Goal: Task Accomplishment & Management: Complete application form

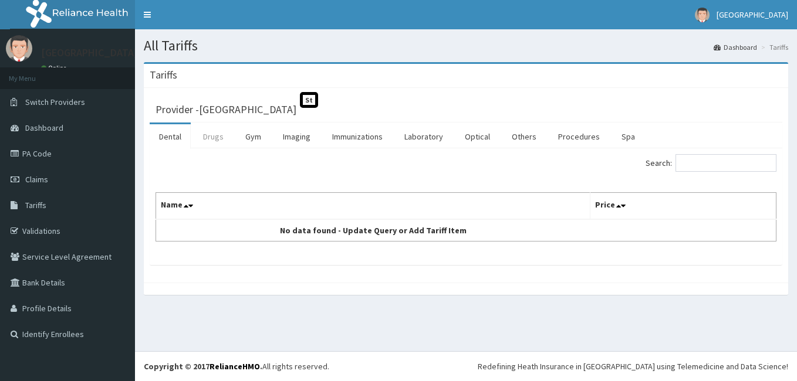
click at [218, 136] on link "Drugs" at bounding box center [213, 136] width 39 height 25
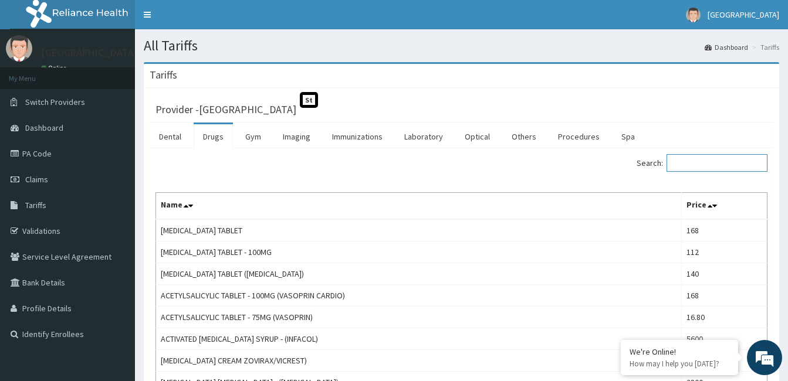
click at [741, 161] on input "Search:" at bounding box center [717, 163] width 101 height 18
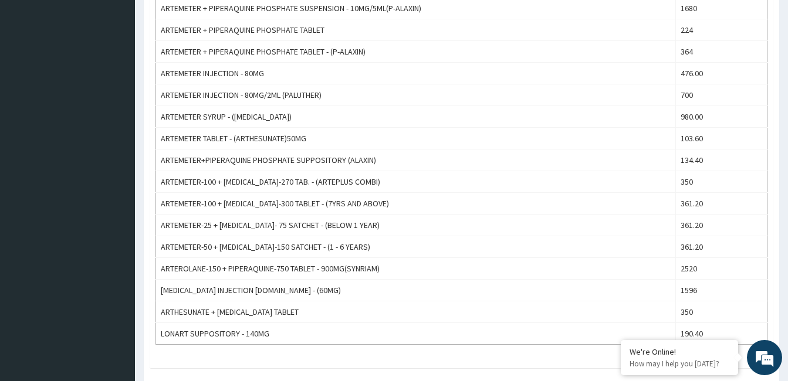
scroll to position [419, 0]
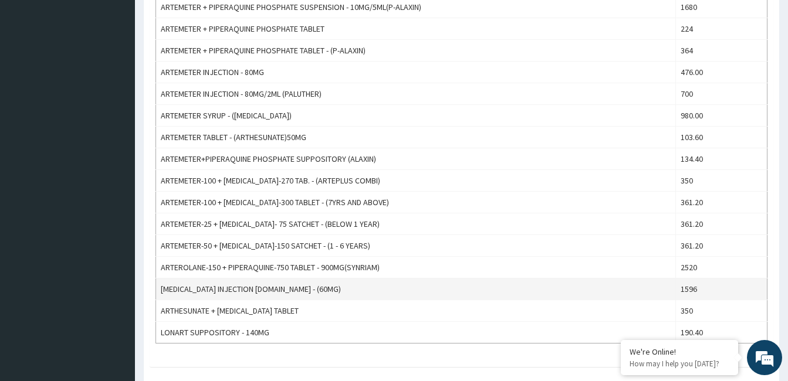
type input "arte"
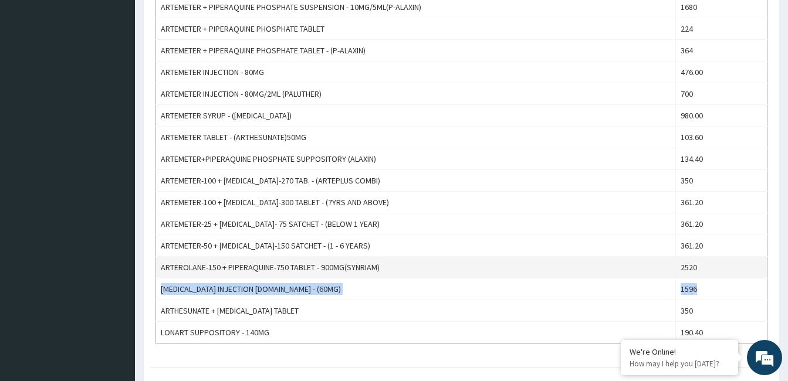
drag, startPoint x: 745, startPoint y: 283, endPoint x: 746, endPoint y: 271, distance: 11.8
click at [746, 271] on tbody "AREETHER (@-B)INJECTION - 150MG (E-MAL) 1680 AREETHER (@-B)INJECTION - 75MG(E-M…" at bounding box center [461, 71] width 611 height 543
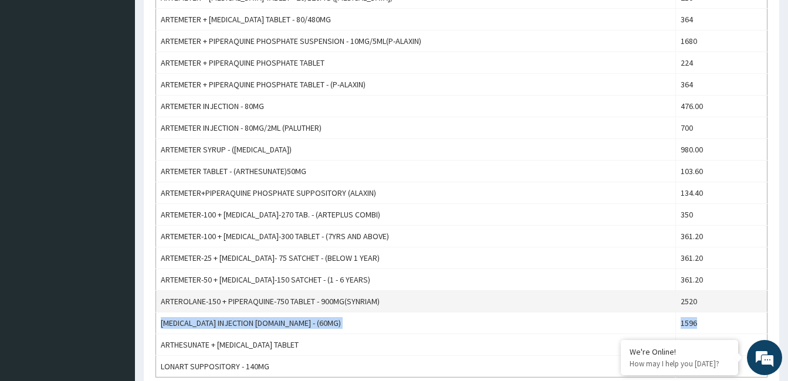
scroll to position [383, 0]
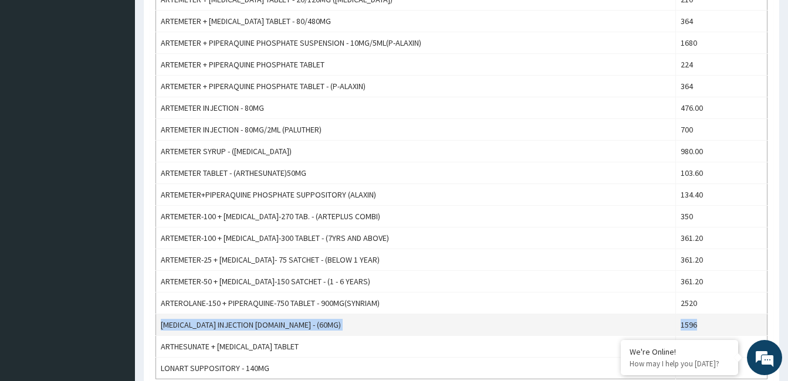
click at [300, 329] on td "ARTESUNATE INJECTION IV.IM - (60MG)" at bounding box center [416, 326] width 520 height 22
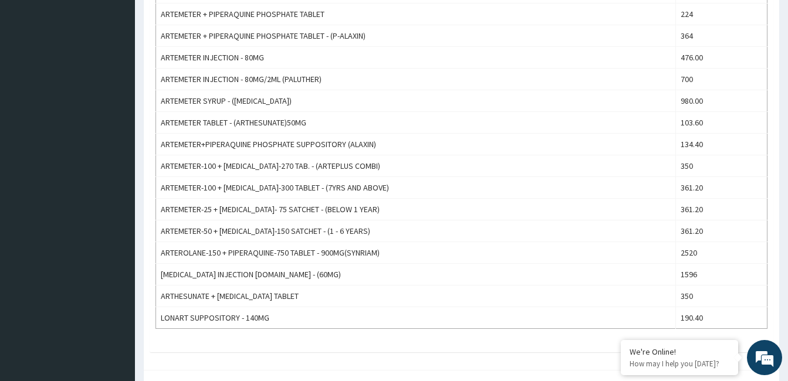
scroll to position [459, 0]
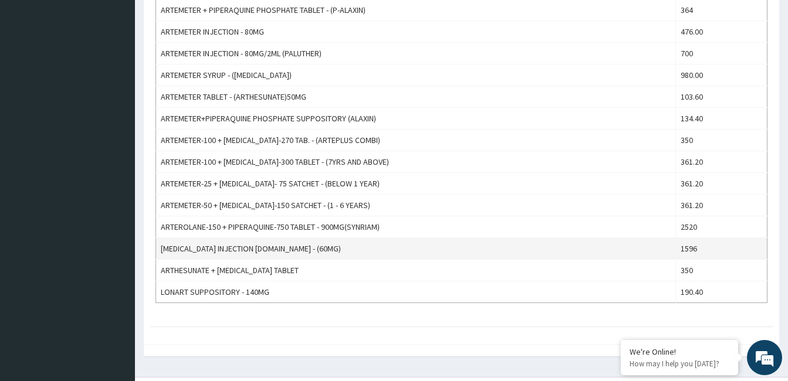
click at [706, 249] on td "1596" at bounding box center [722, 249] width 92 height 22
drag, startPoint x: 296, startPoint y: 247, endPoint x: 160, endPoint y: 249, distance: 135.6
click at [160, 249] on td "ARTESUNATE INJECTION IV.IM - (60MG)" at bounding box center [416, 249] width 520 height 22
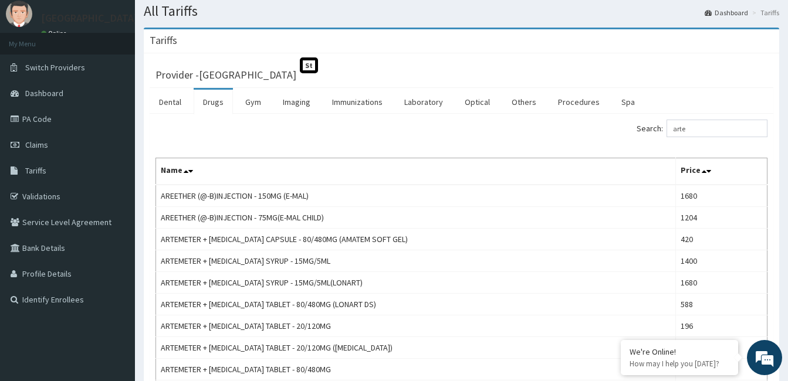
scroll to position [6, 0]
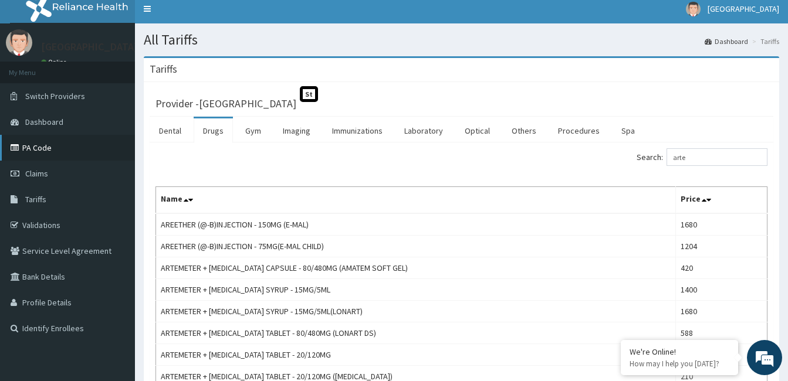
click at [50, 147] on link "PA Code" at bounding box center [67, 148] width 135 height 26
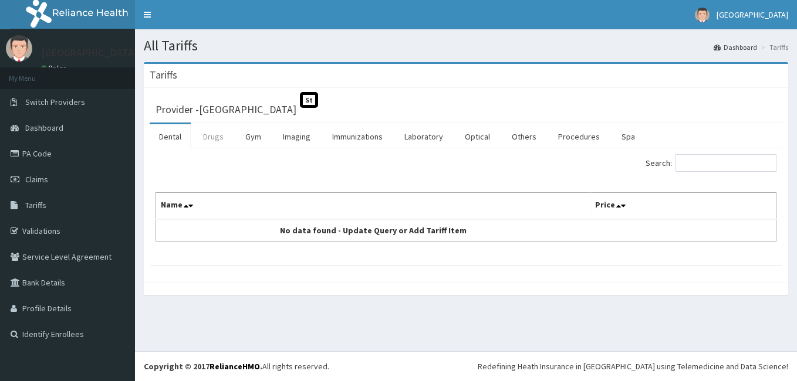
click at [210, 142] on link "Drugs" at bounding box center [213, 136] width 39 height 25
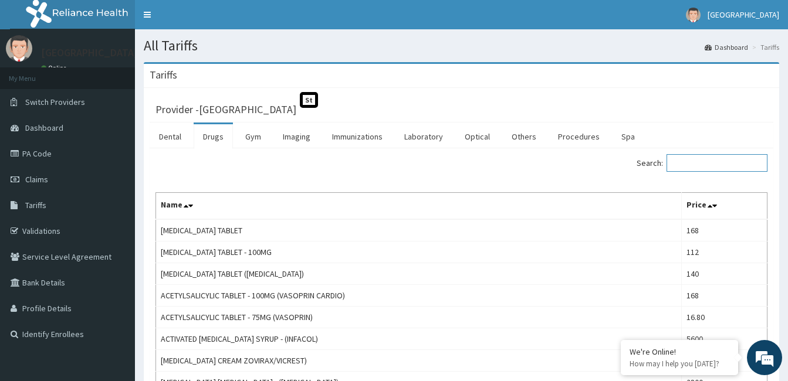
click at [714, 161] on input "Search:" at bounding box center [717, 163] width 101 height 18
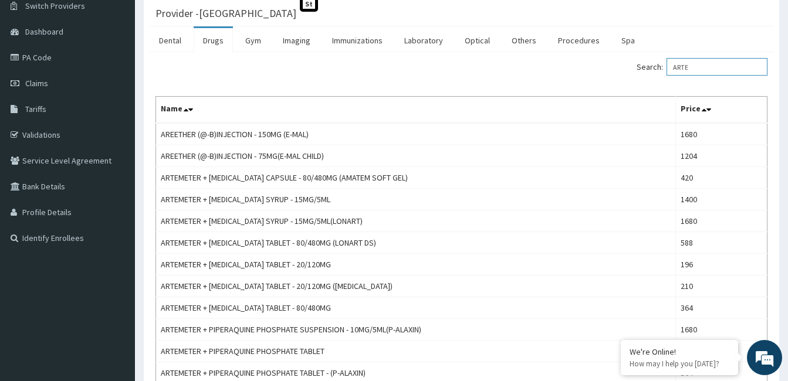
scroll to position [97, 0]
type input "ARTE"
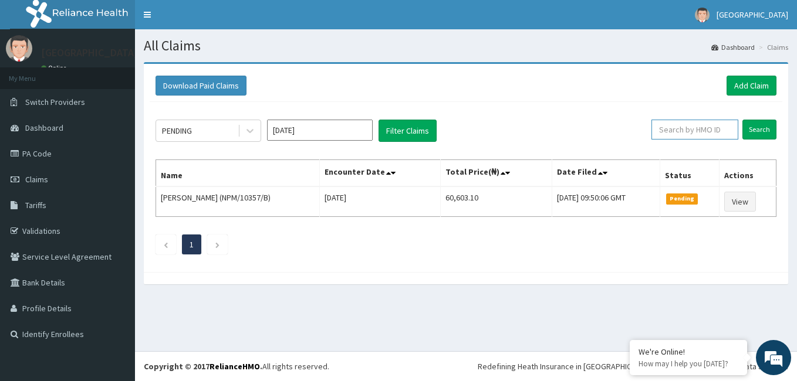
click at [699, 124] on input "text" at bounding box center [694, 130] width 87 height 20
paste input "GBI/10309/F"
type input "GBI/10309/F"
click at [755, 136] on input "Search" at bounding box center [759, 130] width 34 height 20
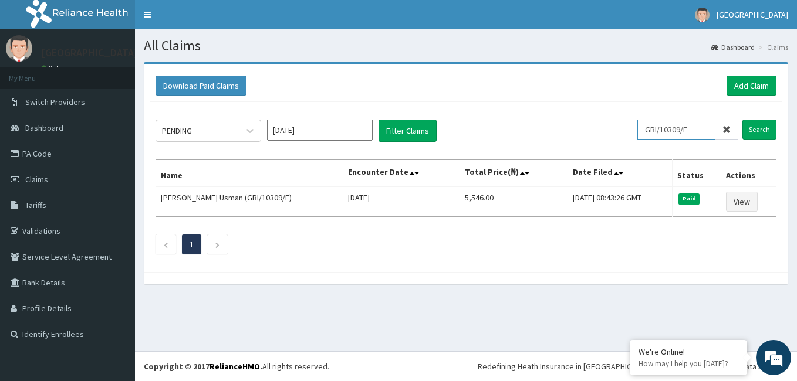
click at [651, 127] on input "GBI/10309/F" at bounding box center [676, 130] width 78 height 20
click at [756, 88] on link "Add Claim" at bounding box center [751, 86] width 50 height 20
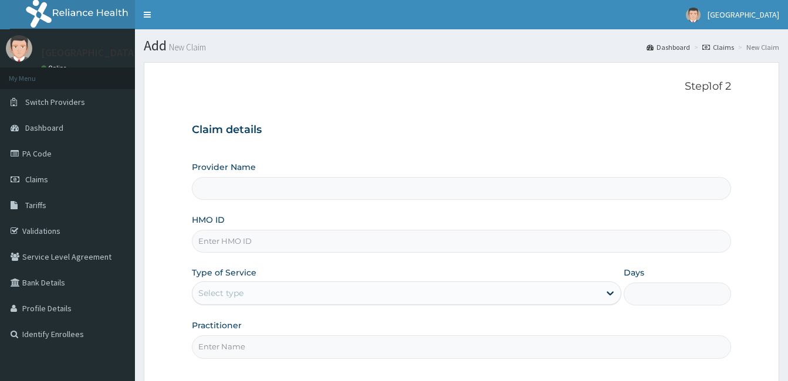
type input "[GEOGRAPHIC_DATA]"
click at [235, 245] on input "HMO ID" at bounding box center [461, 241] width 539 height 23
paste input "GBI/10309/F"
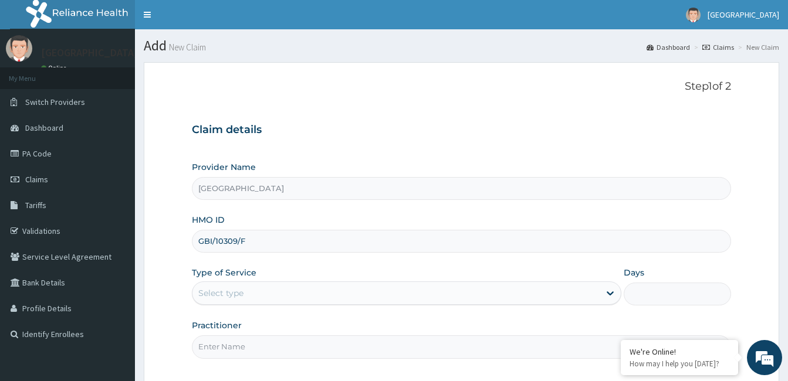
type input "GBI/10309/F"
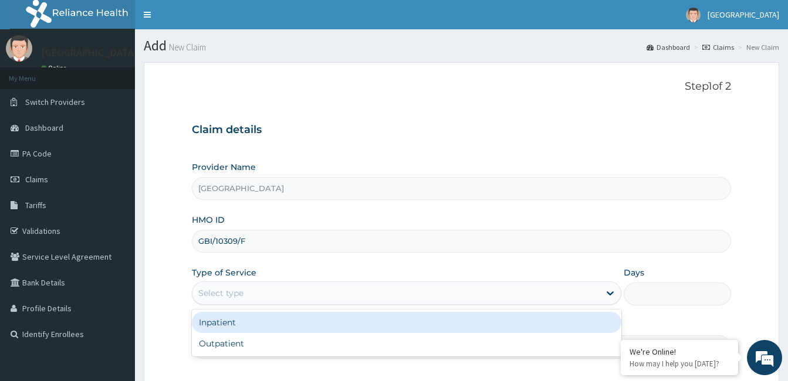
click at [261, 295] on div "Select type" at bounding box center [395, 293] width 407 height 19
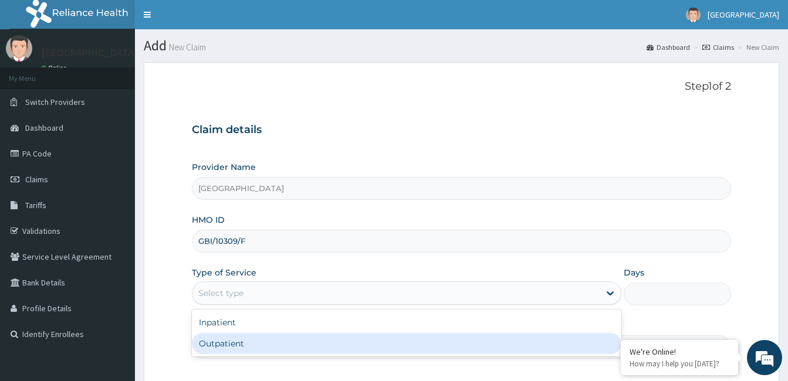
click at [245, 339] on div "Outpatient" at bounding box center [407, 343] width 430 height 21
type input "1"
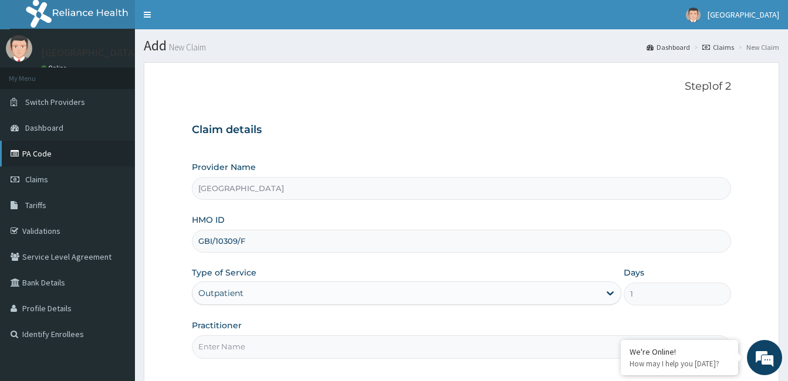
click at [35, 157] on link "PA Code" at bounding box center [67, 154] width 135 height 26
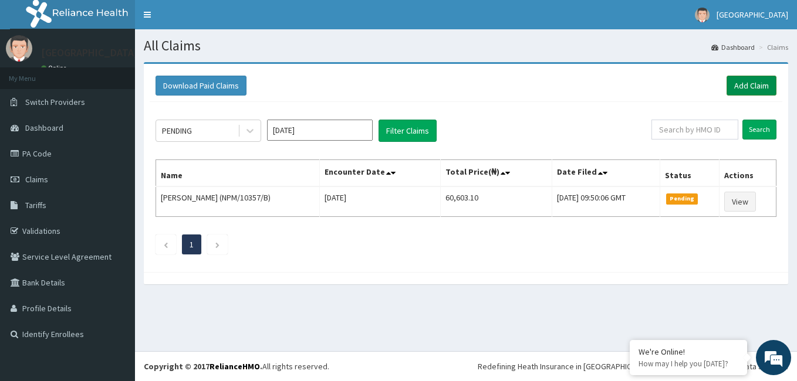
click at [746, 82] on link "Add Claim" at bounding box center [751, 86] width 50 height 20
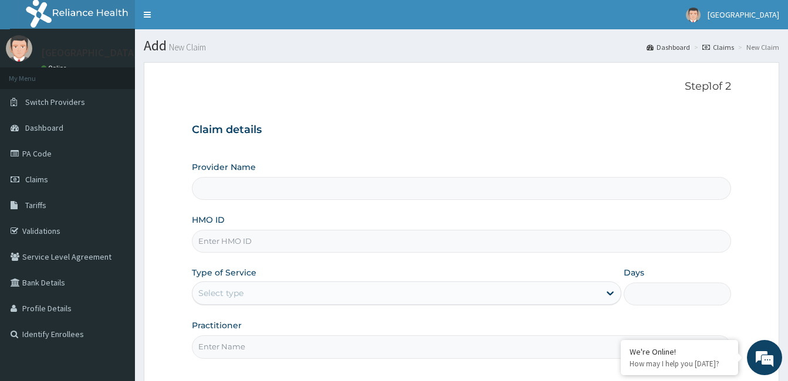
type input "[GEOGRAPHIC_DATA]"
click at [378, 241] on input "HMO ID" at bounding box center [461, 241] width 539 height 23
paste input "GBI/10309/F"
type input "GBI/10309/F"
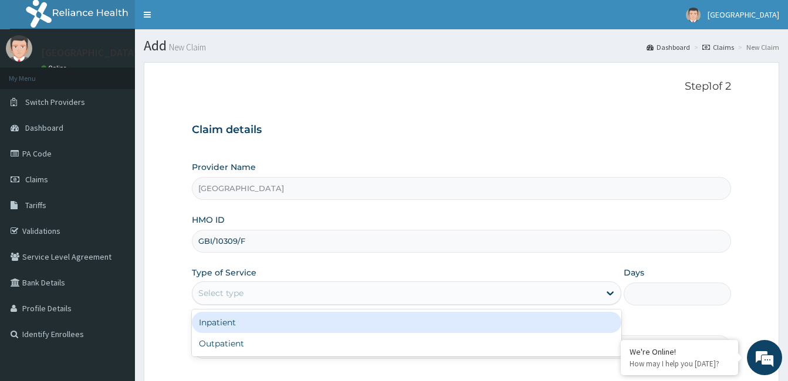
click at [371, 298] on div "Select type" at bounding box center [395, 293] width 407 height 19
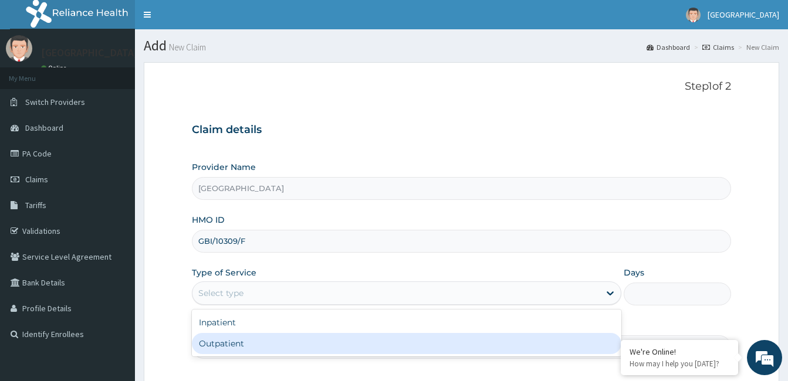
click at [332, 336] on div "Outpatient" at bounding box center [407, 343] width 430 height 21
type input "1"
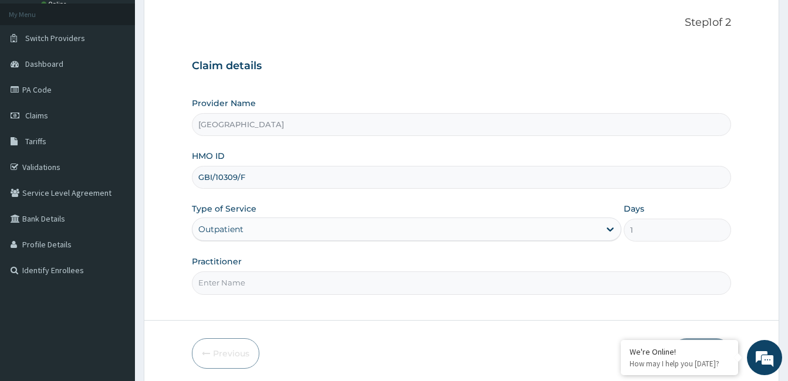
scroll to position [77, 0]
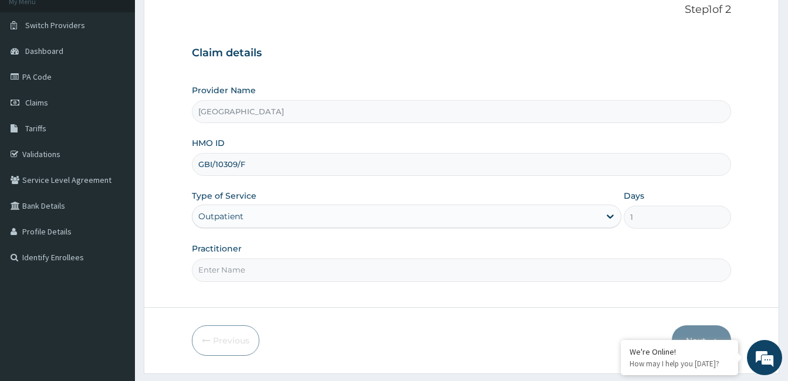
click at [357, 273] on input "Practitioner" at bounding box center [461, 270] width 539 height 23
type input "Dr. Bappa Aliyu"
click at [696, 334] on button "Next" at bounding box center [701, 341] width 59 height 31
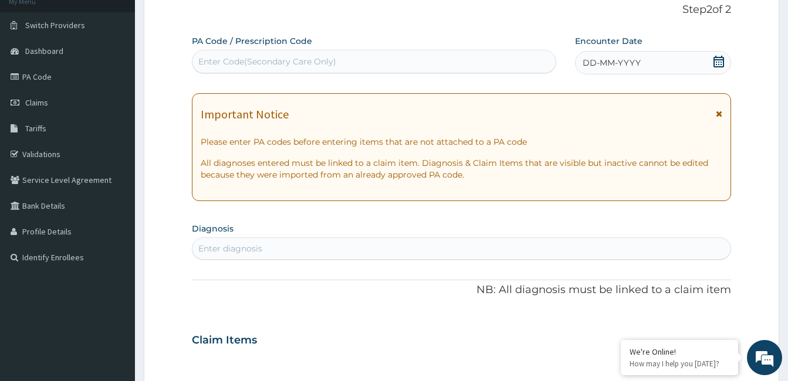
click at [334, 66] on div "Enter Code(Secondary Care Only)" at bounding box center [267, 62] width 138 height 12
paste input "PA/4B5A9B"
type input "PA/4B5A9B"
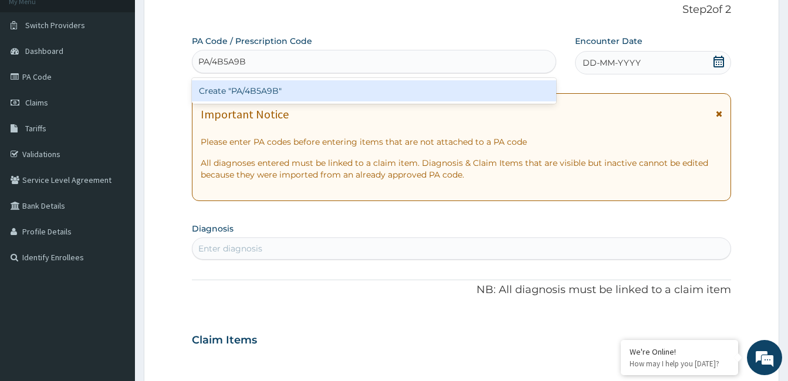
click at [263, 89] on div "Create "PA/4B5A9B"" at bounding box center [374, 90] width 364 height 21
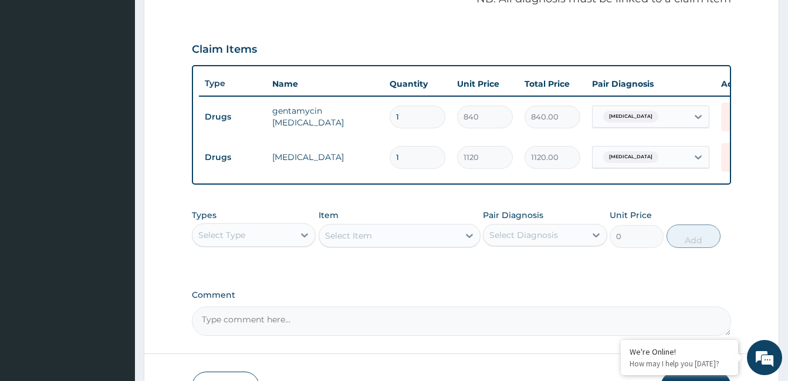
scroll to position [378, 0]
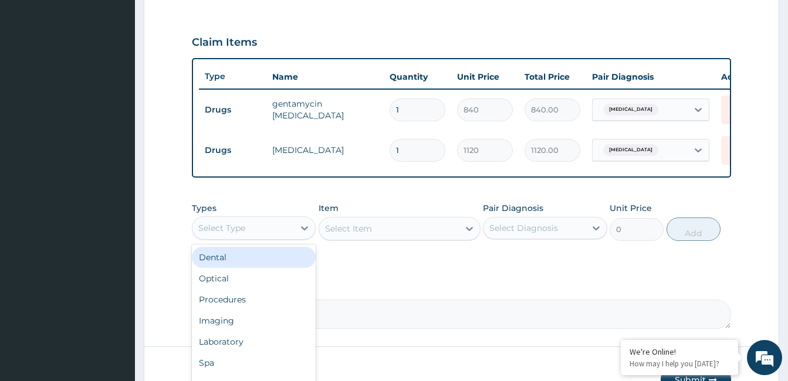
click at [262, 227] on div "Select Type" at bounding box center [243, 228] width 102 height 19
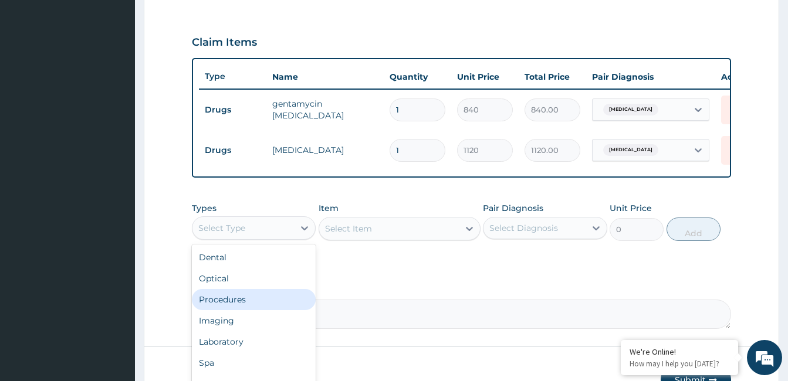
click at [236, 307] on div "Procedures" at bounding box center [254, 299] width 124 height 21
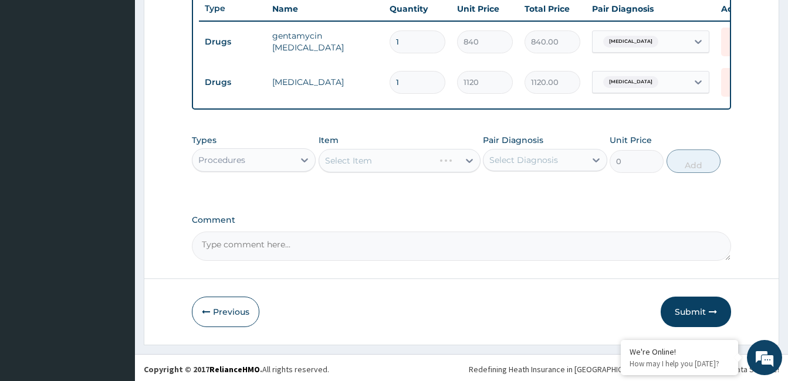
scroll to position [458, 0]
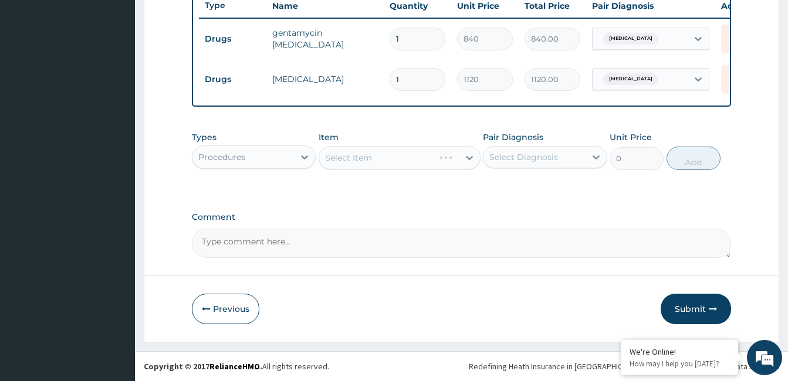
click at [423, 155] on div "Select Item" at bounding box center [400, 157] width 162 height 23
click at [423, 158] on div "Select Item" at bounding box center [400, 157] width 162 height 23
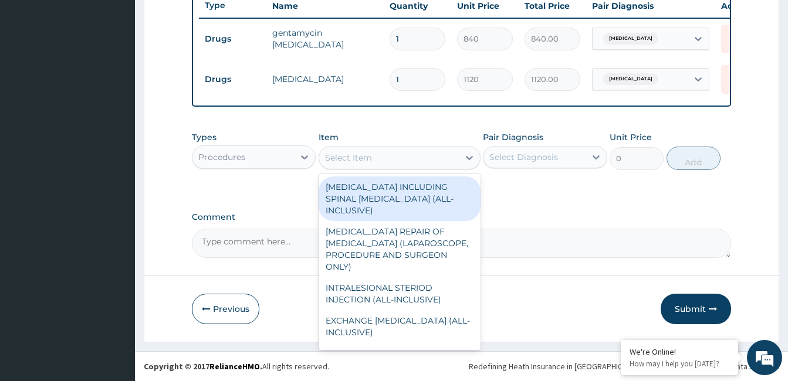
click at [423, 158] on div "Select Item" at bounding box center [389, 157] width 140 height 19
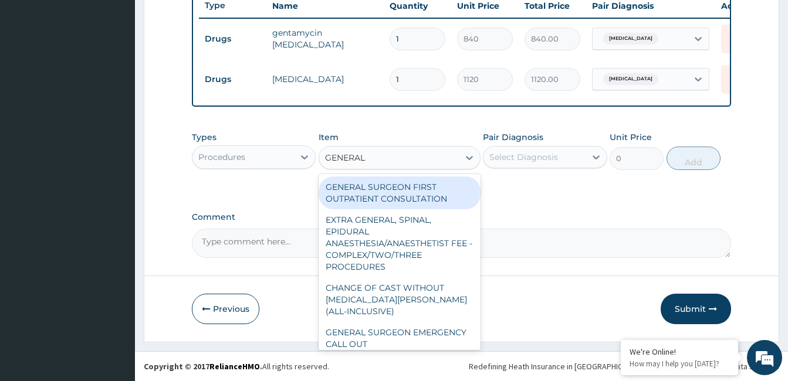
type input "GENERAL P"
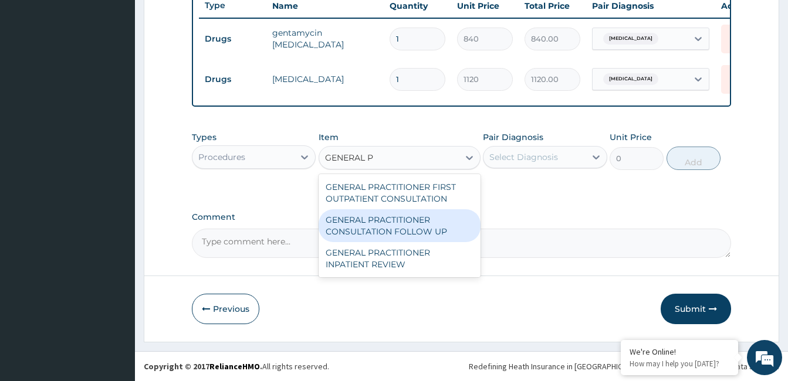
click at [417, 231] on div "GENERAL PRACTITIONER CONSULTATION FOLLOW UP" at bounding box center [400, 225] width 162 height 33
type input "1875"
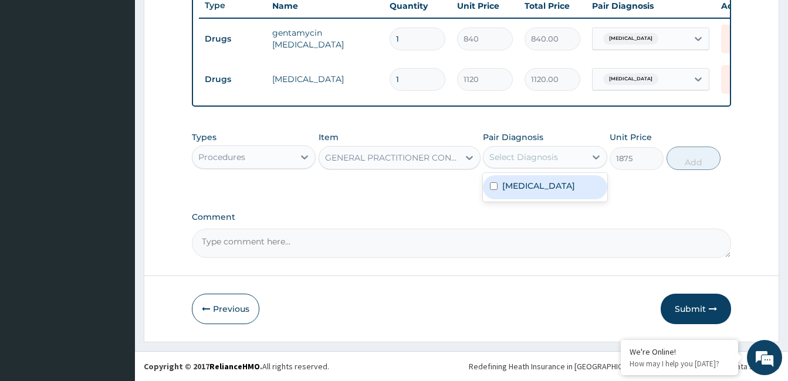
click at [560, 146] on div "Select Diagnosis" at bounding box center [545, 157] width 124 height 22
click at [547, 182] on div "Measles" at bounding box center [545, 187] width 124 height 24
checkbox input "true"
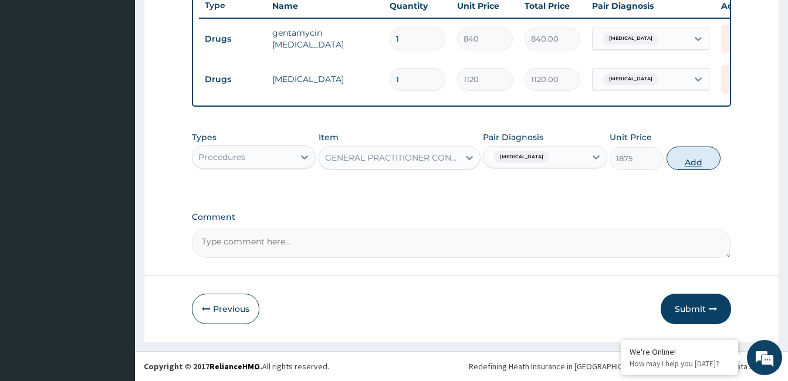
click at [688, 163] on button "Add" at bounding box center [694, 158] width 54 height 23
type input "0"
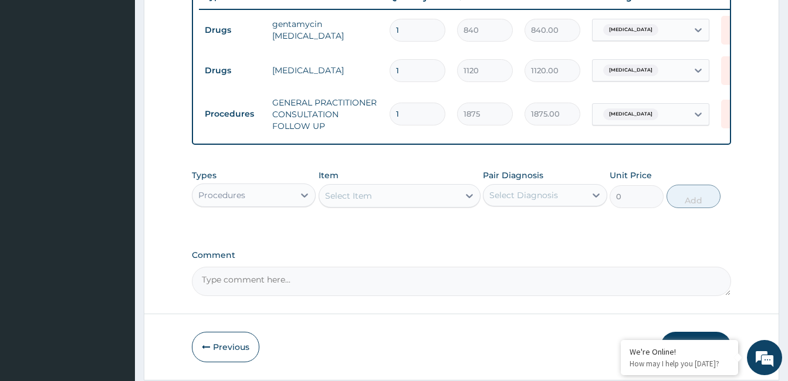
click at [262, 207] on div "Procedures" at bounding box center [254, 195] width 124 height 23
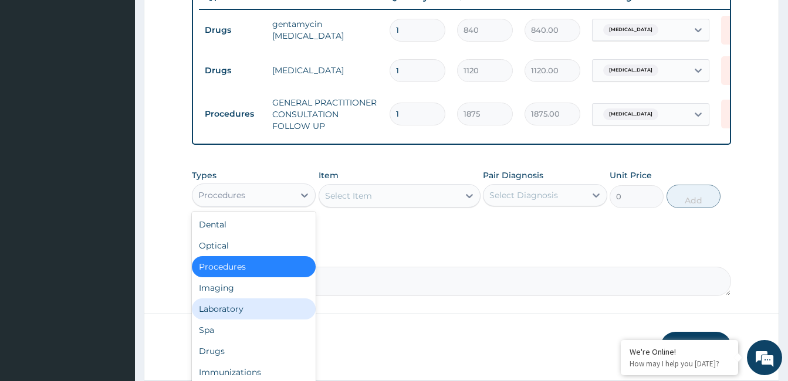
click at [233, 320] on div "Laboratory" at bounding box center [254, 309] width 124 height 21
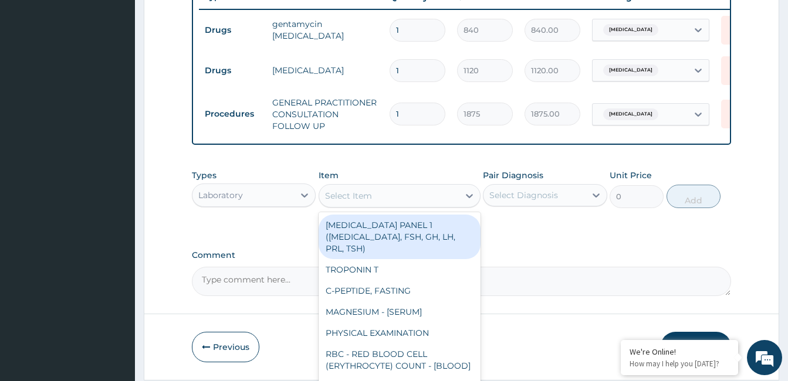
click at [406, 205] on div "Select Item" at bounding box center [389, 196] width 140 height 19
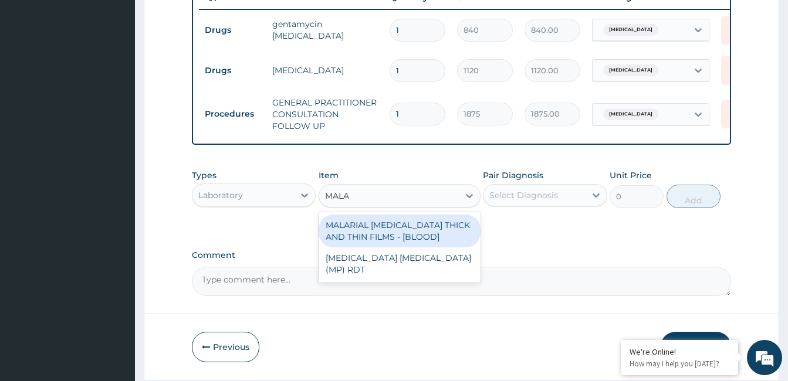
type input "MALAR"
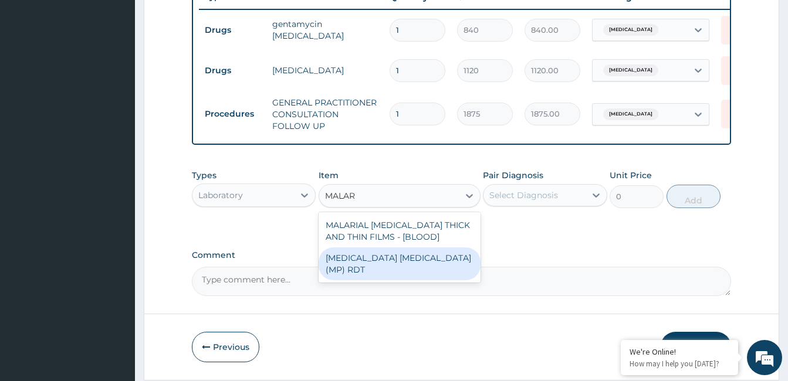
click at [430, 264] on div "[MEDICAL_DATA] [MEDICAL_DATA] (MP) RDT" at bounding box center [400, 264] width 162 height 33
type input "2000"
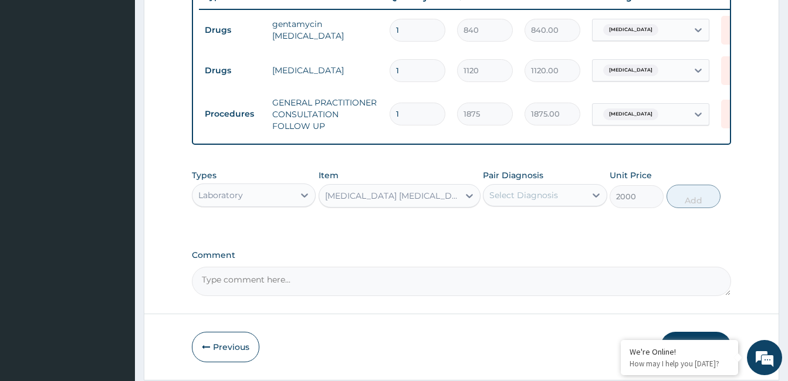
click at [534, 201] on div "Select Diagnosis" at bounding box center [523, 196] width 69 height 12
click at [531, 230] on label "Measles" at bounding box center [538, 224] width 73 height 12
checkbox input "true"
click at [687, 208] on button "Add" at bounding box center [694, 196] width 54 height 23
type input "0"
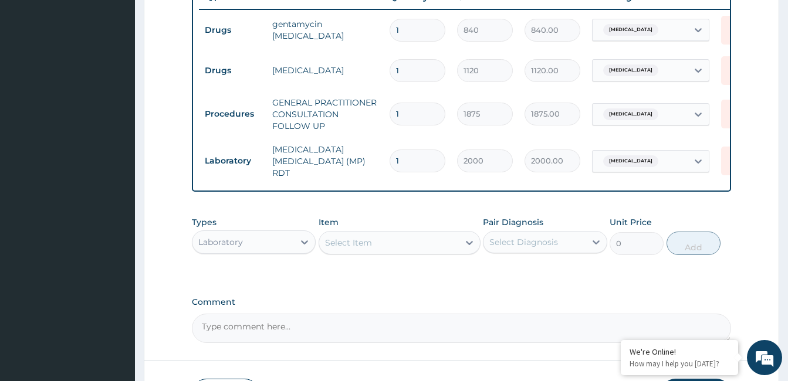
scroll to position [538, 0]
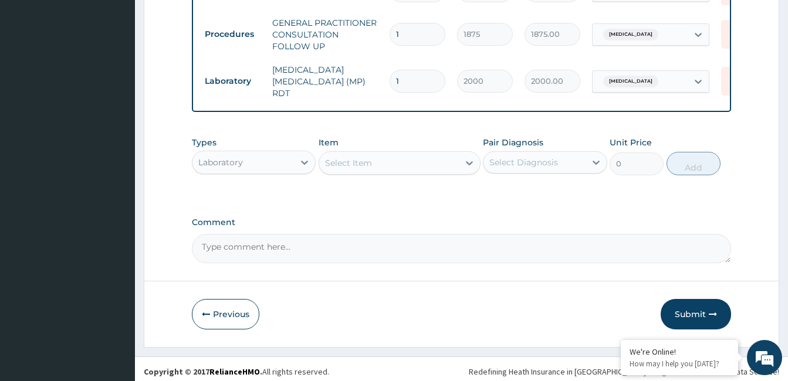
click at [400, 172] on div "Select Item" at bounding box center [389, 163] width 140 height 19
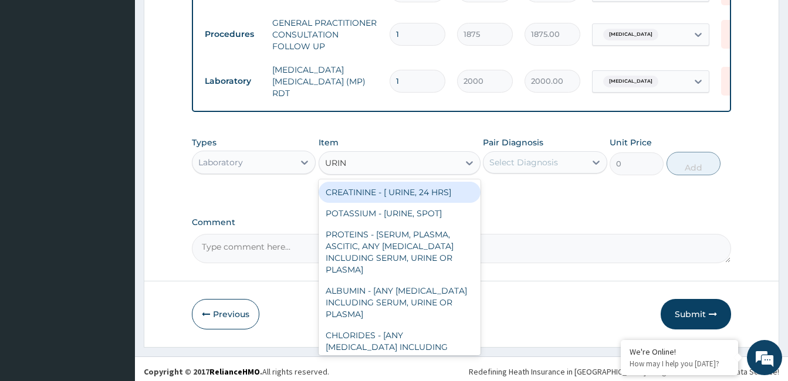
type input "URINA"
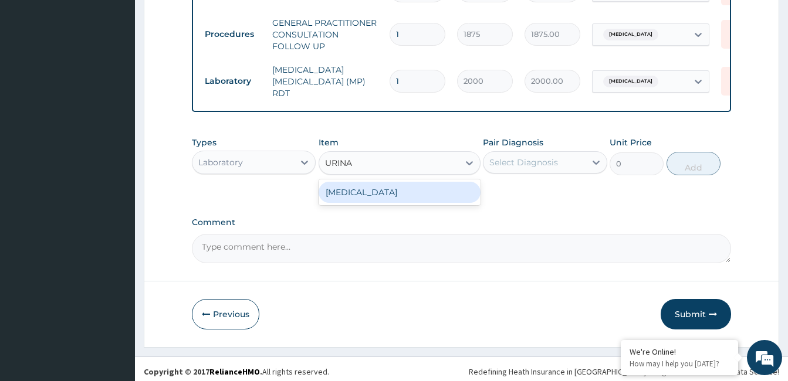
click at [412, 203] on div "[MEDICAL_DATA]" at bounding box center [400, 192] width 162 height 21
type input "2187.5"
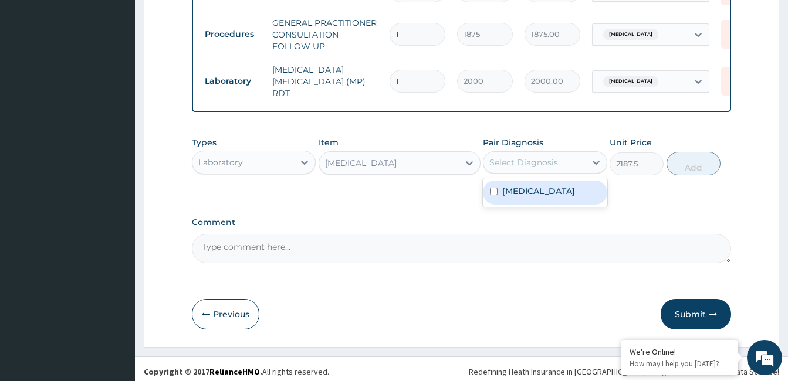
drag, startPoint x: 572, startPoint y: 159, endPoint x: 564, endPoint y: 194, distance: 35.6
click at [564, 174] on div "option Measles, selected. option Measles focused, 1 of 1. 1 result available. U…" at bounding box center [545, 162] width 124 height 22
click at [564, 194] on div "Measles" at bounding box center [545, 193] width 124 height 24
checkbox input "true"
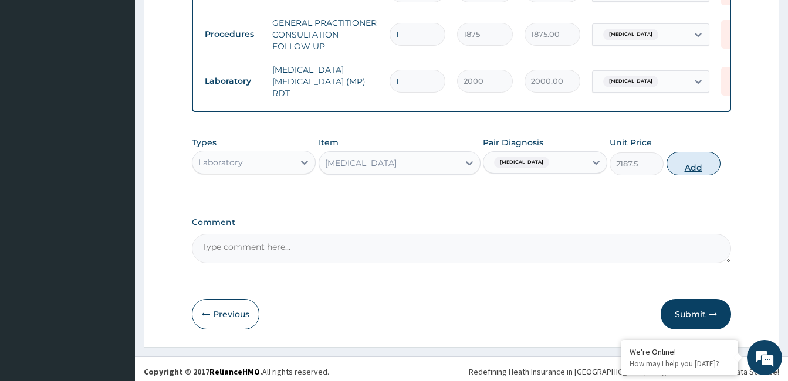
click at [702, 174] on button "Add" at bounding box center [694, 163] width 54 height 23
type input "0"
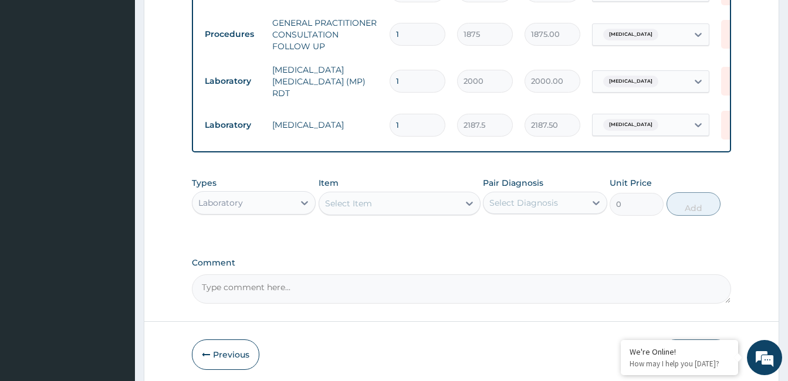
scroll to position [586, 0]
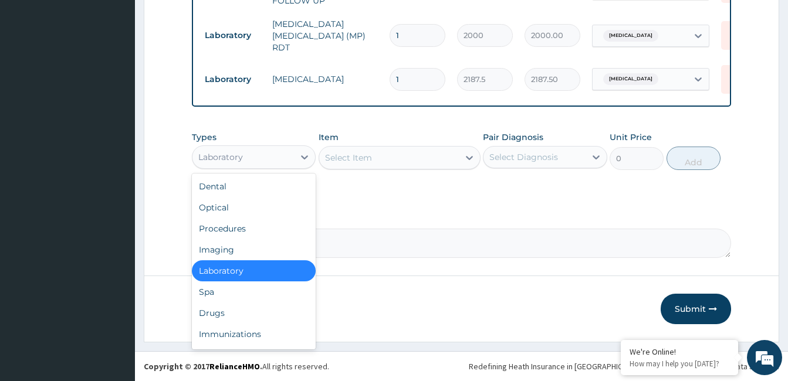
click at [276, 160] on div "Laboratory" at bounding box center [243, 157] width 102 height 19
click at [233, 317] on div "Drugs" at bounding box center [254, 313] width 124 height 21
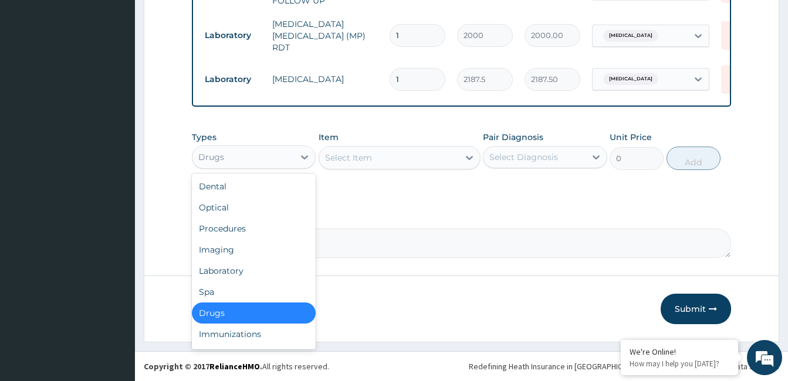
click at [281, 157] on div "Drugs" at bounding box center [243, 157] width 102 height 19
click at [413, 164] on div "Select Item" at bounding box center [389, 157] width 140 height 19
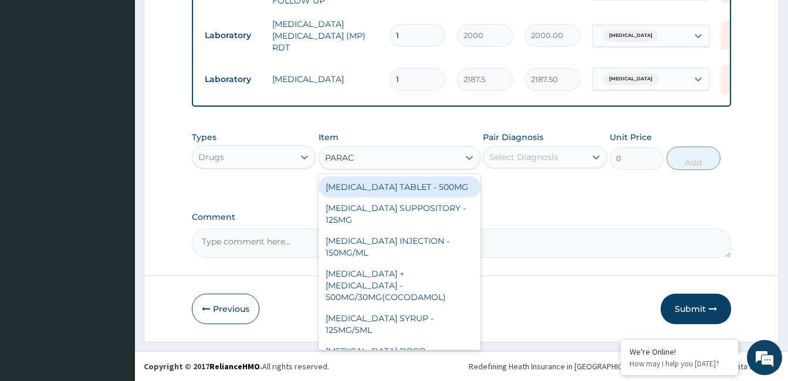
type input "PARACE"
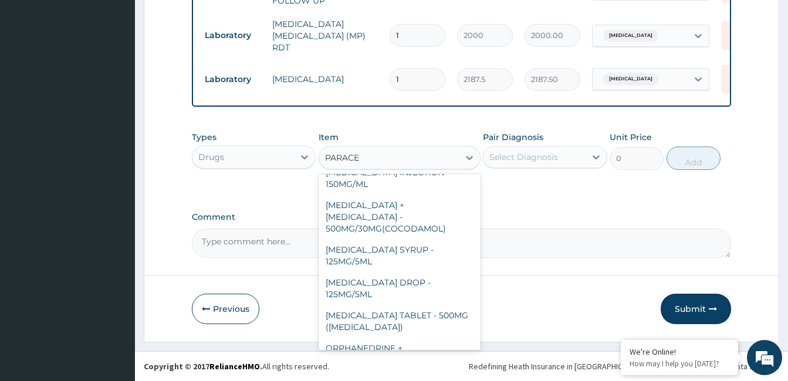
scroll to position [72, 0]
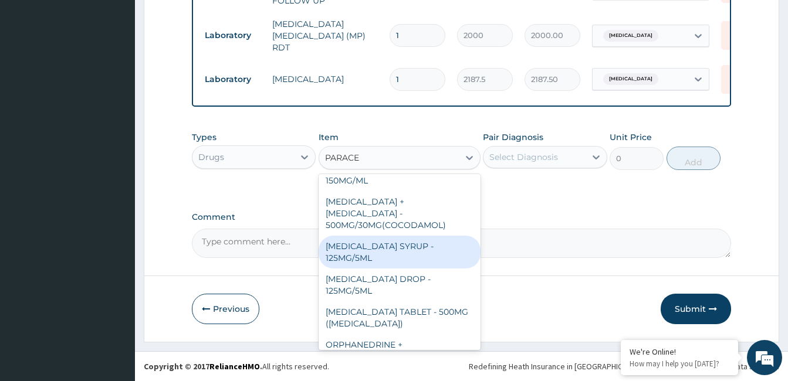
click at [420, 238] on div "PARACETAMOL SYRUP - 125MG/5ML" at bounding box center [400, 252] width 162 height 33
type input "840"
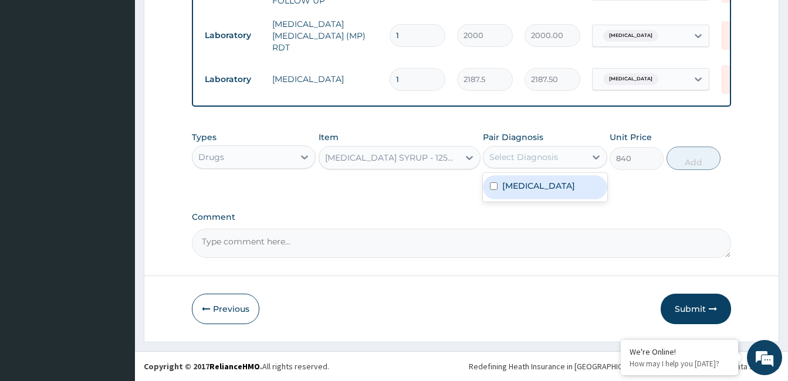
drag, startPoint x: 559, startPoint y: 151, endPoint x: 546, endPoint y: 186, distance: 36.9
click at [546, 168] on div "option Measles, selected. option Measles focused, 1 of 1. 1 result available. U…" at bounding box center [545, 157] width 124 height 22
click at [546, 186] on div "Measles" at bounding box center [545, 187] width 124 height 24
checkbox input "true"
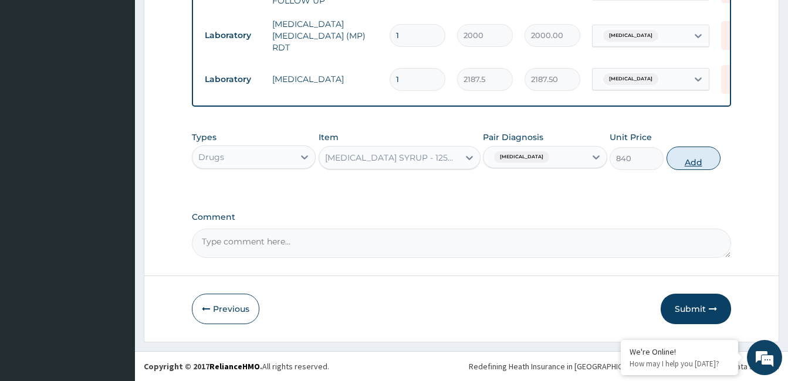
click at [706, 160] on button "Add" at bounding box center [694, 158] width 54 height 23
type input "0"
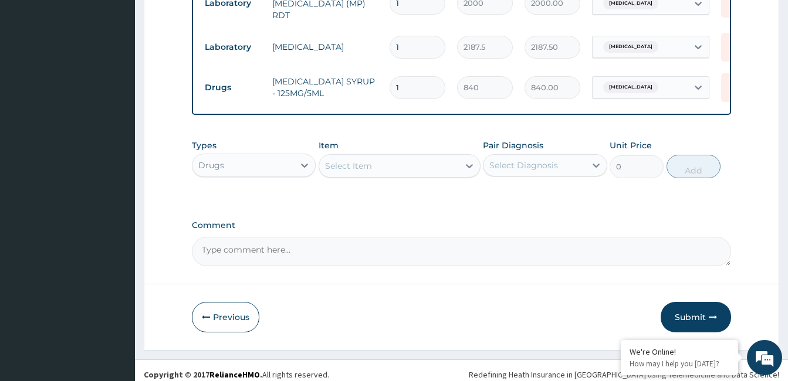
scroll to position [627, 0]
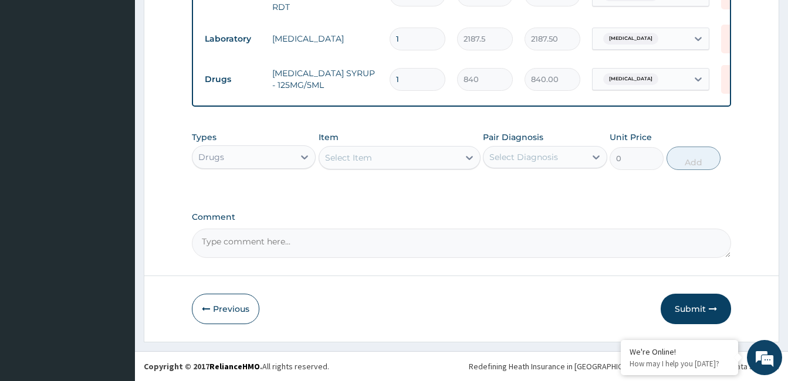
click at [408, 163] on div "Select Item" at bounding box center [389, 157] width 140 height 19
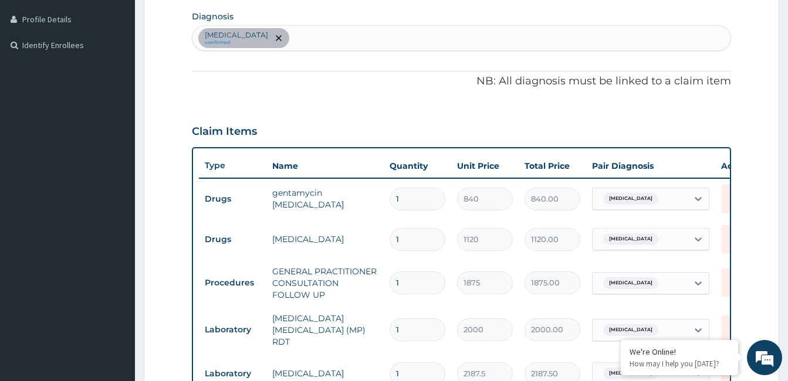
scroll to position [286, 0]
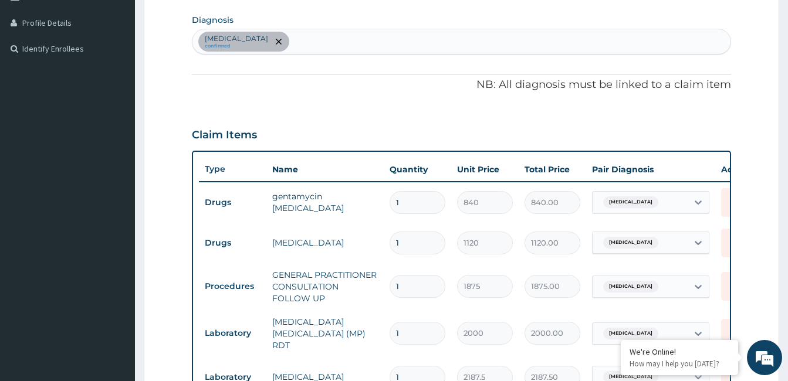
click at [321, 42] on div "Measles confirmed" at bounding box center [461, 41] width 538 height 25
type input "MALARIA"
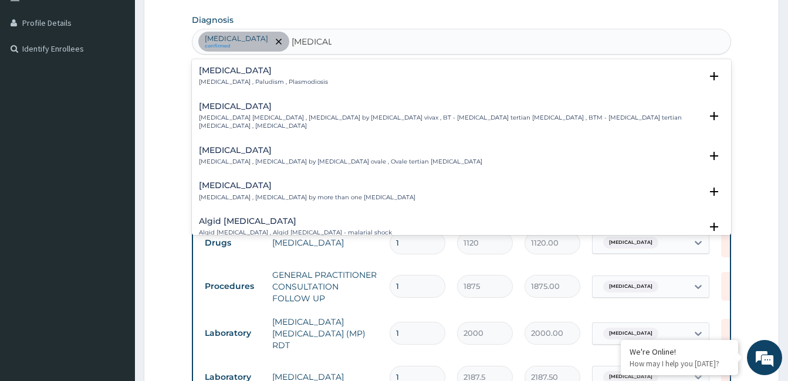
click at [221, 76] on div "Malaria Malaria , Paludism , Plasmodiosis" at bounding box center [263, 76] width 129 height 21
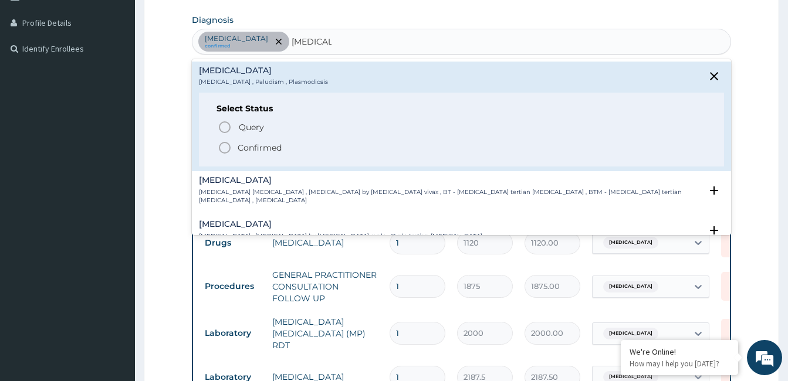
click at [226, 147] on icon "status option filled" at bounding box center [225, 148] width 14 height 14
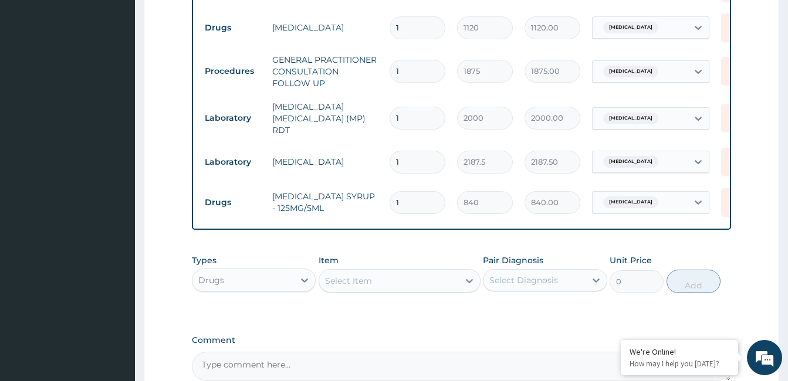
scroll to position [522, 0]
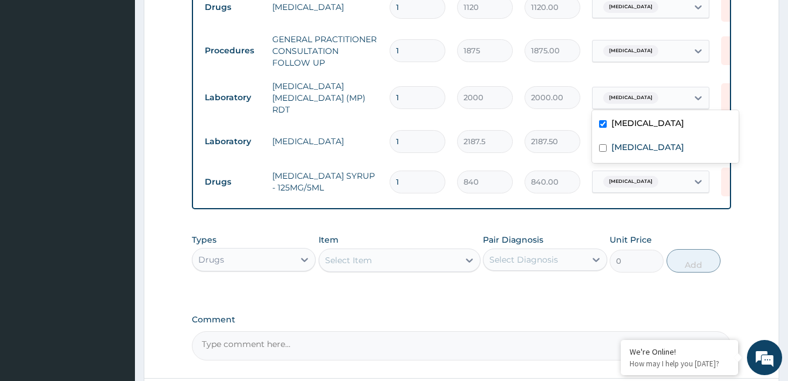
click at [635, 96] on div "Measles" at bounding box center [630, 97] width 62 height 15
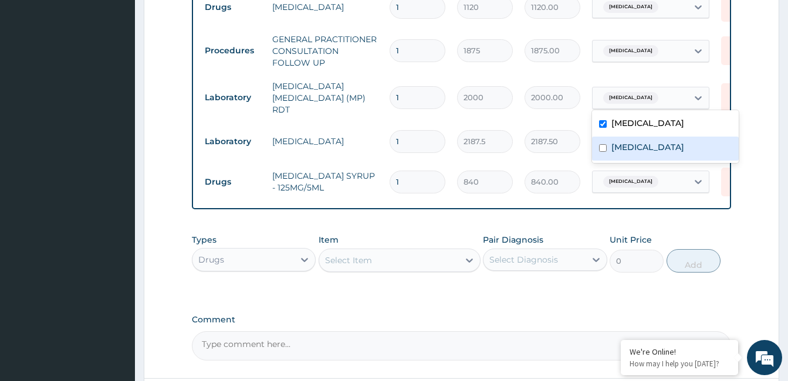
click at [631, 141] on div "Malaria" at bounding box center [665, 149] width 147 height 24
checkbox input "true"
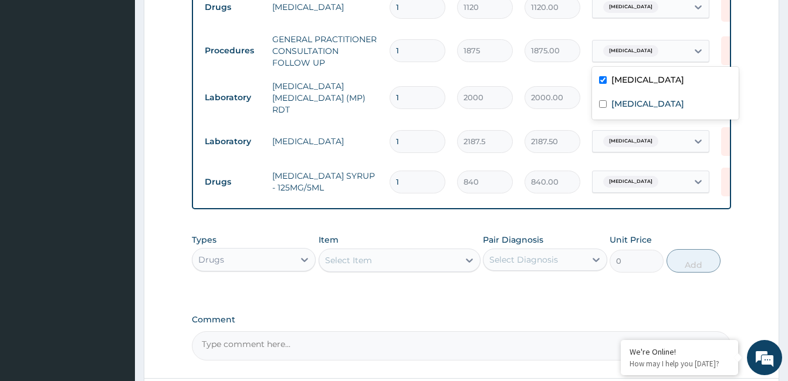
click at [665, 51] on div "Measles" at bounding box center [640, 51] width 95 height 20
click at [653, 131] on div "Measles" at bounding box center [640, 141] width 95 height 20
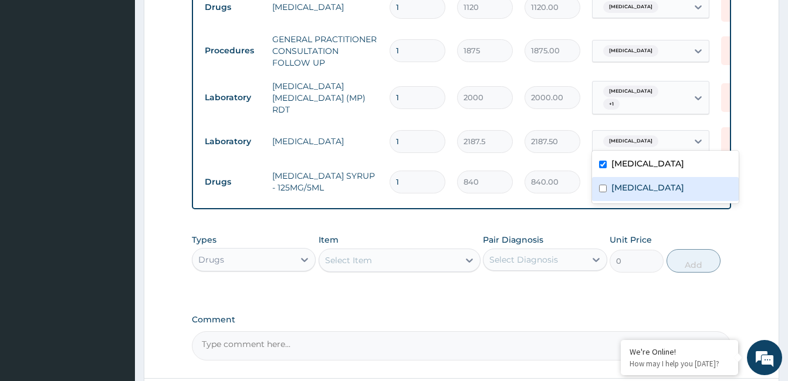
click at [641, 193] on label "Malaria" at bounding box center [647, 188] width 73 height 12
checkbox input "true"
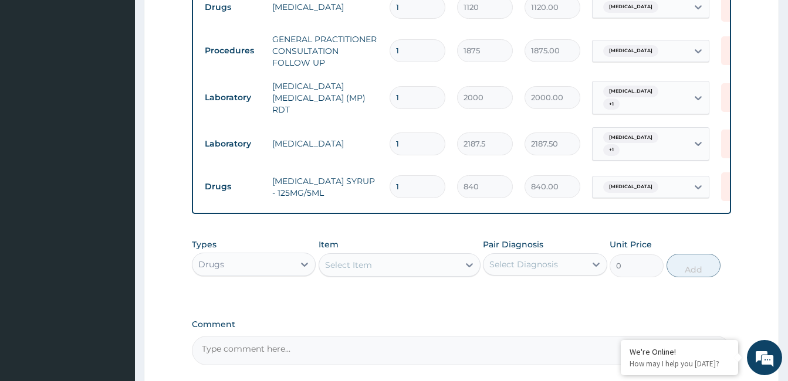
click at [548, 197] on div "Type Name Quantity Unit Price Total Price Pair Diagnosis Actions Drugs gentamyc…" at bounding box center [461, 65] width 539 height 300
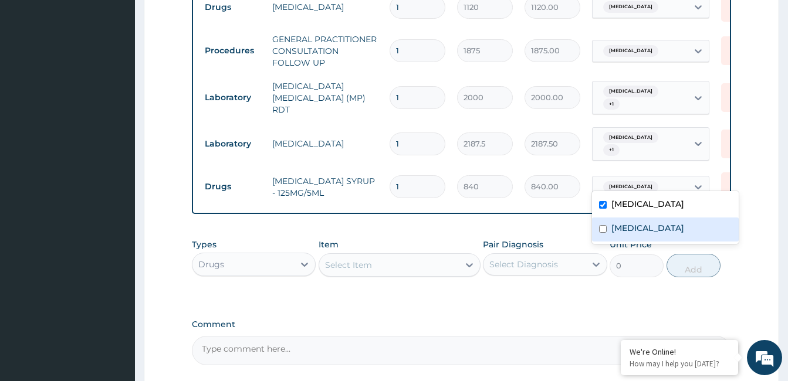
drag, startPoint x: 698, startPoint y: 174, endPoint x: 647, endPoint y: 231, distance: 76.1
click at [647, 231] on div "Malaria" at bounding box center [665, 230] width 147 height 24
checkbox input "true"
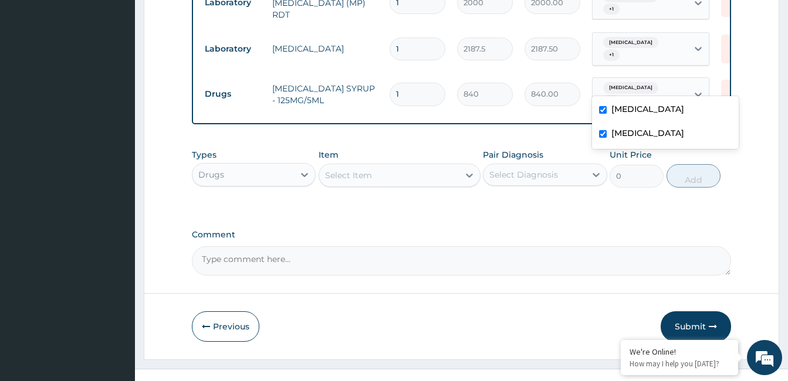
scroll to position [627, 0]
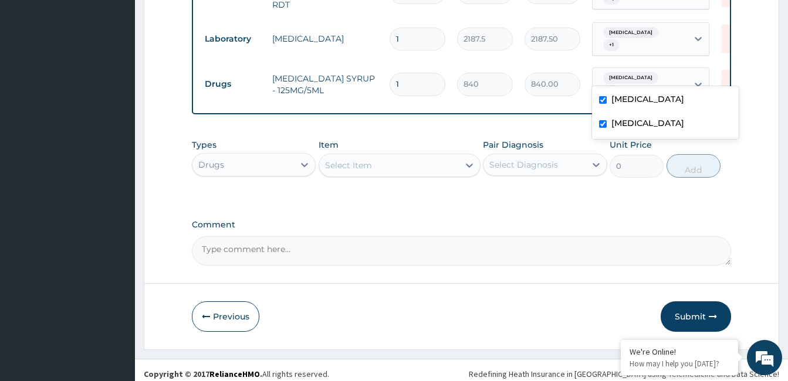
click at [234, 159] on div "Drugs" at bounding box center [243, 164] width 102 height 19
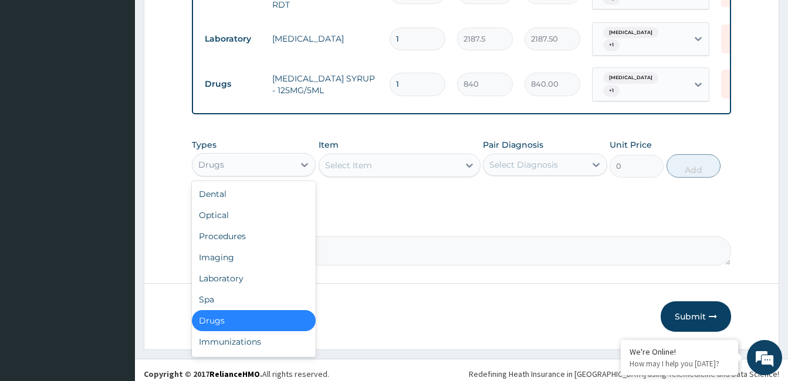
click at [436, 154] on div "Select Item" at bounding box center [400, 165] width 162 height 23
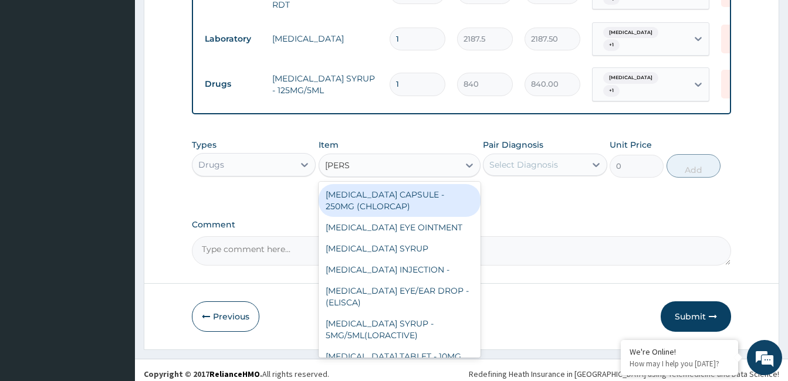
type input "LORAT"
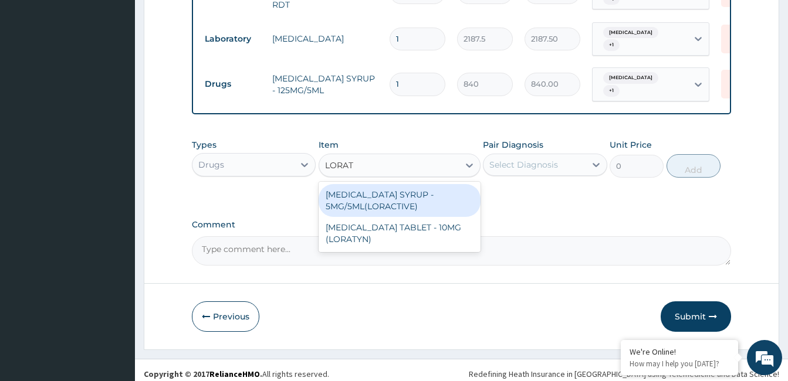
click at [427, 194] on div "LORATADINE SYRUP - 5MG/5ML(LORACTIVE)" at bounding box center [400, 200] width 162 height 33
type input "1232"
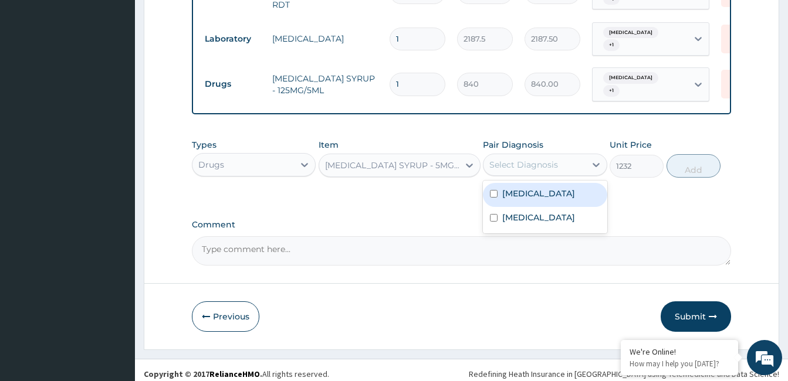
click at [553, 159] on div "Select Diagnosis" at bounding box center [523, 165] width 69 height 12
click at [543, 188] on div "Measles" at bounding box center [545, 195] width 124 height 24
checkbox input "true"
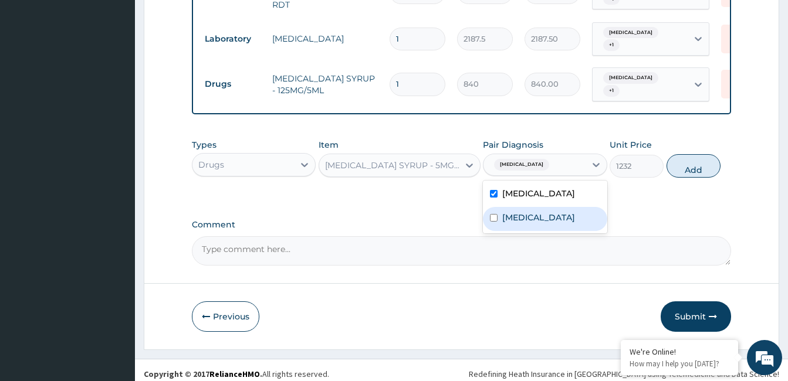
click at [535, 211] on div "[MEDICAL_DATA]" at bounding box center [545, 219] width 124 height 24
checkbox input "true"
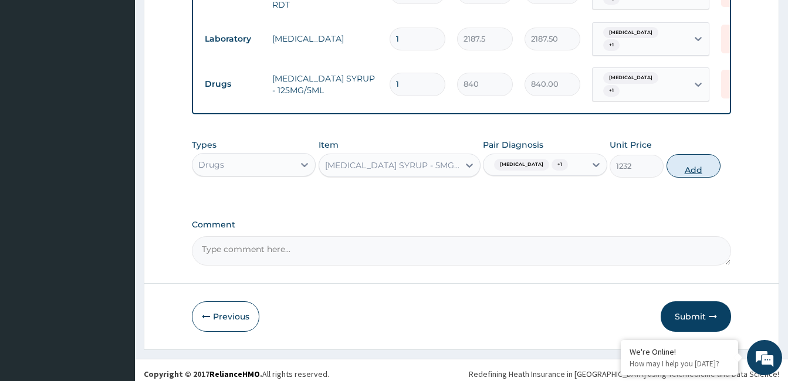
click at [700, 164] on button "Add" at bounding box center [694, 165] width 54 height 23
type input "0"
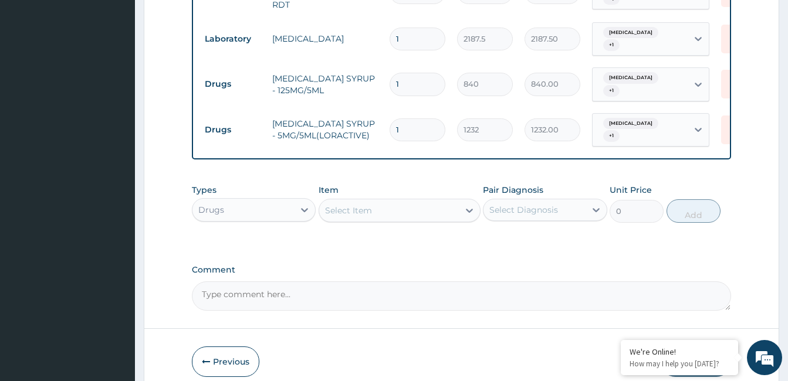
click at [392, 201] on div "Select Item" at bounding box center [389, 210] width 140 height 19
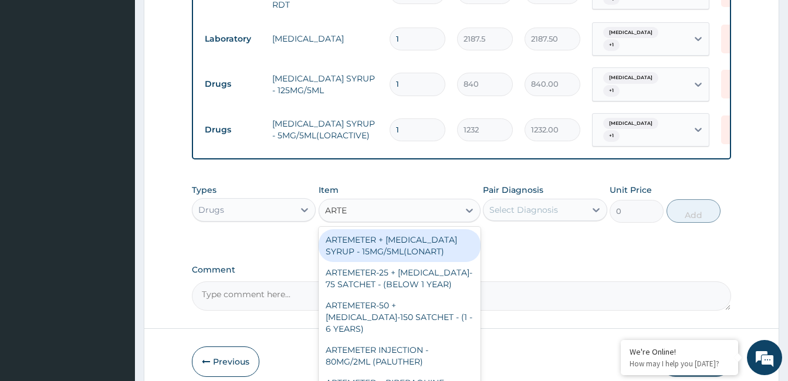
scroll to position [667, 0]
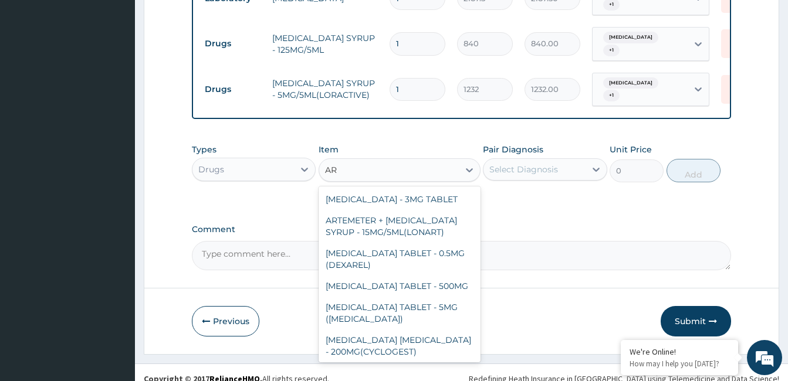
type input "A"
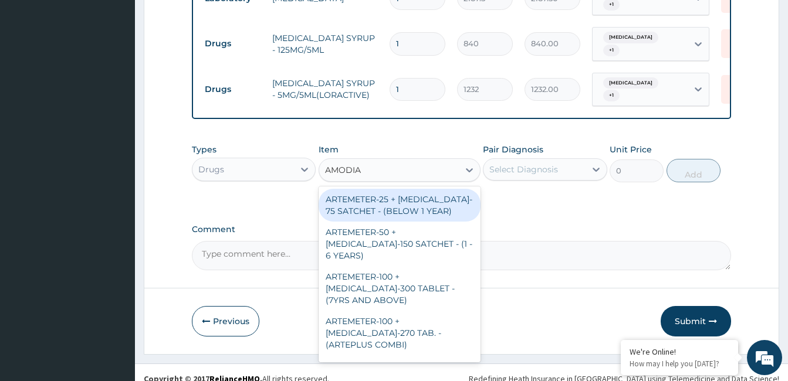
type input "AMODIAQ"
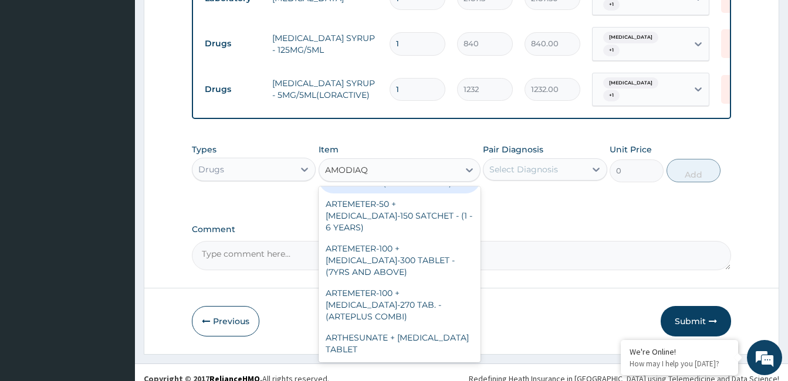
scroll to position [40, 0]
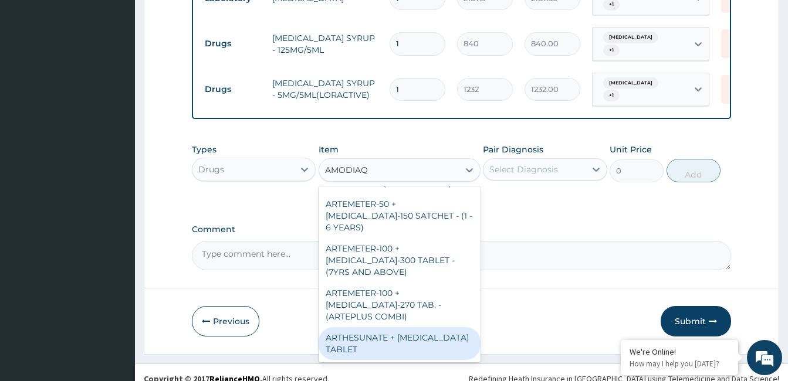
click at [442, 327] on div "ARTHESUNATE + AMODIAQUINE TABLET" at bounding box center [400, 343] width 162 height 33
type input "350"
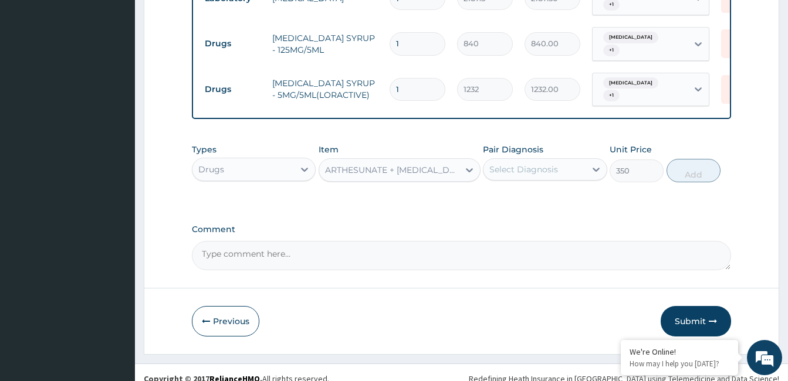
click at [445, 164] on div "ARTHESUNATE + AMODIAQUINE TABLET" at bounding box center [392, 170] width 135 height 12
type input "AMODI"
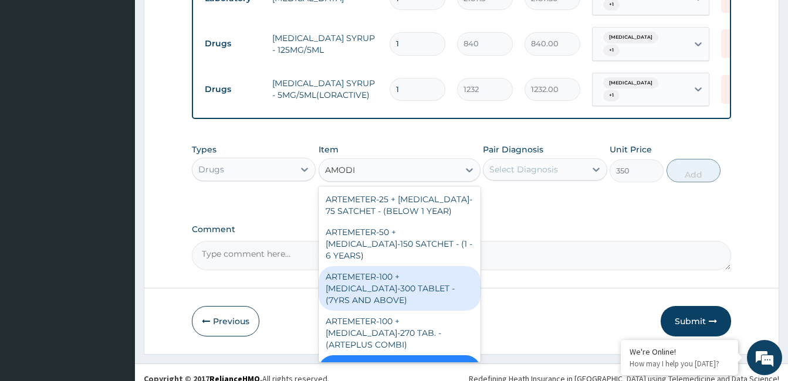
click at [435, 266] on div "ARTEMETER-100 + AMODIAQUINE-300 TABLET - (7YRS AND ABOVE)" at bounding box center [400, 288] width 162 height 45
type input "361.2"
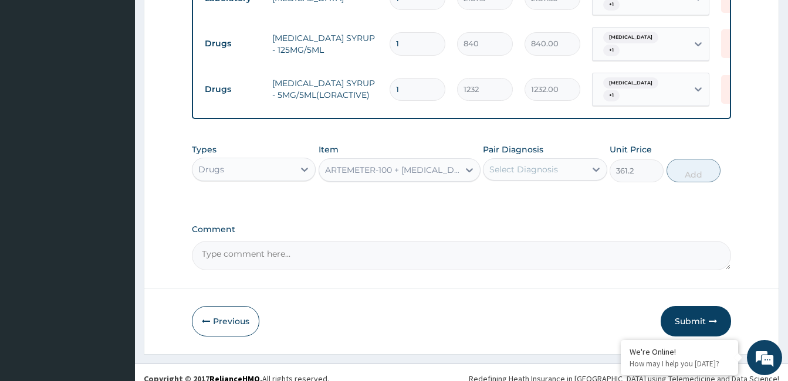
click at [456, 164] on div "ARTEMETER-100 + AMODIAQUINE-300 TABLET - (7YRS AND ABOVE)" at bounding box center [392, 170] width 135 height 12
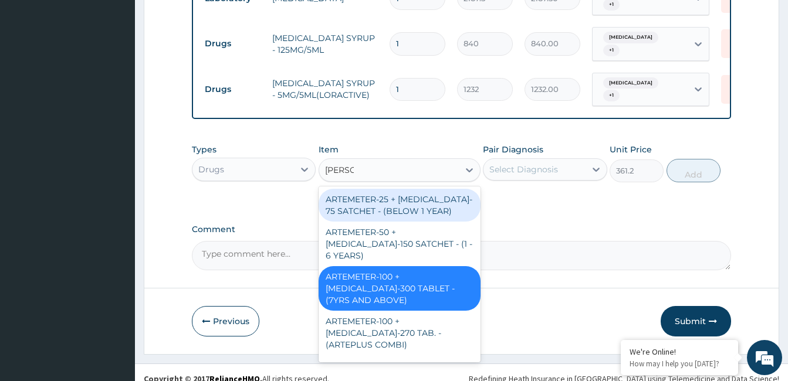
type input "AMODI"
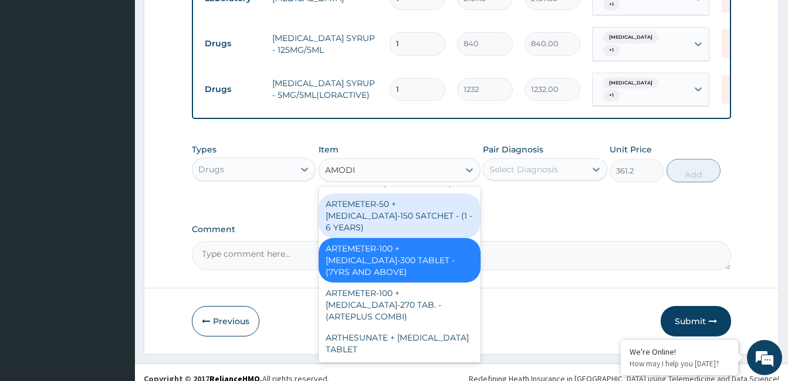
scroll to position [40, 0]
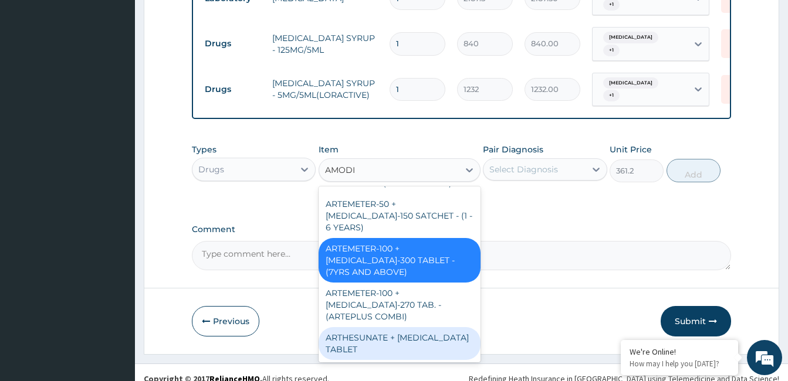
click at [431, 328] on div "ARTHESUNATE + AMODIAQUINE TABLET" at bounding box center [400, 343] width 162 height 33
type input "350"
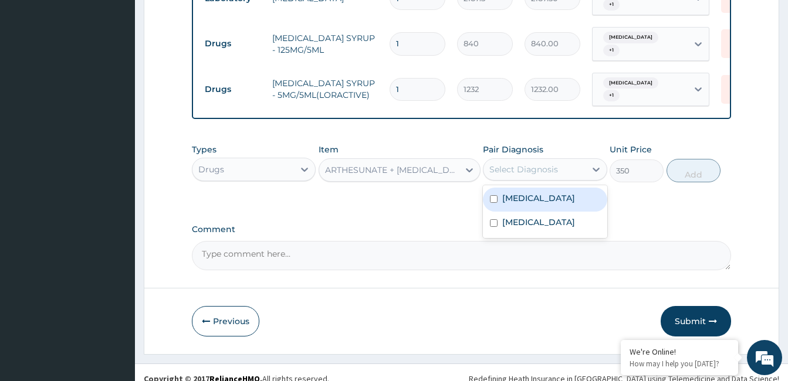
drag, startPoint x: 555, startPoint y: 158, endPoint x: 546, endPoint y: 185, distance: 28.2
click at [546, 181] on div "option Malaria, selected. option Measles focused, 1 of 2. 2 results available. …" at bounding box center [545, 169] width 124 height 22
click at [546, 188] on div "Measles" at bounding box center [545, 200] width 124 height 24
checkbox input "true"
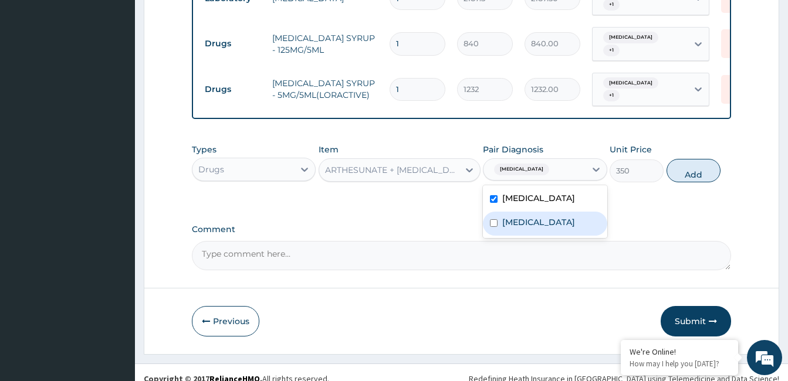
click at [535, 212] on div "[MEDICAL_DATA]" at bounding box center [545, 224] width 124 height 24
checkbox input "true"
click at [538, 188] on div "Measles" at bounding box center [545, 200] width 124 height 24
checkbox input "false"
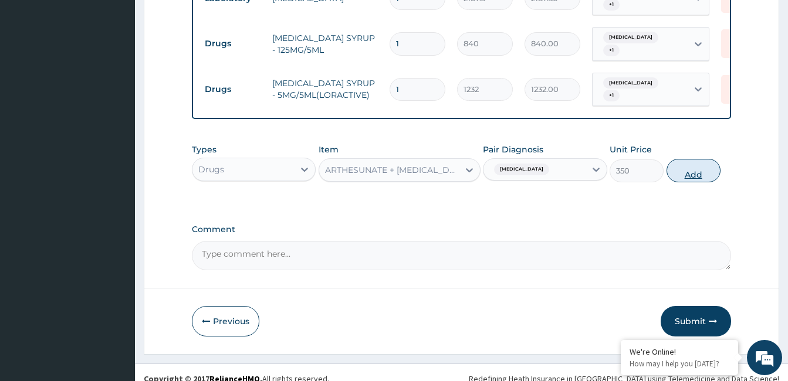
click at [694, 159] on button "Add" at bounding box center [694, 170] width 54 height 23
type input "0"
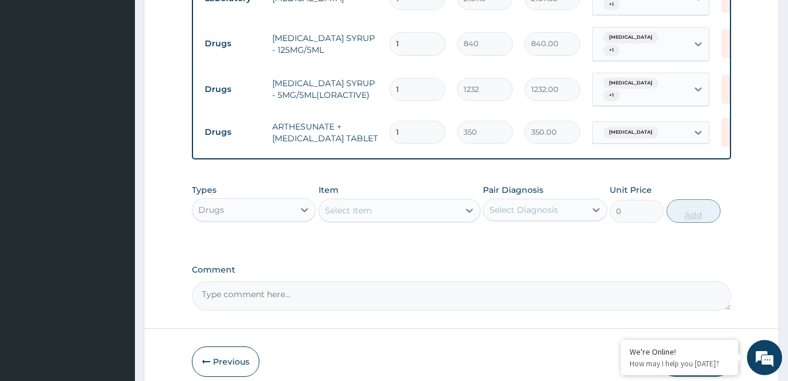
type input "16"
type input "5600.00"
type input "1"
type input "350.00"
type input "0.00"
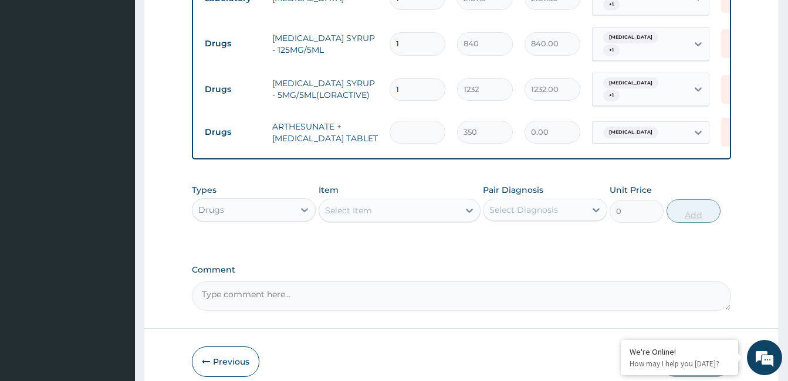
type input "6"
type input "2100.00"
type input "6"
click at [424, 201] on div "Select Item" at bounding box center [389, 210] width 140 height 19
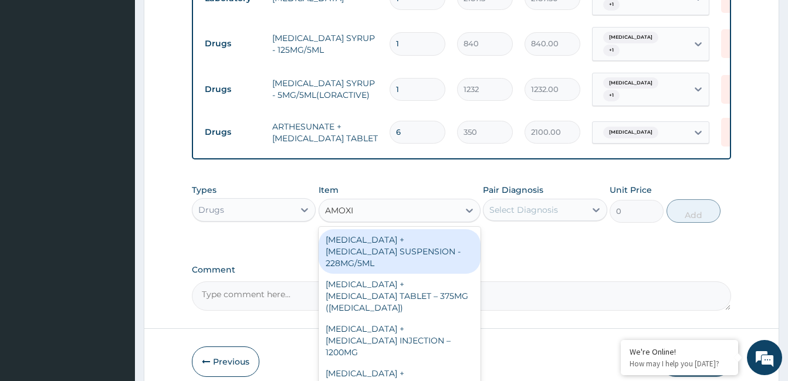
type input "AMOXIC"
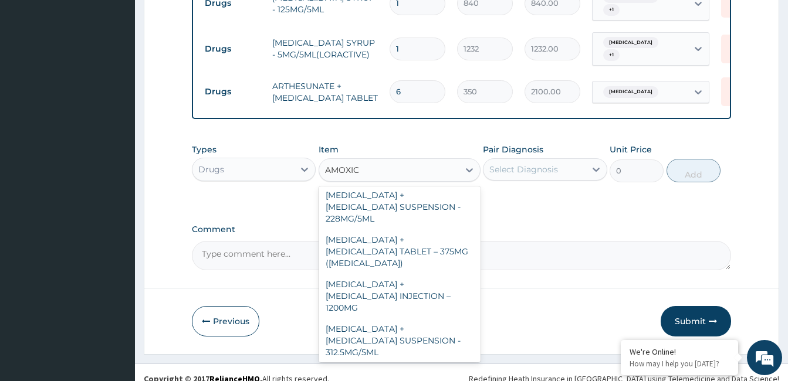
scroll to position [0, 0]
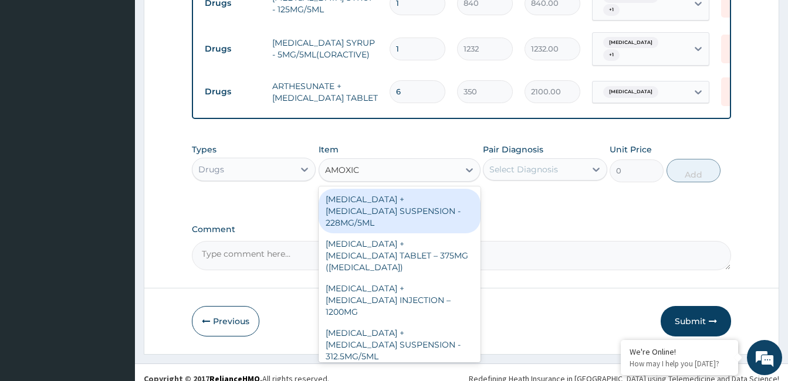
click at [451, 189] on div "AMOXICILLIN + CLAVULANIC ACID SUSPENSION - 228MG/5ML" at bounding box center [400, 211] width 162 height 45
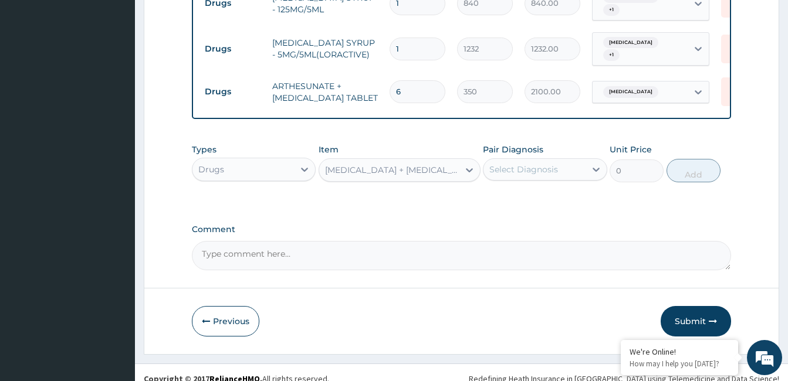
type input "2800"
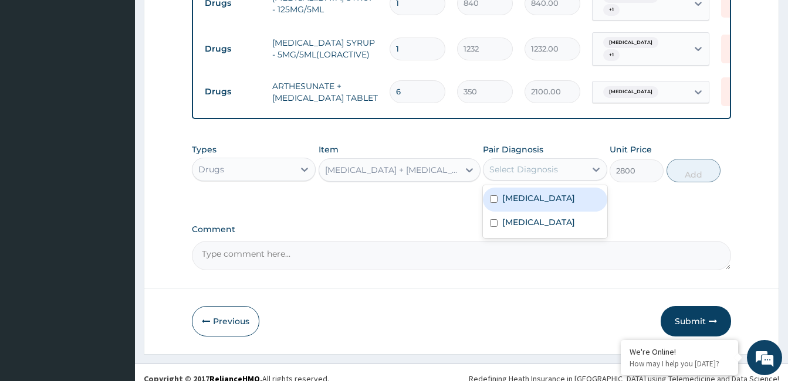
click at [543, 167] on div "Select Diagnosis" at bounding box center [545, 169] width 124 height 22
click at [537, 191] on div "Measles" at bounding box center [545, 200] width 124 height 24
checkbox input "true"
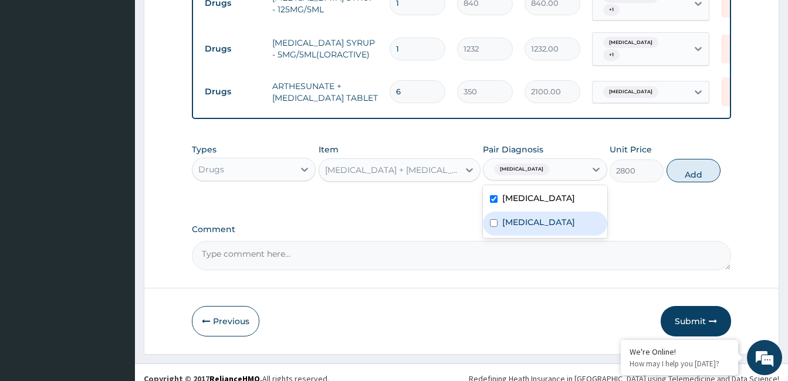
click at [533, 217] on label "[MEDICAL_DATA]" at bounding box center [538, 223] width 73 height 12
checkbox input "true"
click at [694, 164] on button "Add" at bounding box center [694, 170] width 54 height 23
type input "0"
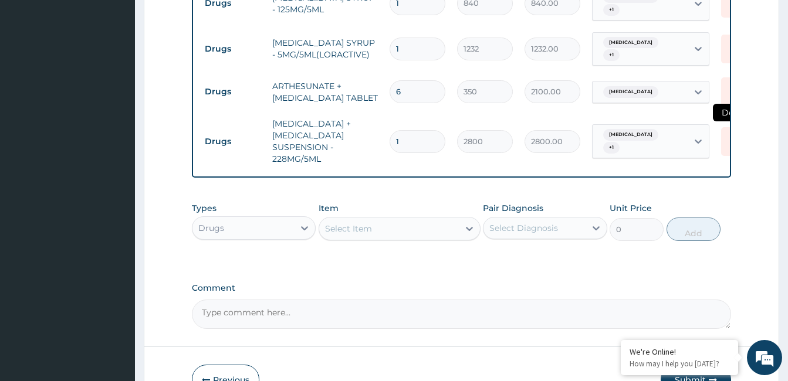
click at [723, 127] on icon at bounding box center [734, 141] width 26 height 29
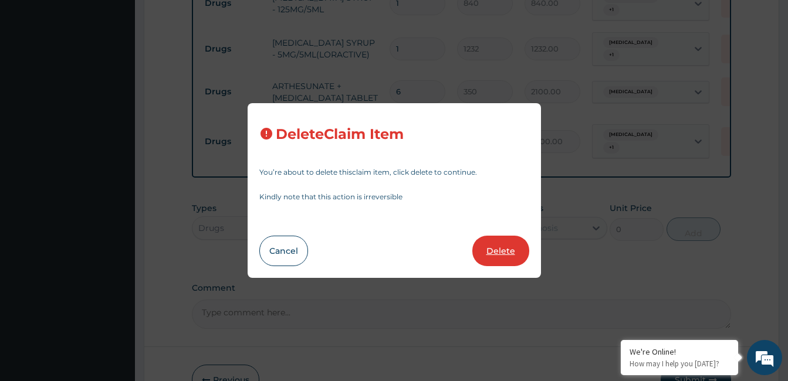
click at [510, 249] on button "Delete" at bounding box center [500, 251] width 57 height 31
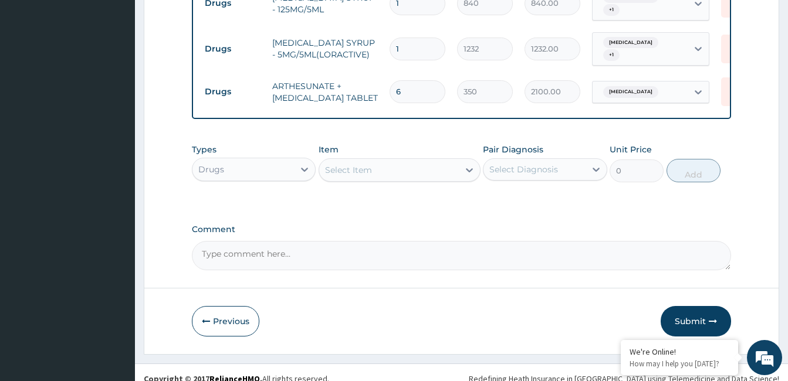
click at [383, 161] on div "Select Item" at bounding box center [389, 170] width 140 height 19
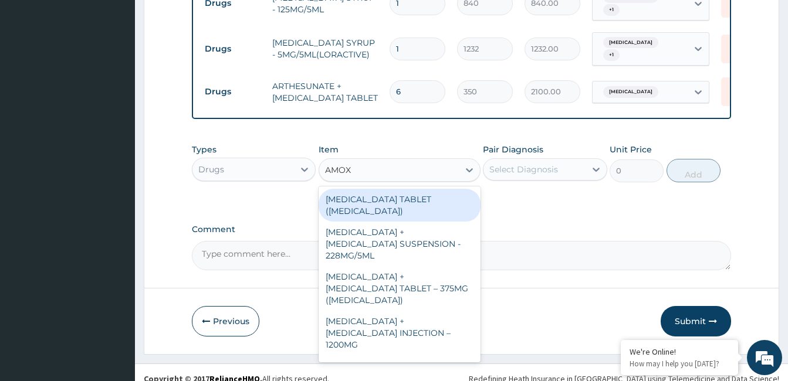
type input "AMOXI"
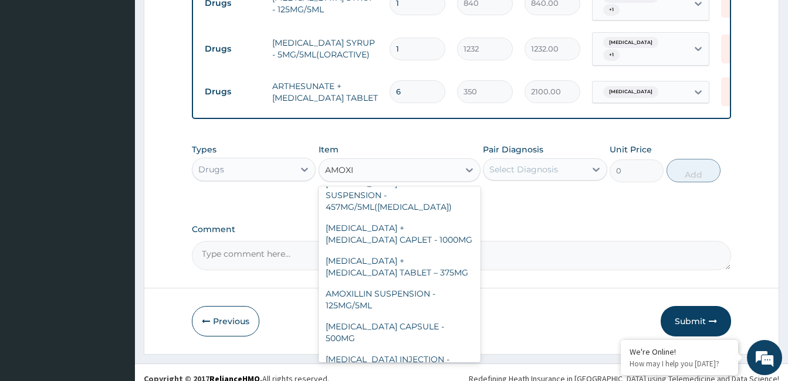
scroll to position [328, 0]
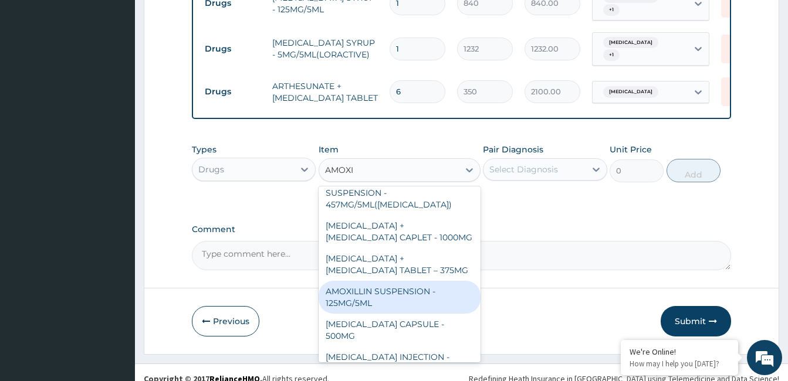
click at [440, 281] on div "AMOXILLIN SUSPENSION - 125MG/5ML" at bounding box center [400, 297] width 162 height 33
type input "840"
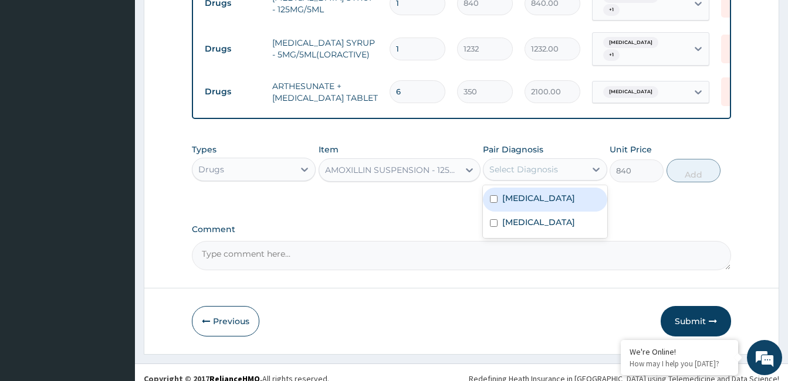
click at [563, 160] on div "Select Diagnosis" at bounding box center [535, 169] width 102 height 19
click at [550, 198] on div "Measles" at bounding box center [545, 200] width 124 height 24
checkbox input "true"
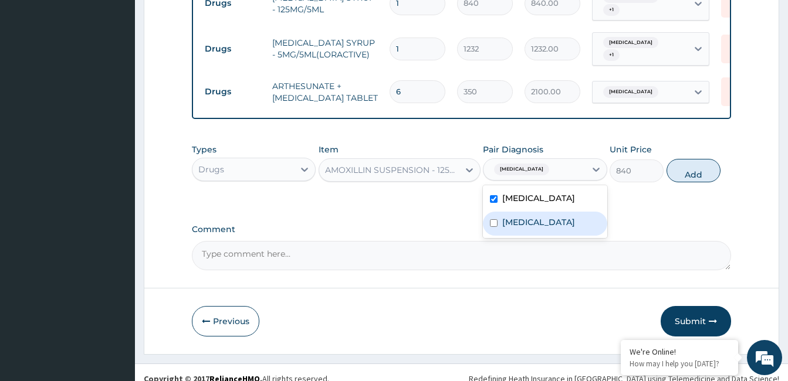
click at [546, 212] on div "Malaria" at bounding box center [545, 224] width 124 height 24
checkbox input "true"
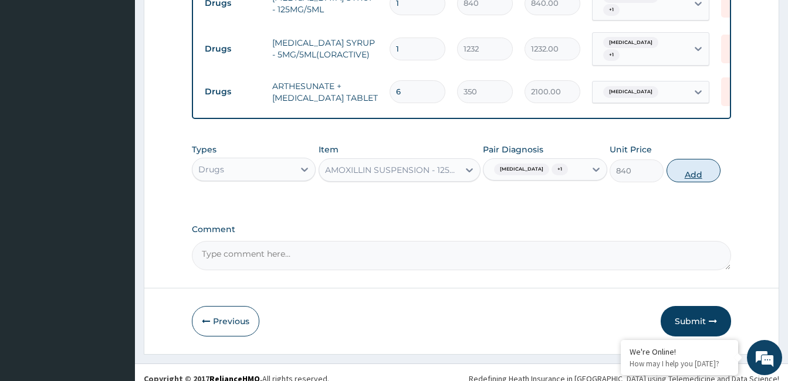
click at [676, 160] on button "Add" at bounding box center [694, 170] width 54 height 23
type input "0"
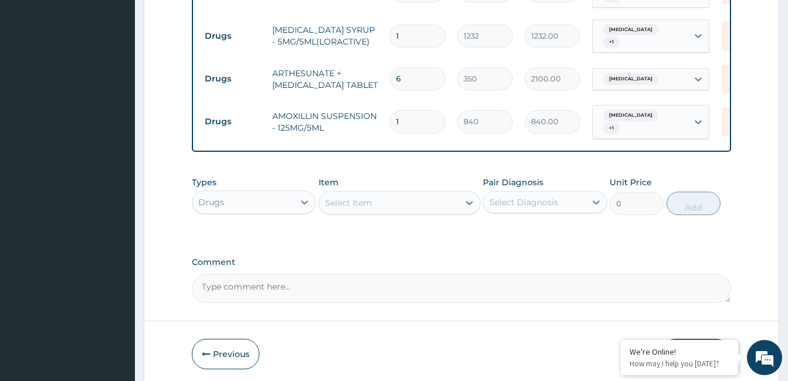
scroll to position [743, 0]
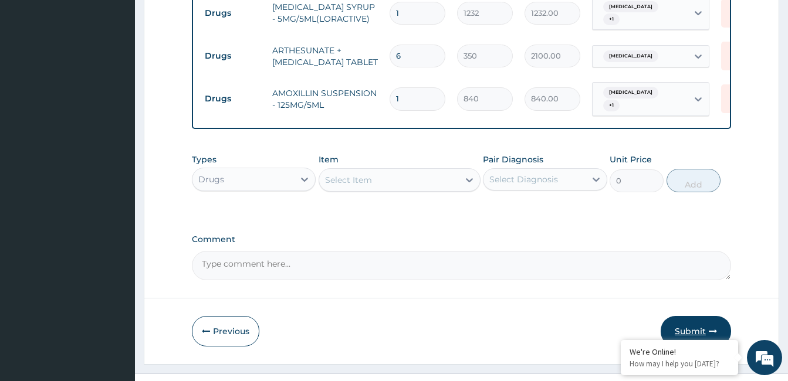
click at [699, 316] on button "Submit" at bounding box center [696, 331] width 70 height 31
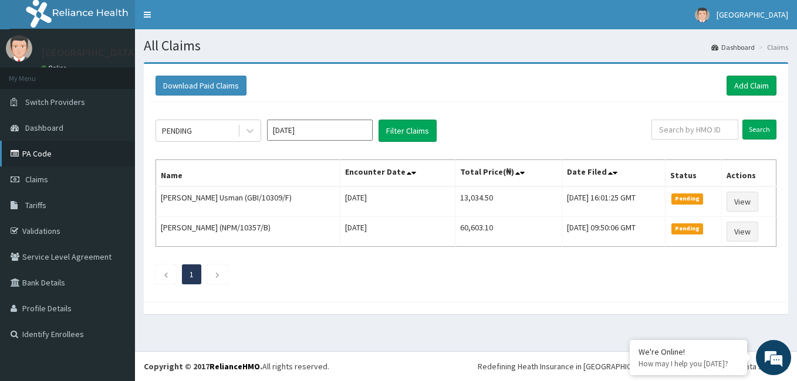
click at [70, 144] on link "PA Code" at bounding box center [67, 154] width 135 height 26
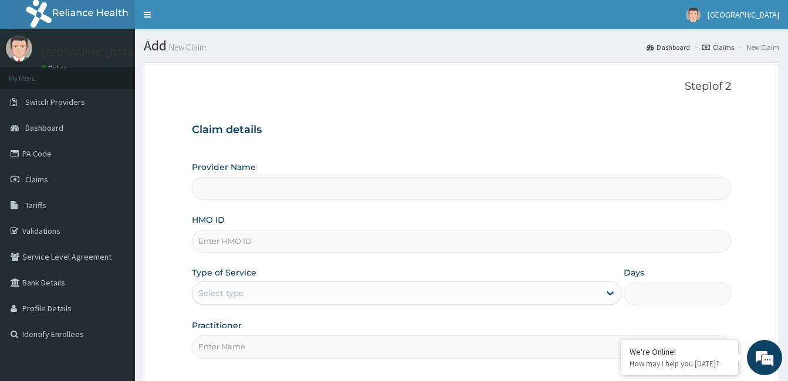
click at [296, 232] on input "HMO ID" at bounding box center [461, 241] width 539 height 23
type input "[GEOGRAPHIC_DATA]"
paste input "EFT/10642/A"
type input "EFT/10642/A"
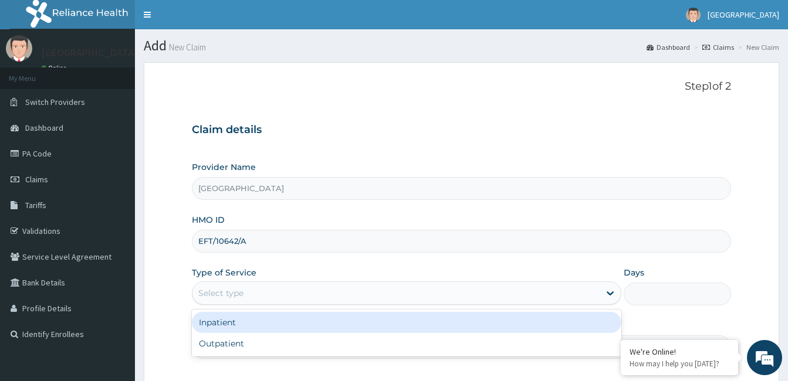
click at [325, 298] on div "Select type" at bounding box center [395, 293] width 407 height 19
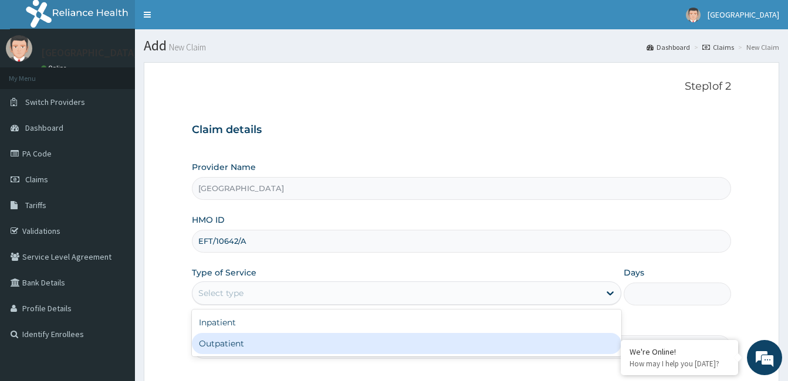
click at [309, 343] on div "Outpatient" at bounding box center [407, 343] width 430 height 21
type input "1"
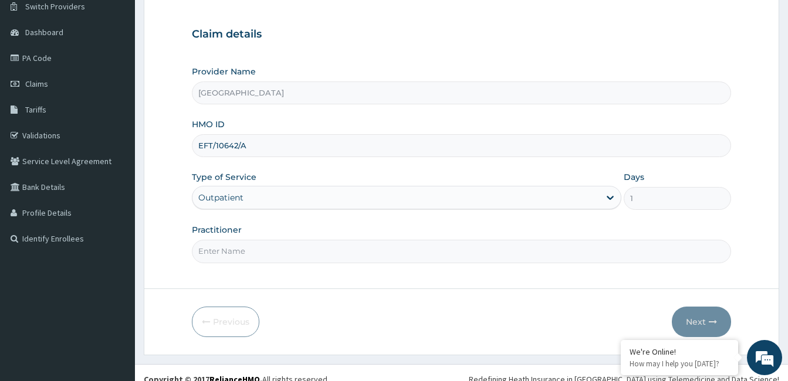
scroll to position [109, 0]
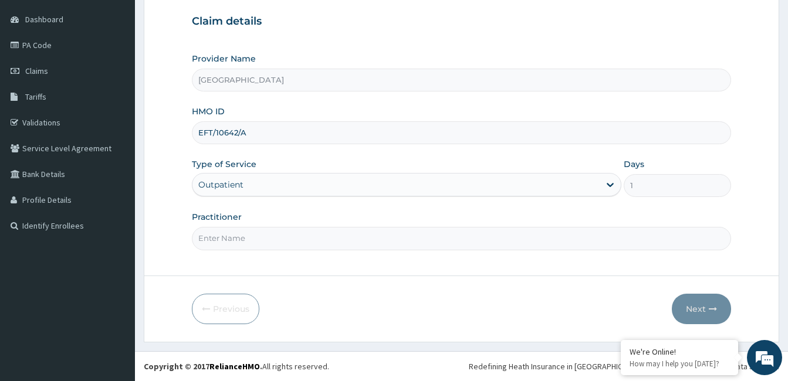
click at [338, 242] on input "Practitioner" at bounding box center [461, 238] width 539 height 23
type input "Dr. Bappa Aliyu"
click at [687, 308] on button "Next" at bounding box center [701, 309] width 59 height 31
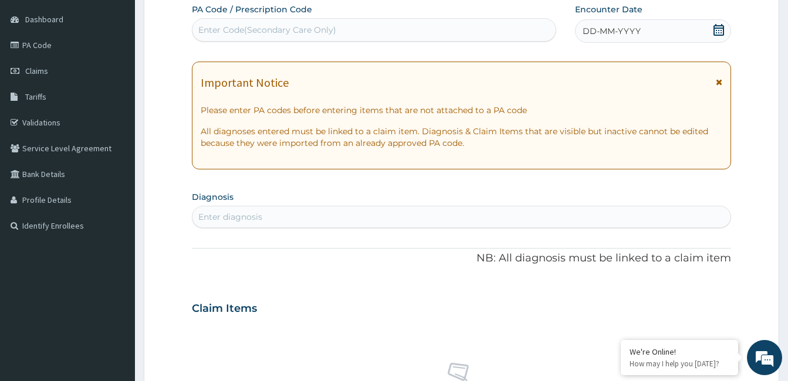
scroll to position [25, 0]
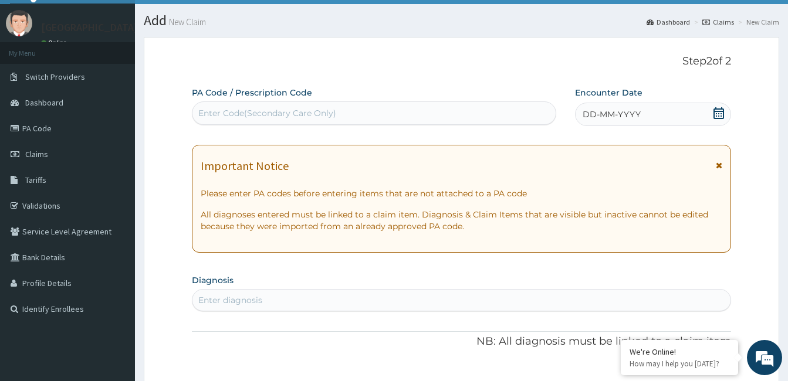
click at [316, 114] on div "Enter Code(Secondary Care Only)" at bounding box center [267, 113] width 138 height 12
paste input "PA/0BB915"
type input "PA/0BB915"
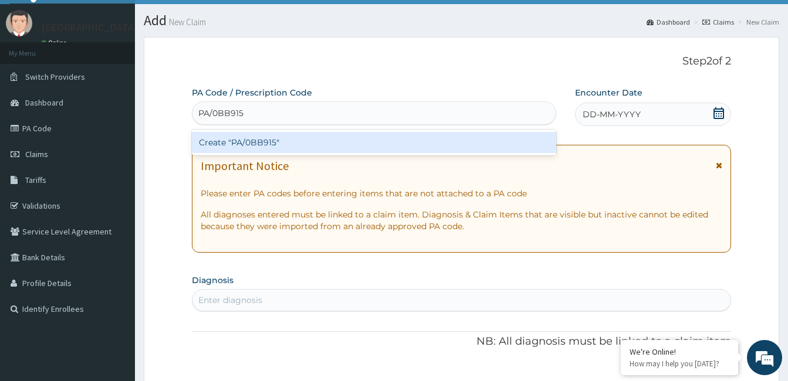
click at [257, 141] on div "Create "PA/0BB915"" at bounding box center [374, 142] width 364 height 21
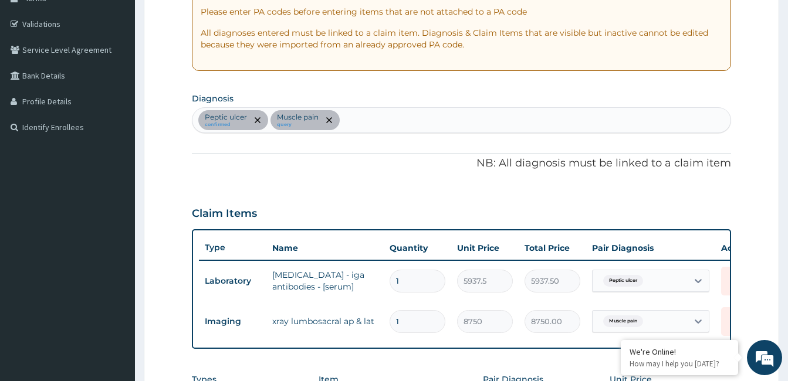
scroll to position [215, 0]
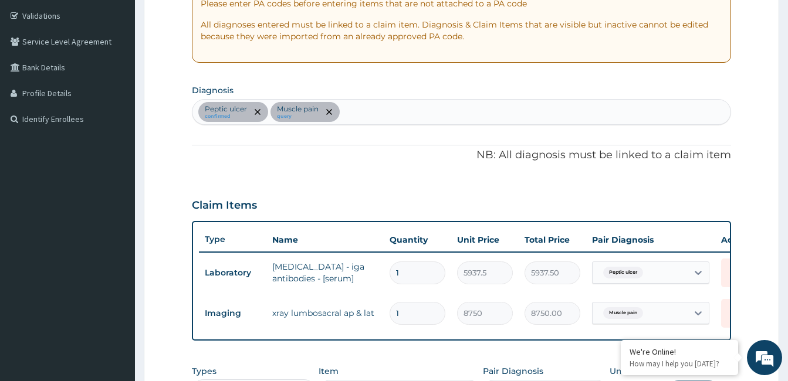
click at [431, 113] on div "Peptic ulcer confirmed Muscle pain query" at bounding box center [461, 112] width 538 height 25
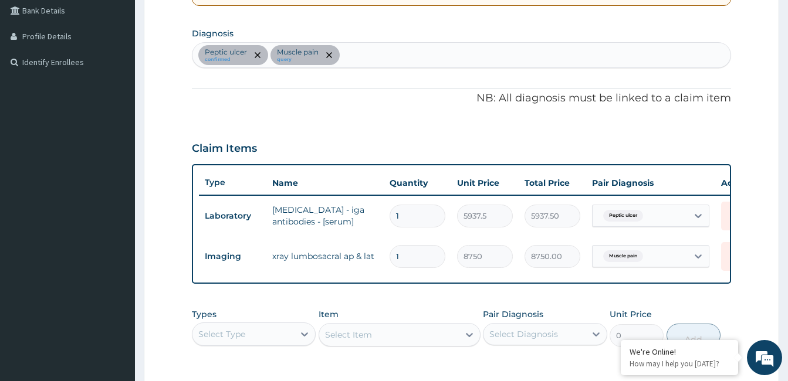
scroll to position [274, 0]
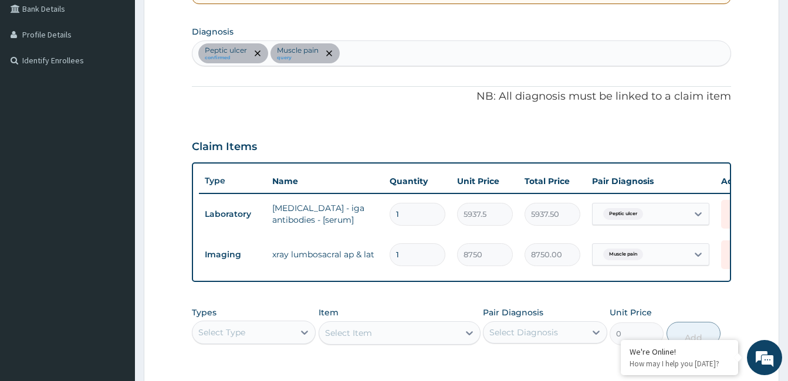
click at [420, 63] on div "Peptic ulcer confirmed Muscle pain query" at bounding box center [461, 53] width 538 height 25
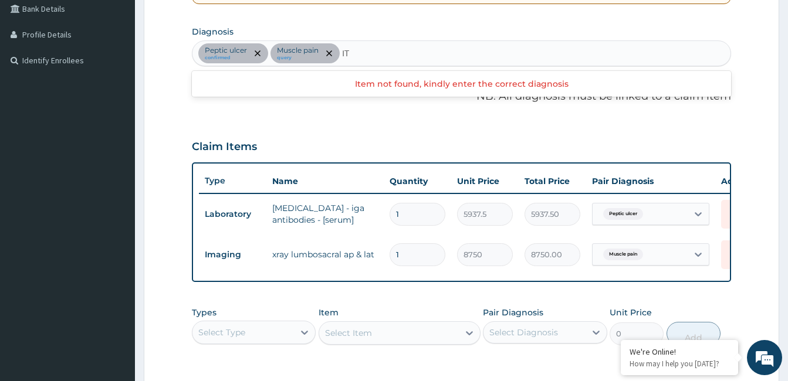
type input "I"
type input "C"
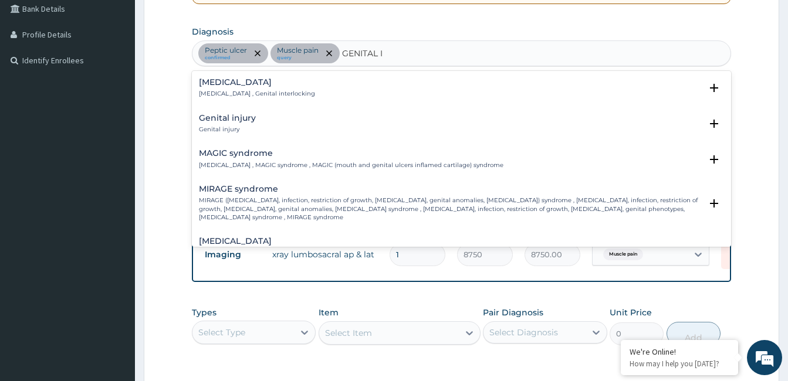
type input "GENITAL IT"
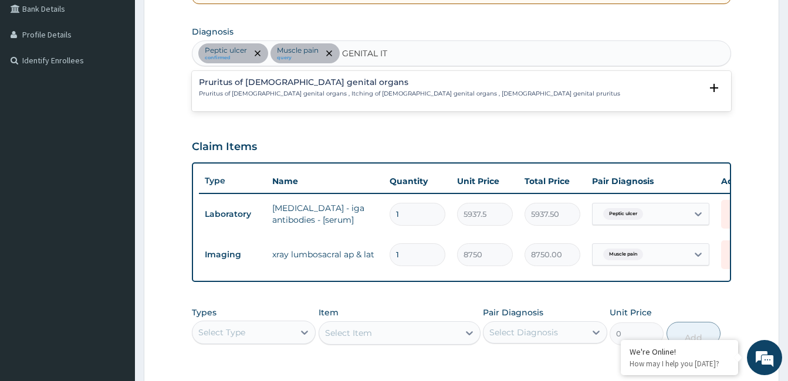
click at [340, 80] on h4 "Pruritus of male genital organs" at bounding box center [409, 82] width 421 height 9
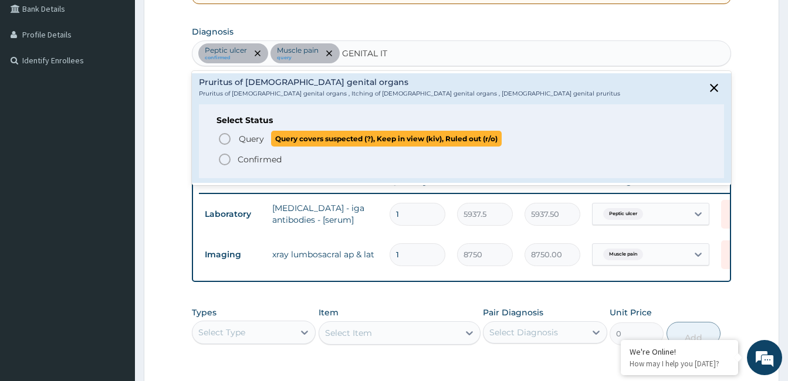
click at [236, 143] on span "Query Query covers suspected (?), Keep in view (kiv), Ruled out (r/o)" at bounding box center [462, 139] width 489 height 16
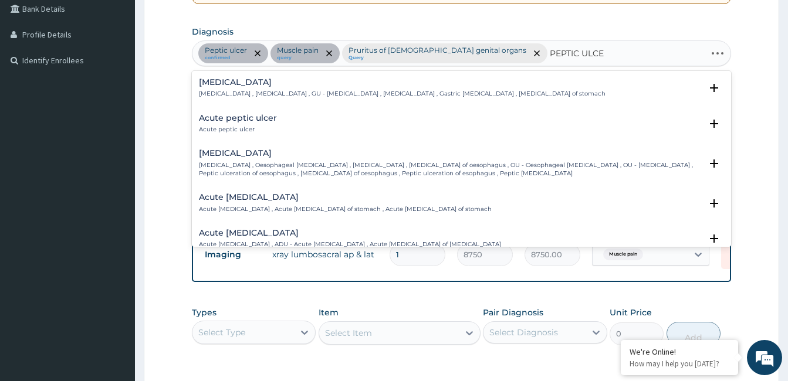
type input "PEPTIC ULCER"
click at [242, 119] on h4 "Acute peptic ulcer" at bounding box center [238, 118] width 78 height 9
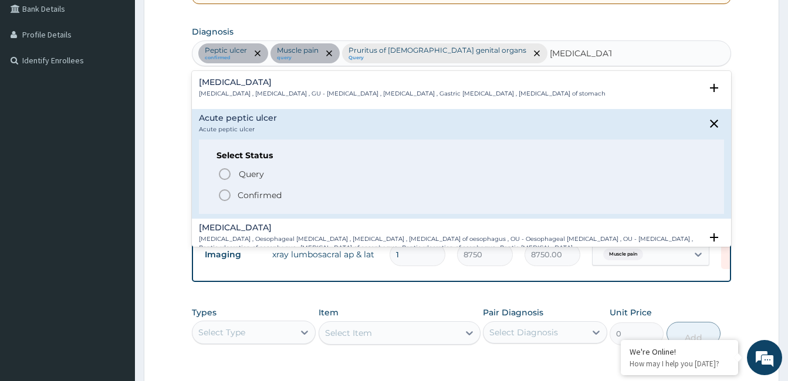
click at [244, 191] on p "Confirmed" at bounding box center [260, 196] width 44 height 12
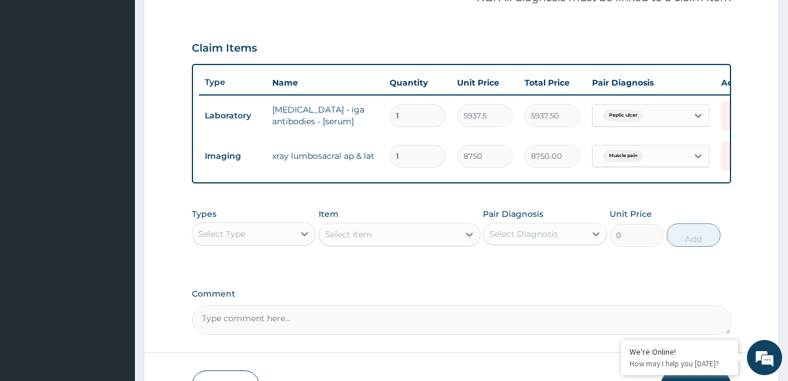
scroll to position [458, 0]
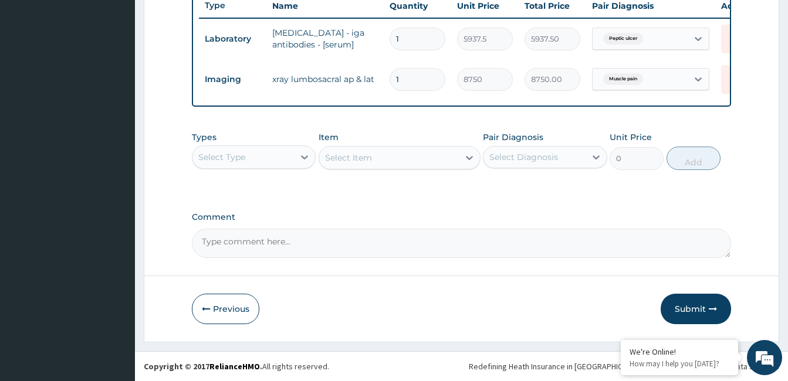
click at [247, 163] on div "Select Type" at bounding box center [243, 157] width 102 height 19
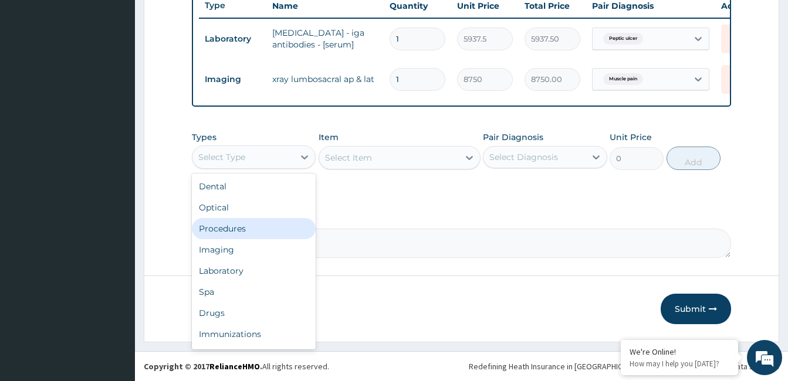
click at [240, 228] on div "Procedures" at bounding box center [254, 228] width 124 height 21
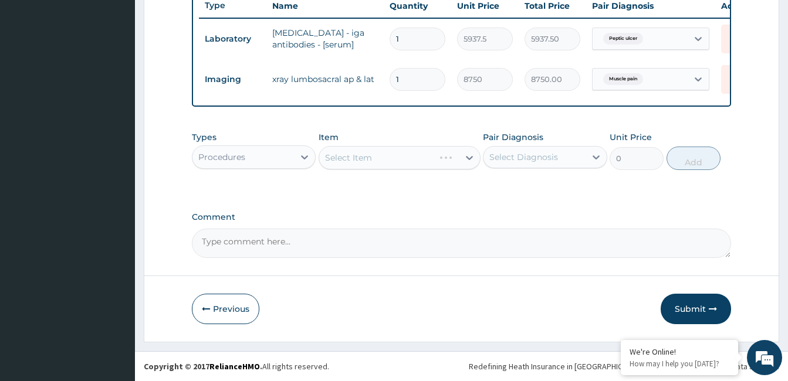
click at [417, 157] on div "Select Item" at bounding box center [400, 157] width 162 height 23
click at [417, 157] on div "Select Item" at bounding box center [389, 157] width 140 height 19
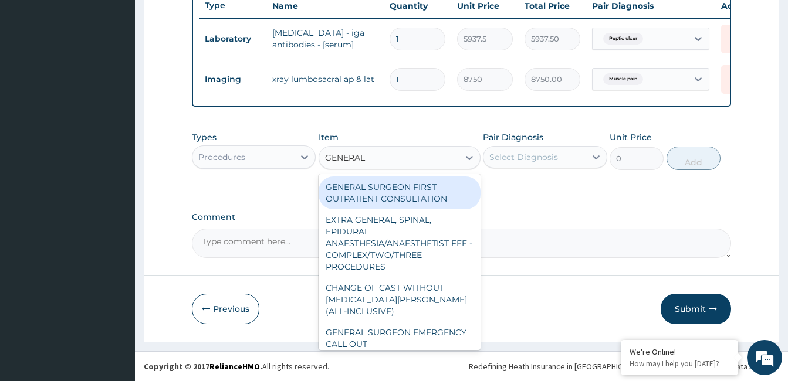
type input "GENERAL P"
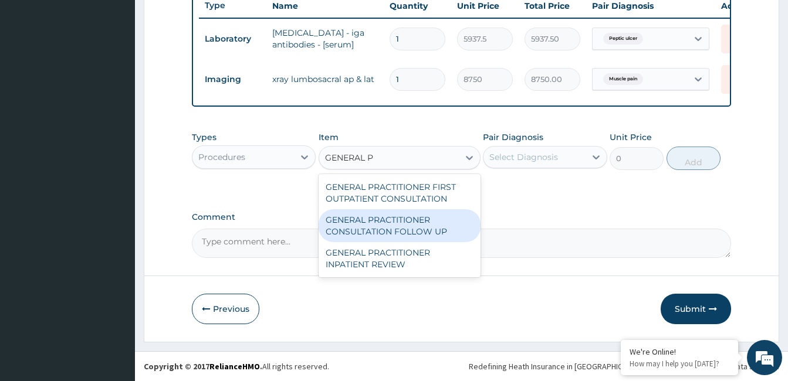
click at [410, 222] on div "GENERAL PRACTITIONER CONSULTATION FOLLOW UP" at bounding box center [400, 225] width 162 height 33
type input "1875"
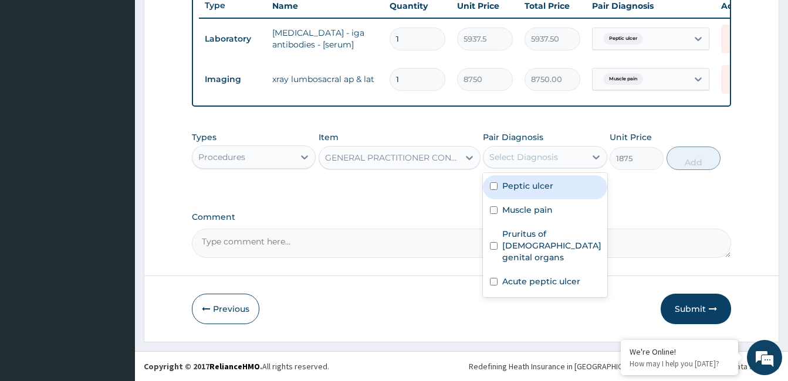
click at [553, 153] on div "Select Diagnosis" at bounding box center [523, 157] width 69 height 12
click at [539, 191] on label "Peptic ulcer" at bounding box center [527, 186] width 51 height 12
checkbox input "true"
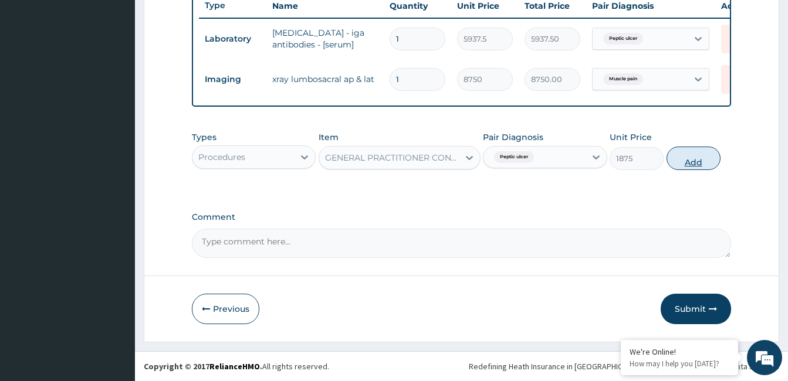
click at [695, 153] on button "Add" at bounding box center [694, 158] width 54 height 23
type input "0"
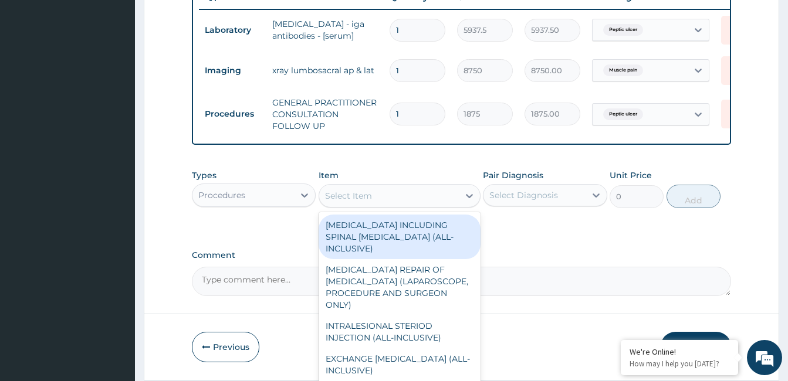
click at [351, 202] on div "Select Item" at bounding box center [348, 196] width 47 height 12
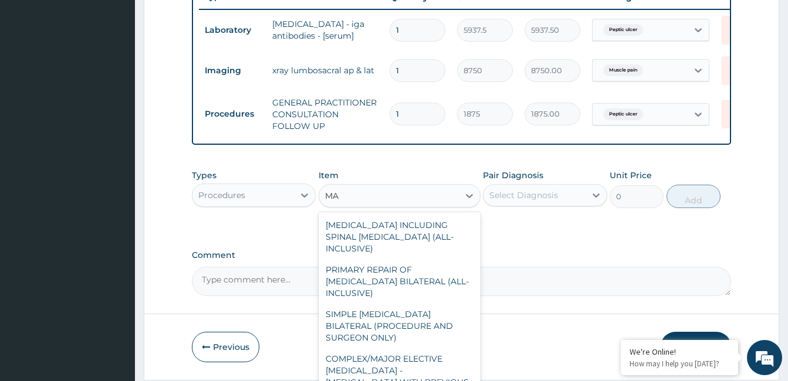
type input "M"
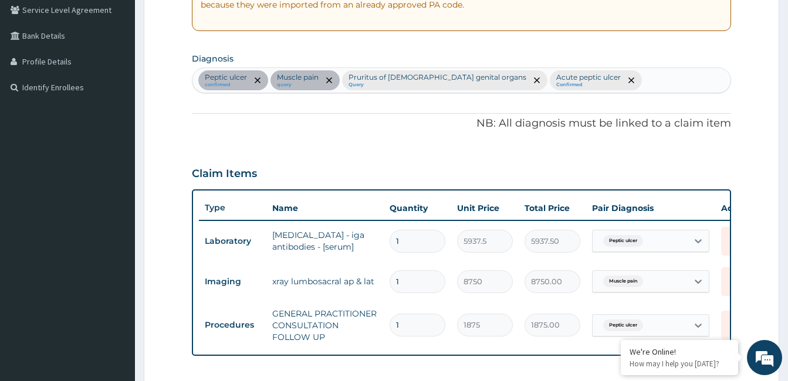
scroll to position [248, 0]
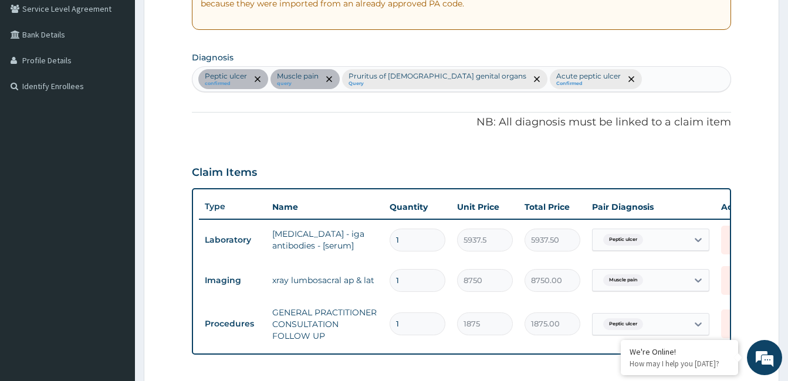
click at [620, 83] on div "Peptic ulcer confirmed Muscle pain query Pruritus of male genital organs Query …" at bounding box center [461, 79] width 538 height 25
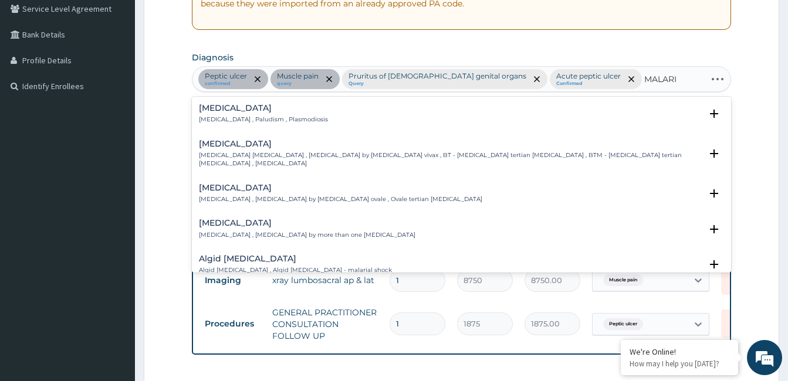
type input "MALARIA"
click at [227, 104] on h4 "Malaria" at bounding box center [263, 108] width 129 height 9
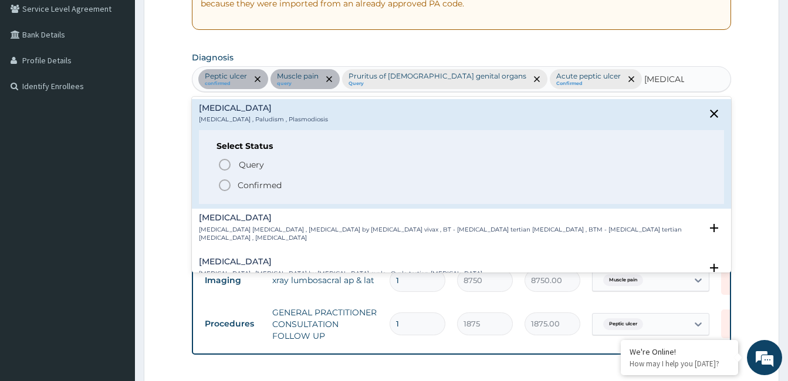
click at [241, 184] on p "Confirmed" at bounding box center [260, 186] width 44 height 12
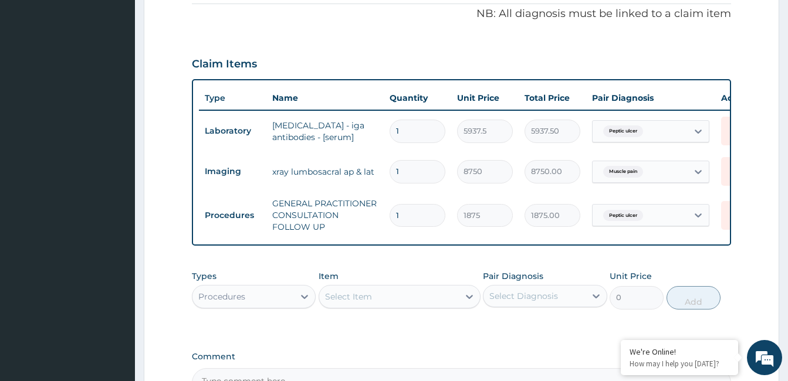
scroll to position [441, 0]
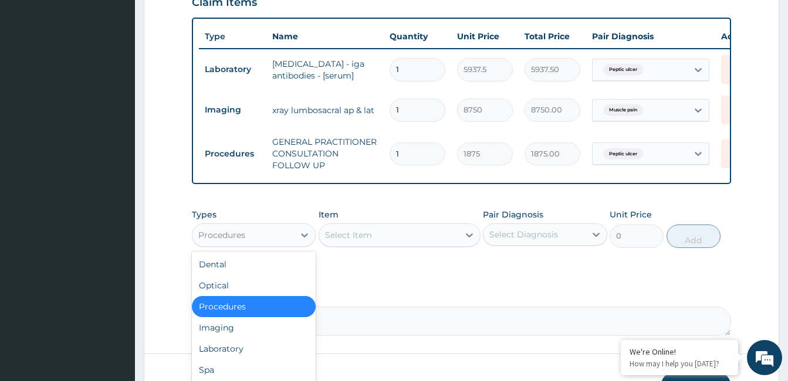
click at [234, 229] on div "Procedures" at bounding box center [221, 235] width 47 height 12
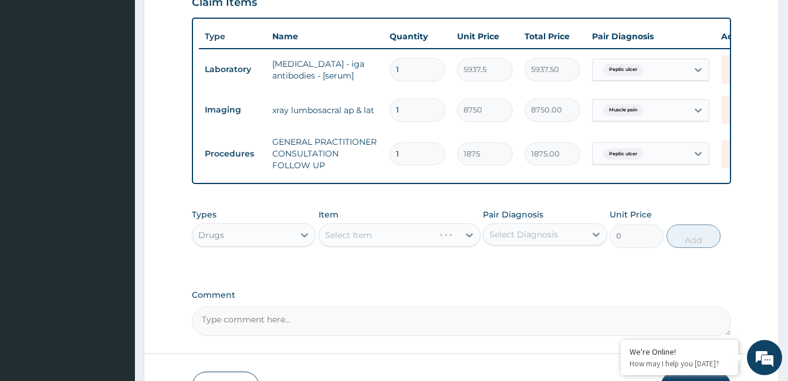
click at [414, 225] on div "Select Item" at bounding box center [400, 235] width 162 height 23
click at [414, 226] on div "Select Item" at bounding box center [389, 235] width 140 height 19
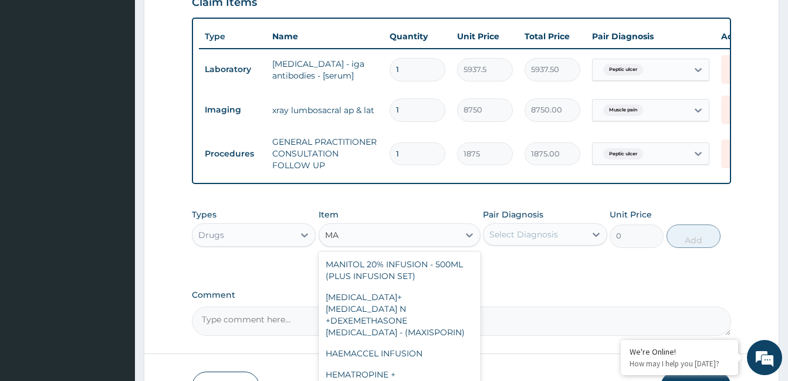
type input "M"
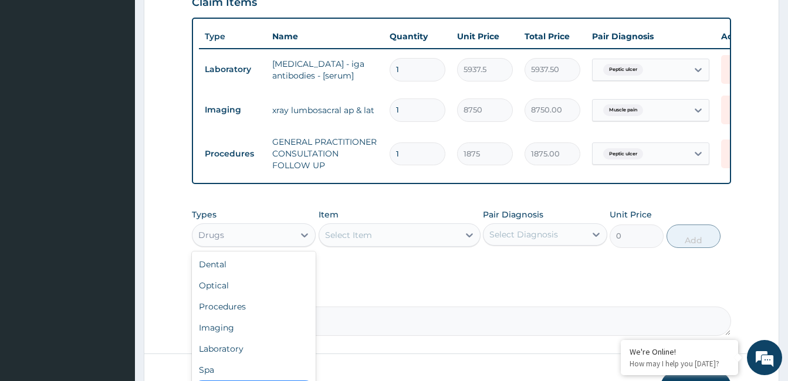
click at [289, 228] on div "Drugs" at bounding box center [243, 235] width 102 height 19
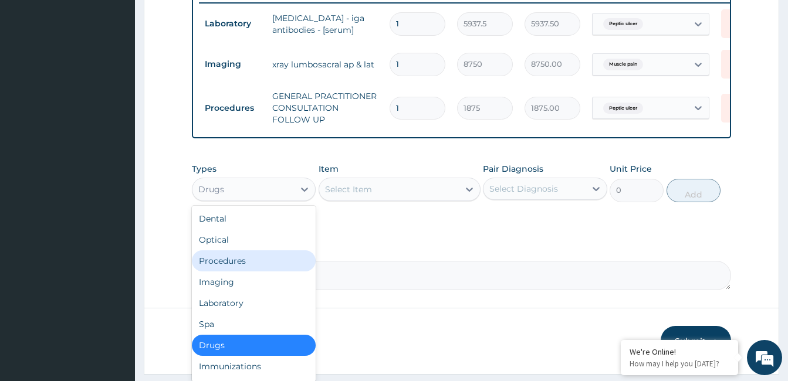
scroll to position [505, 0]
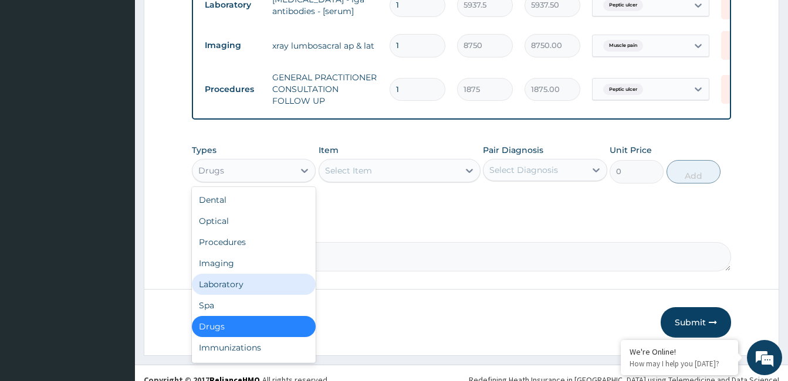
click at [241, 274] on div "Laboratory" at bounding box center [254, 284] width 124 height 21
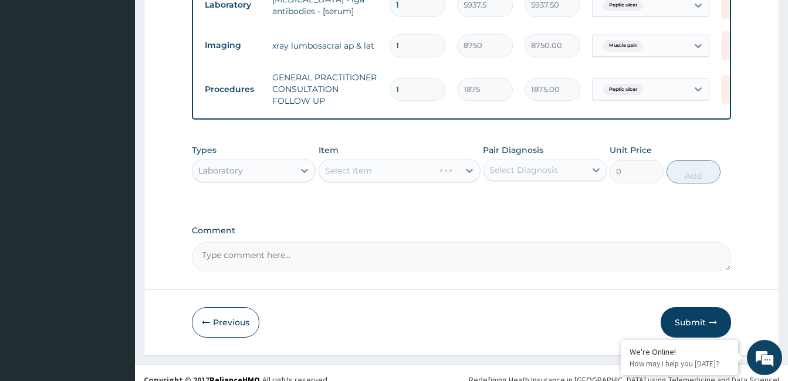
click at [386, 159] on div "Select Item" at bounding box center [400, 170] width 162 height 23
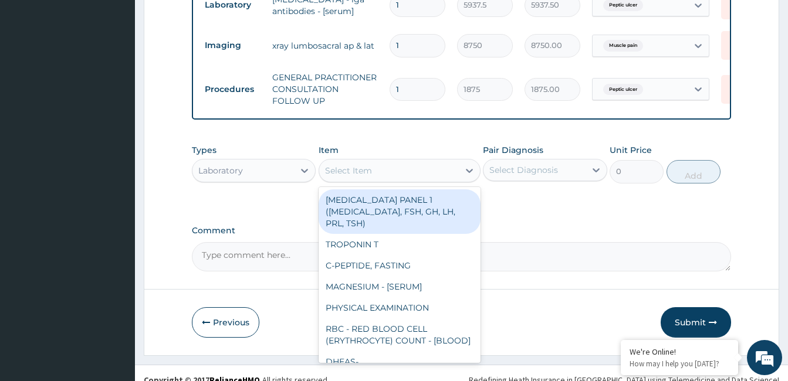
click at [386, 161] on div "Select Item" at bounding box center [389, 170] width 140 height 19
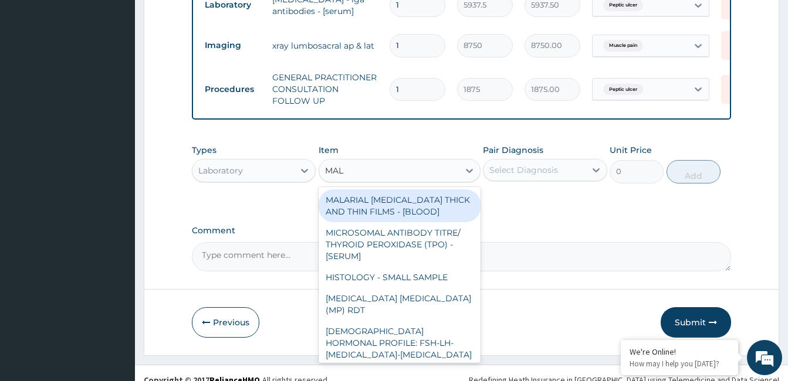
type input "MALA"
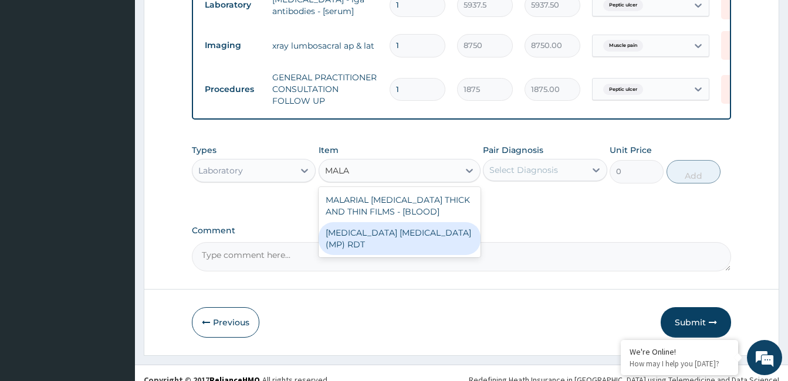
click at [405, 222] on div "MALARIA PARASITE (MP) RDT" at bounding box center [400, 238] width 162 height 33
type input "2000"
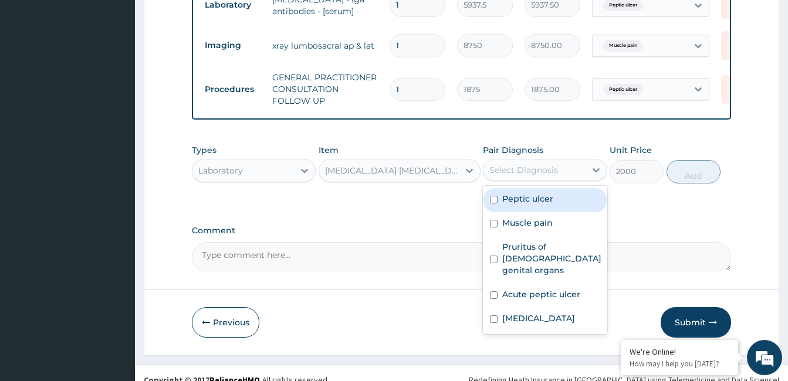
click at [548, 164] on div "Select Diagnosis" at bounding box center [535, 170] width 102 height 19
click at [535, 193] on label "Peptic ulcer" at bounding box center [527, 199] width 51 height 12
checkbox input "true"
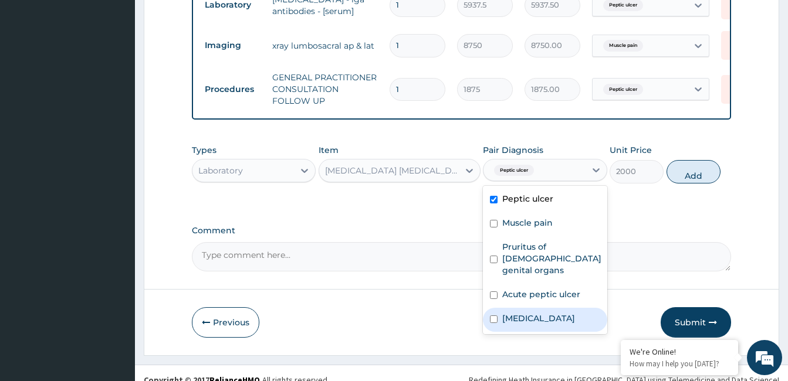
click at [516, 308] on div "Malaria" at bounding box center [545, 320] width 124 height 24
checkbox input "true"
click at [538, 193] on label "Peptic ulcer" at bounding box center [527, 199] width 51 height 12
checkbox input "false"
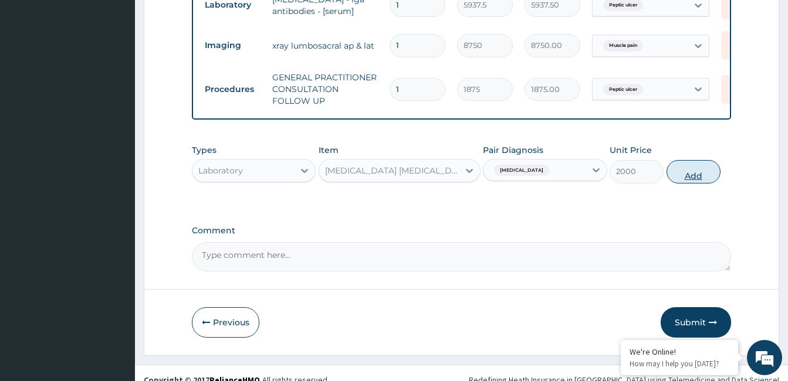
click at [681, 160] on button "Add" at bounding box center [694, 171] width 54 height 23
type input "0"
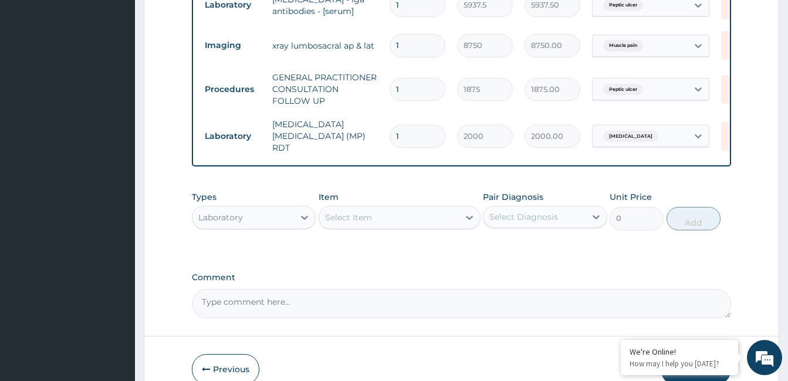
click at [280, 208] on div "Laboratory" at bounding box center [243, 217] width 102 height 19
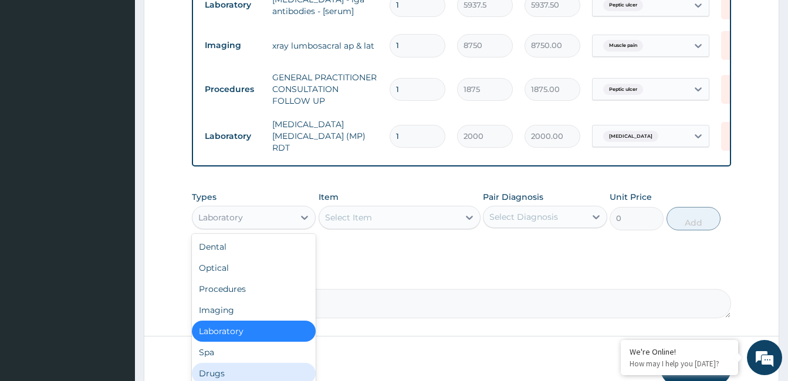
click at [226, 363] on div "Drugs" at bounding box center [254, 373] width 124 height 21
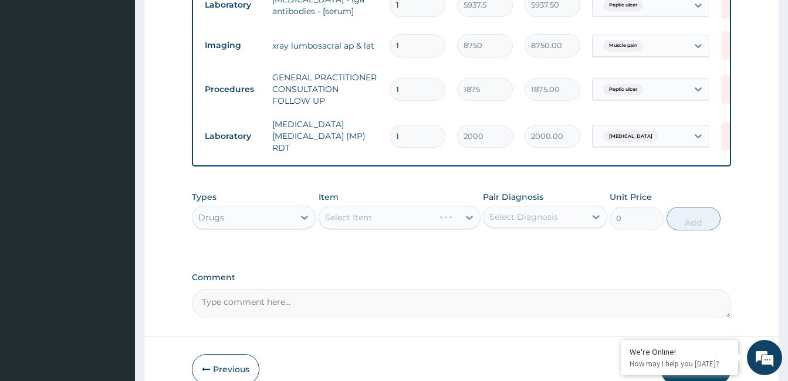
click at [442, 206] on div "Select Item" at bounding box center [400, 217] width 162 height 23
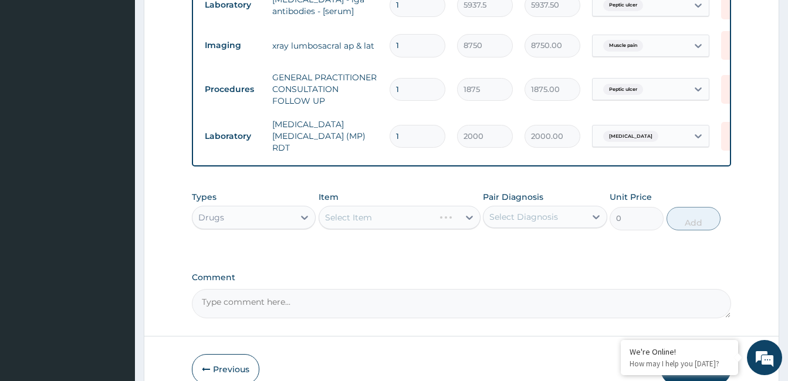
click at [442, 206] on div "Select Item" at bounding box center [400, 217] width 162 height 23
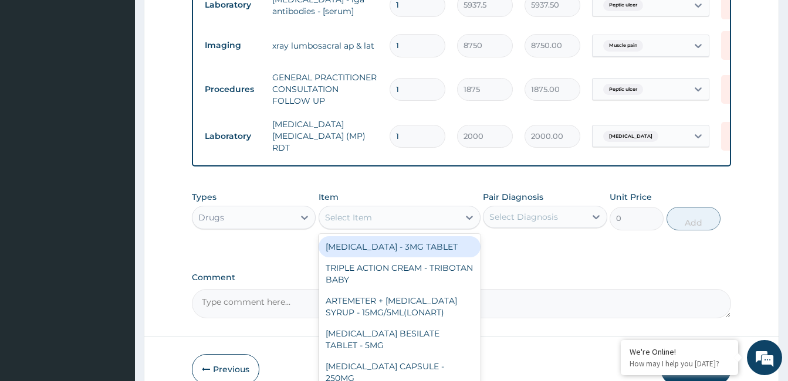
click at [442, 208] on div "Select Item" at bounding box center [389, 217] width 140 height 19
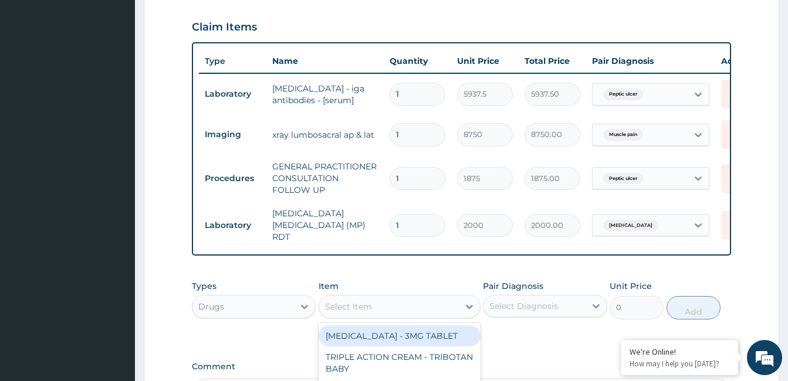
scroll to position [415, 0]
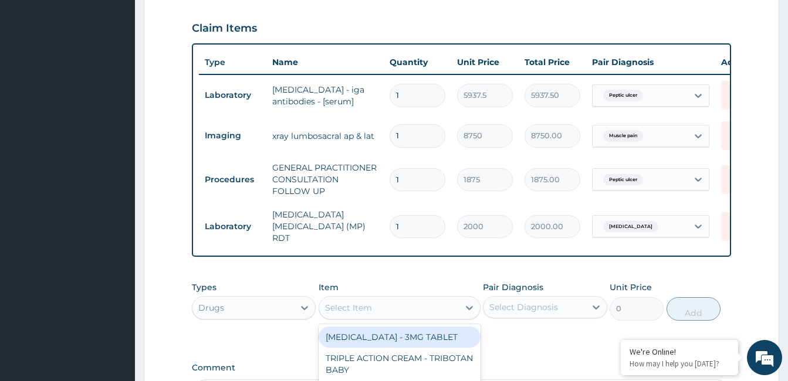
click at [276, 299] on div "Drugs" at bounding box center [243, 308] width 102 height 19
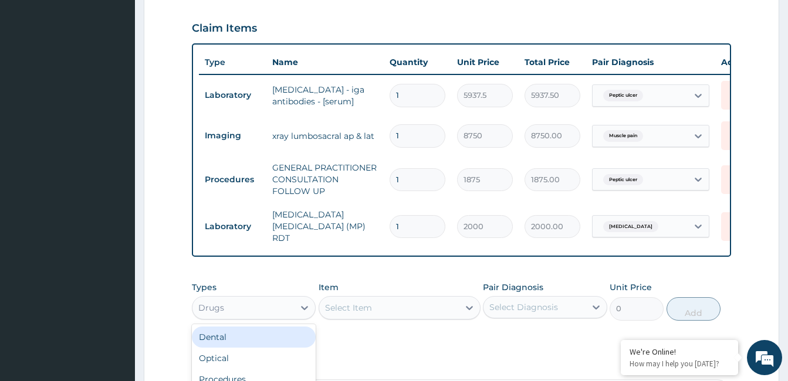
scroll to position [546, 0]
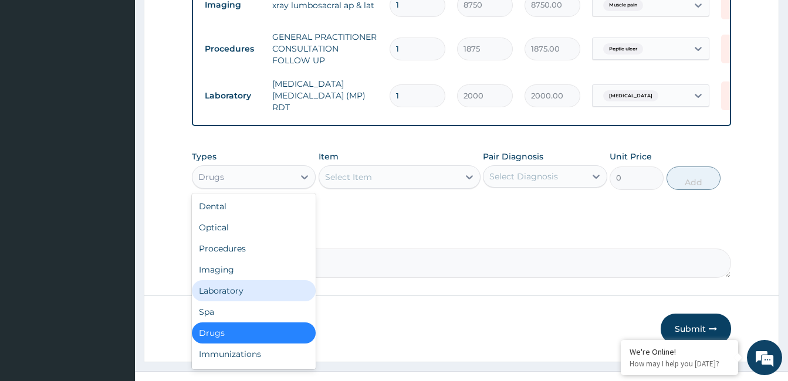
click at [247, 280] on div "Laboratory" at bounding box center [254, 290] width 124 height 21
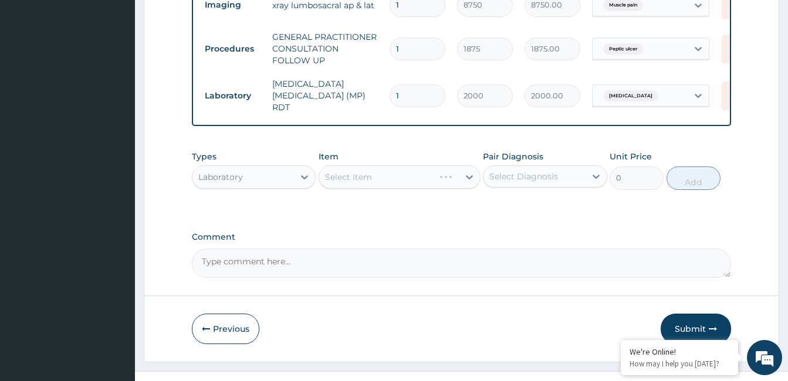
click at [405, 165] on div "Select Item" at bounding box center [400, 176] width 162 height 23
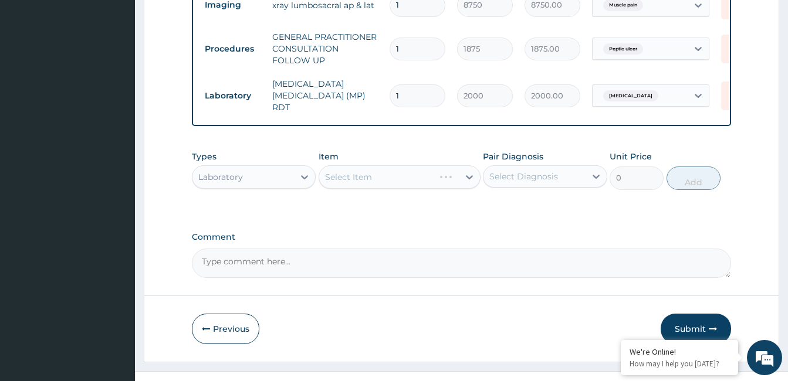
click at [405, 165] on div "Select Item" at bounding box center [400, 176] width 162 height 23
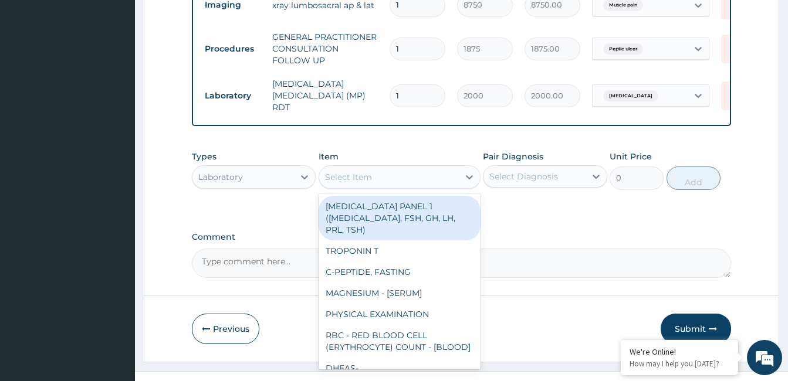
click at [405, 168] on div "Select Item" at bounding box center [389, 177] width 140 height 19
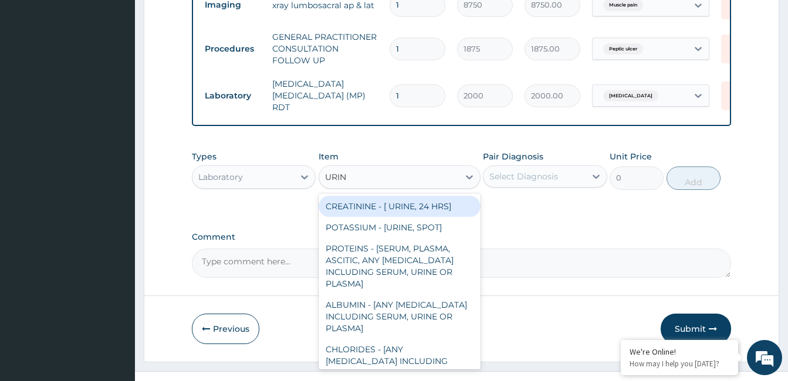
type input "URINA"
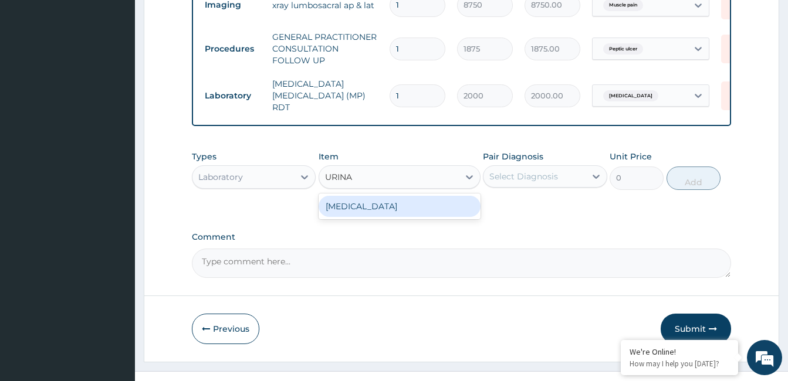
click at [405, 196] on div "URINALYSIS" at bounding box center [400, 206] width 162 height 21
type input "2187.5"
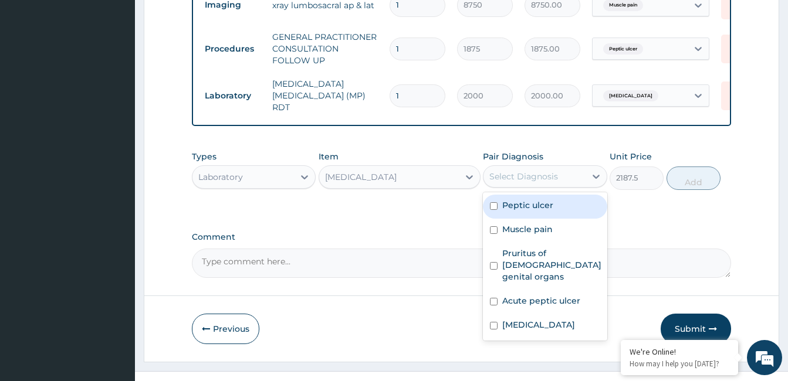
click at [574, 167] on div "Select Diagnosis" at bounding box center [535, 176] width 102 height 19
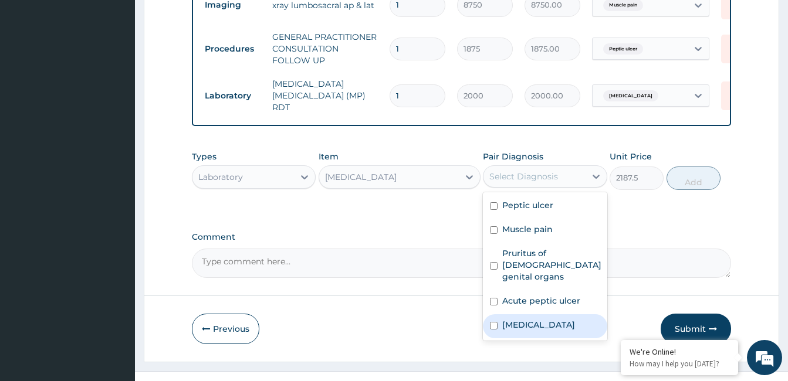
click at [519, 319] on label "Malaria" at bounding box center [538, 325] width 73 height 12
checkbox input "true"
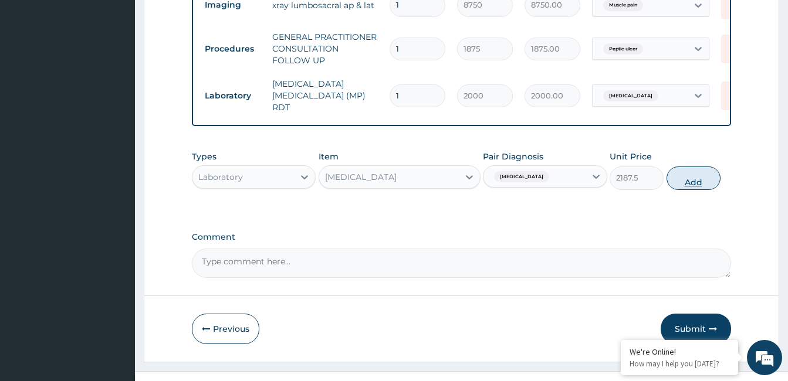
click at [696, 167] on button "Add" at bounding box center [694, 178] width 54 height 23
type input "0"
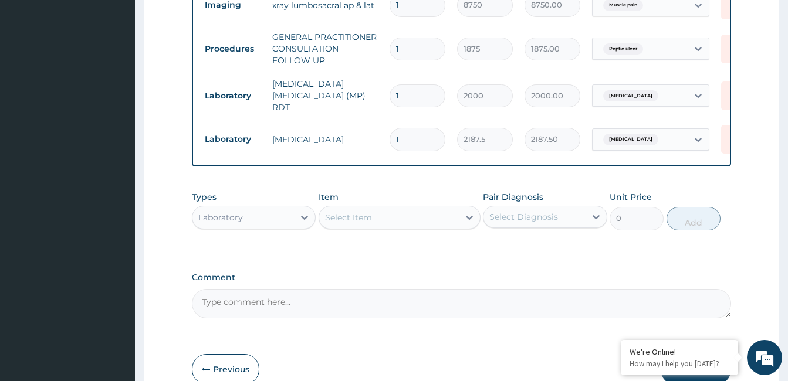
scroll to position [586, 0]
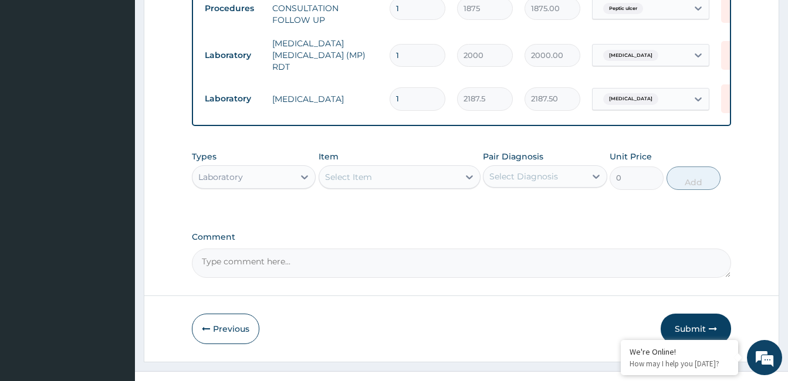
click at [246, 168] on div "Laboratory" at bounding box center [243, 177] width 102 height 19
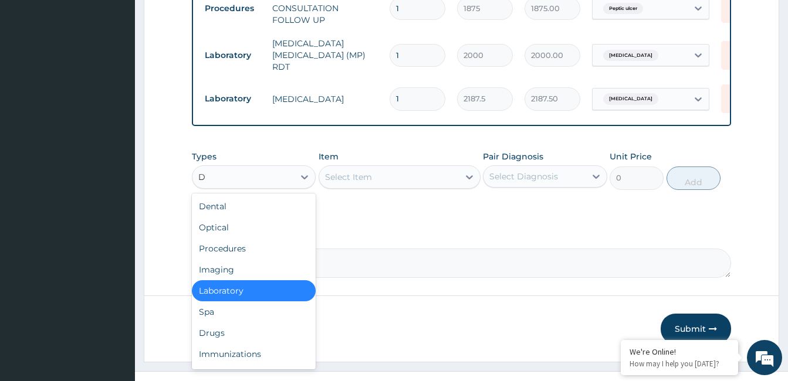
type input "DR"
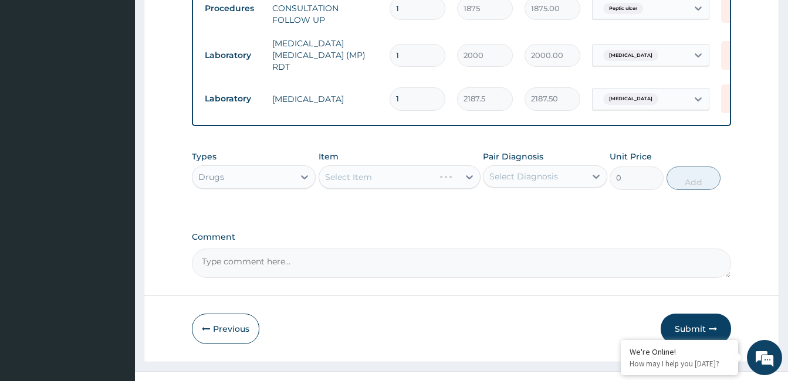
click at [400, 165] on div "Select Item" at bounding box center [400, 176] width 162 height 23
click at [407, 165] on div "Select Item" at bounding box center [400, 176] width 162 height 23
click at [407, 168] on div "Select Item" at bounding box center [389, 177] width 140 height 19
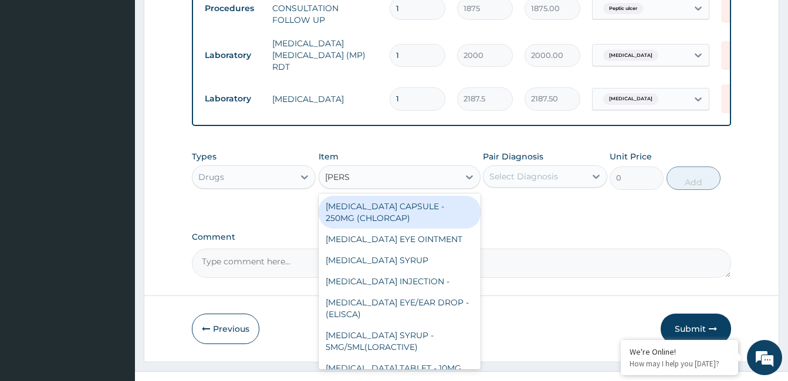
type input "LORAT"
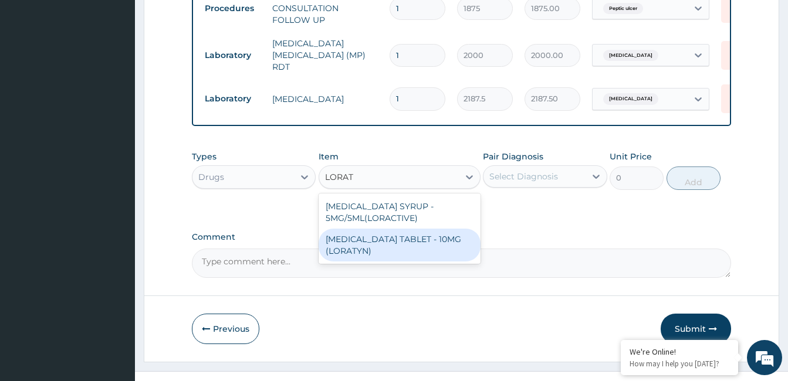
click at [396, 229] on div "LORATADINE TABLET - 10MG (LORATYN)" at bounding box center [400, 245] width 162 height 33
type input "98"
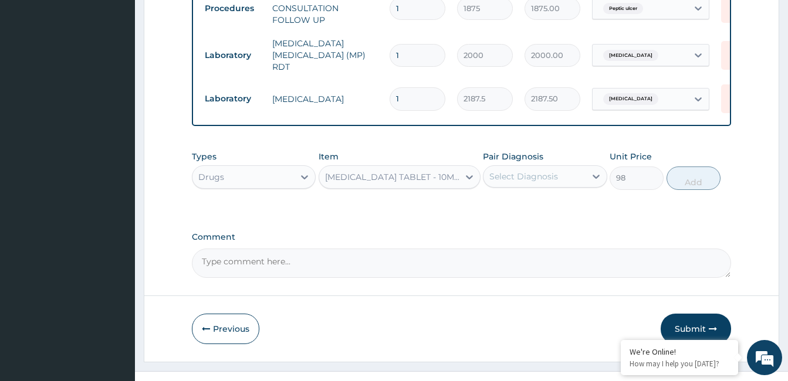
click at [532, 167] on div "Select Diagnosis" at bounding box center [535, 176] width 102 height 19
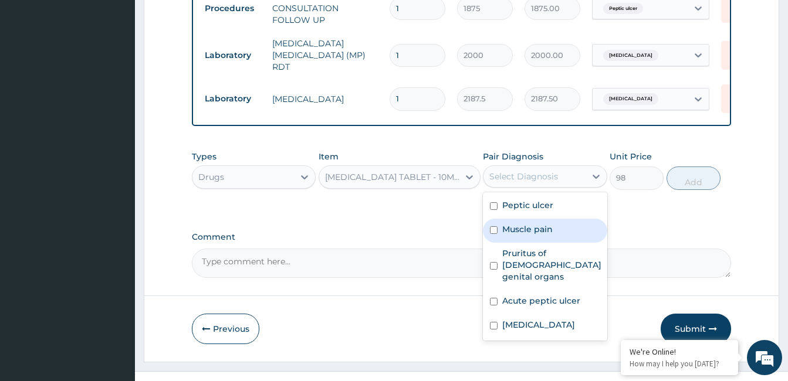
click at [535, 224] on label "Muscle pain" at bounding box center [527, 230] width 50 height 12
checkbox input "true"
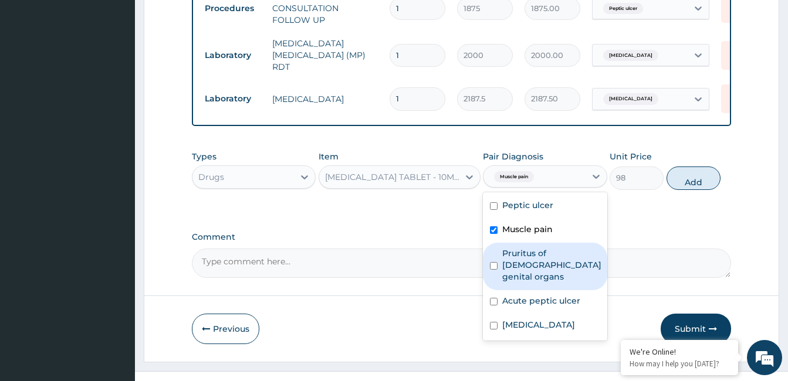
click at [534, 248] on label "Pruritus of male genital organs" at bounding box center [551, 265] width 99 height 35
checkbox input "true"
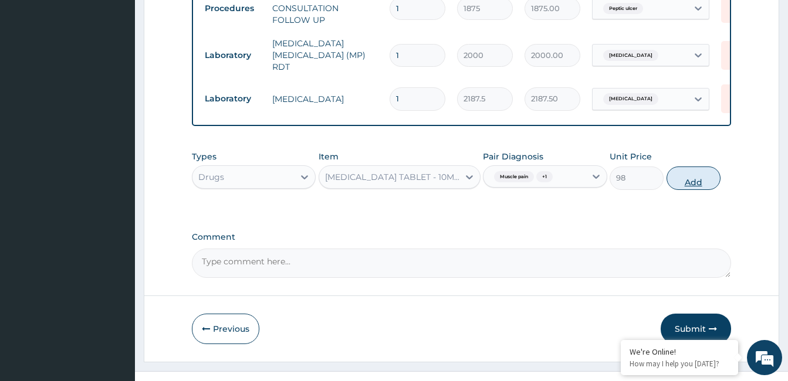
click at [681, 167] on button "Add" at bounding box center [694, 178] width 54 height 23
type input "0"
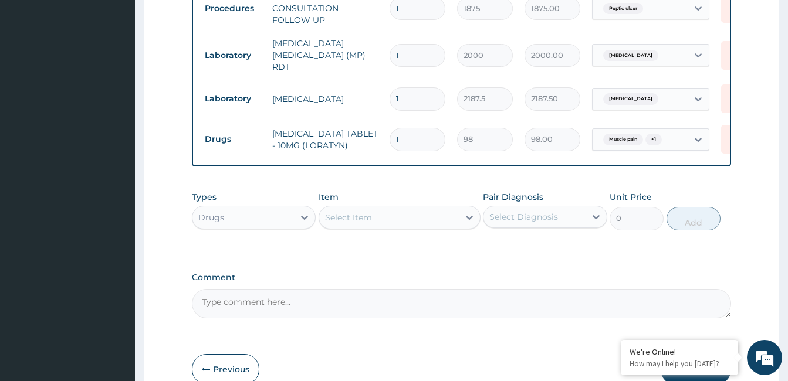
type input "10"
type input "980.00"
type input "10"
click at [408, 208] on div "Select Item" at bounding box center [389, 217] width 140 height 19
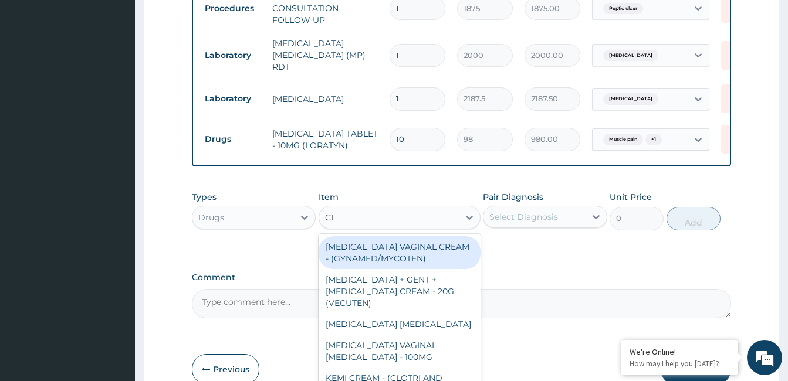
type input "C"
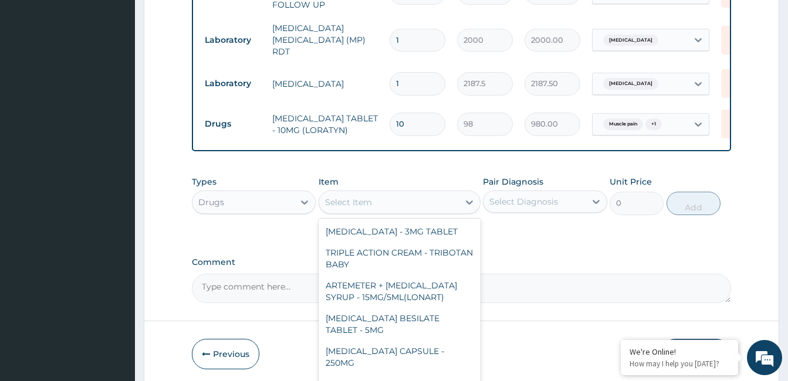
scroll to position [627, 0]
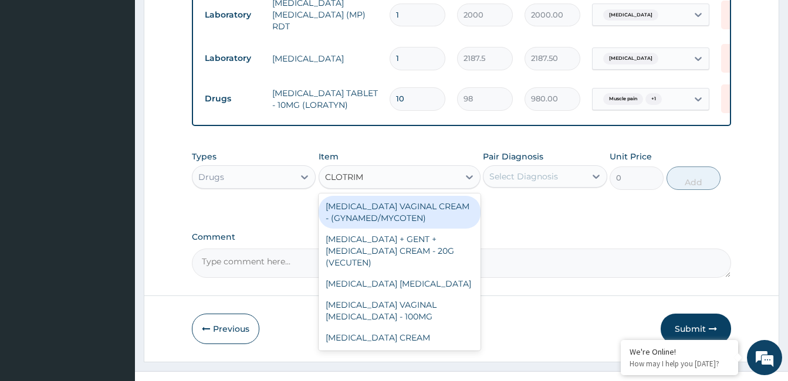
type input "CLOTRIMA"
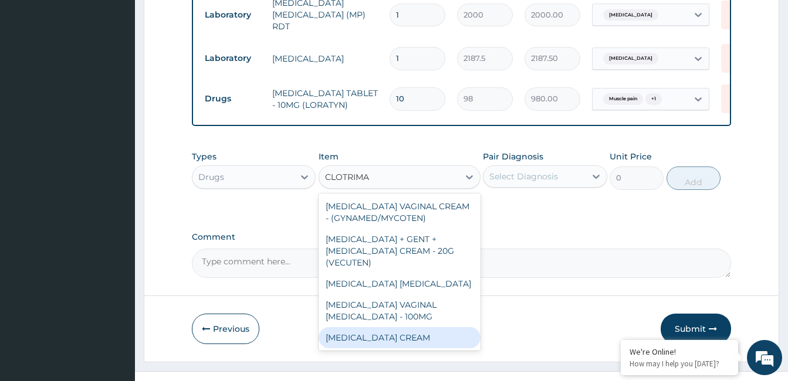
click at [410, 327] on div "CLOTRIMAZOLE CREAM" at bounding box center [400, 337] width 162 height 21
type input "1120"
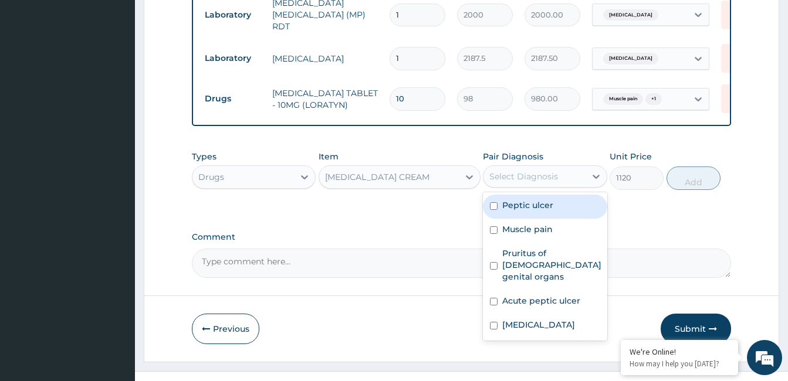
click at [525, 167] on div "Select Diagnosis" at bounding box center [535, 176] width 102 height 19
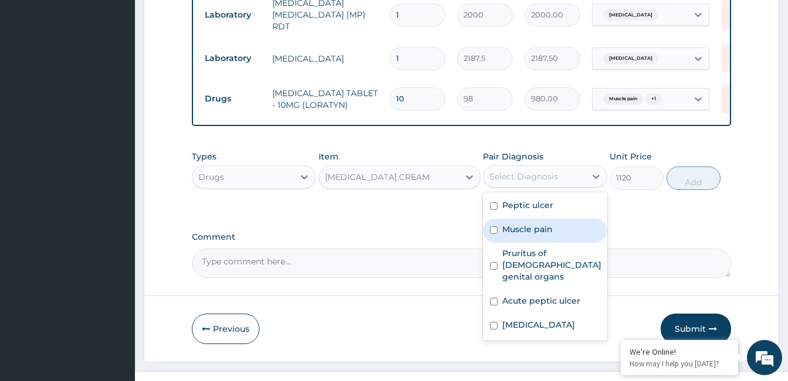
click at [520, 224] on label "Muscle pain" at bounding box center [527, 230] width 50 height 12
checkbox input "true"
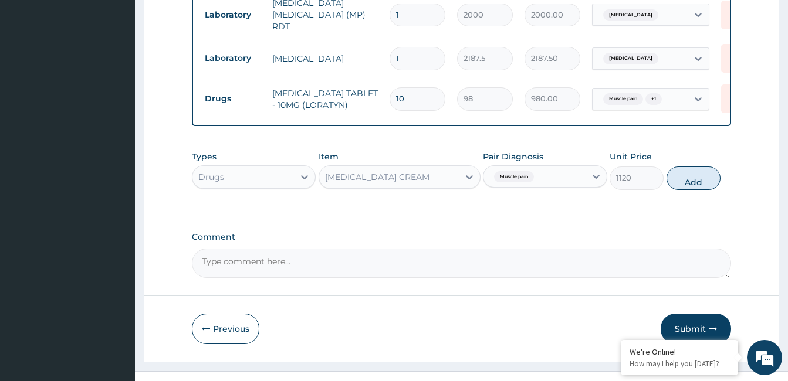
click at [689, 167] on button "Add" at bounding box center [694, 178] width 54 height 23
type input "0"
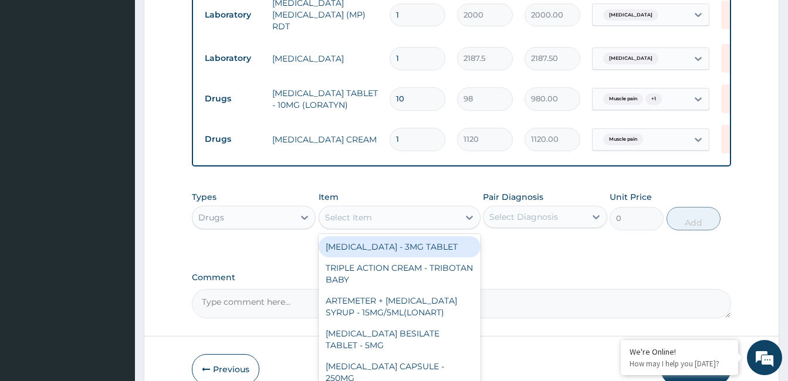
click at [430, 208] on div "Select Item" at bounding box center [389, 217] width 140 height 19
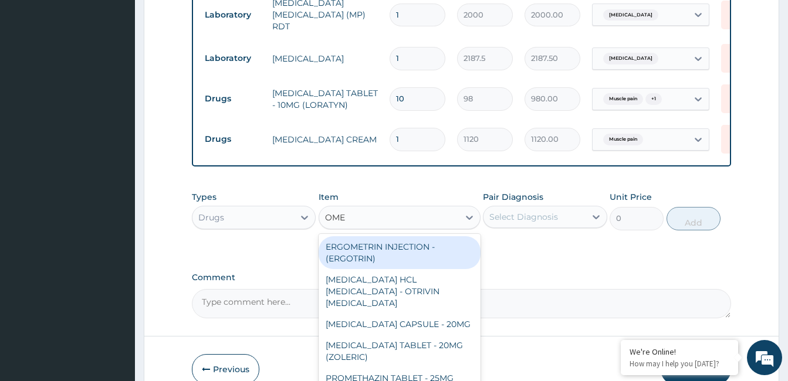
type input "OMEP"
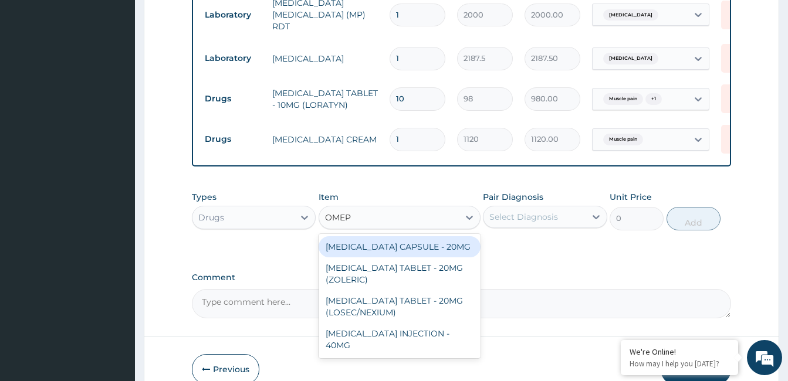
click at [432, 236] on div "OMEPRAZOLE CAPSULE - 20MG" at bounding box center [400, 246] width 162 height 21
type input "140"
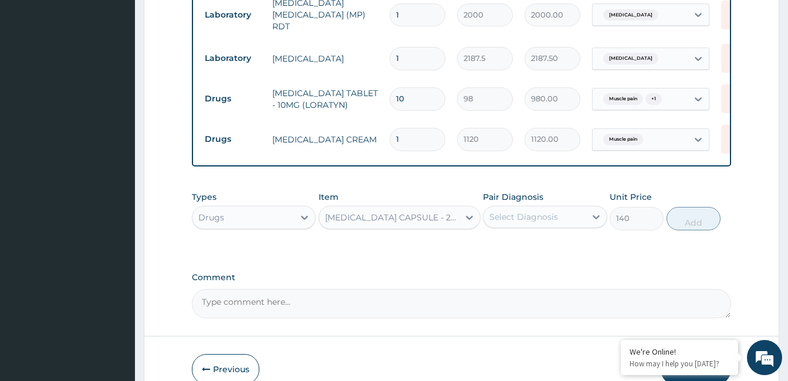
click at [556, 211] on div "Select Diagnosis" at bounding box center [523, 217] width 69 height 12
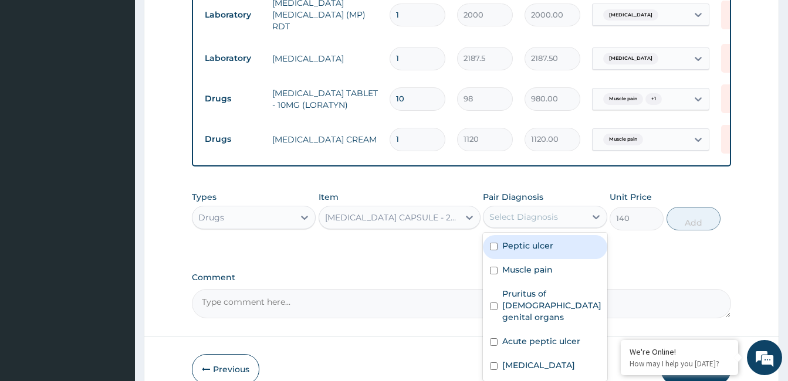
click at [545, 240] on label "Peptic ulcer" at bounding box center [527, 246] width 51 height 12
checkbox input "true"
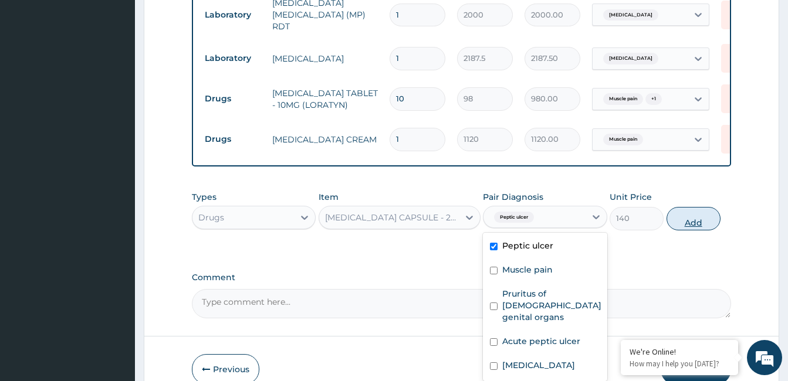
click at [701, 207] on button "Add" at bounding box center [694, 218] width 54 height 23
type input "0"
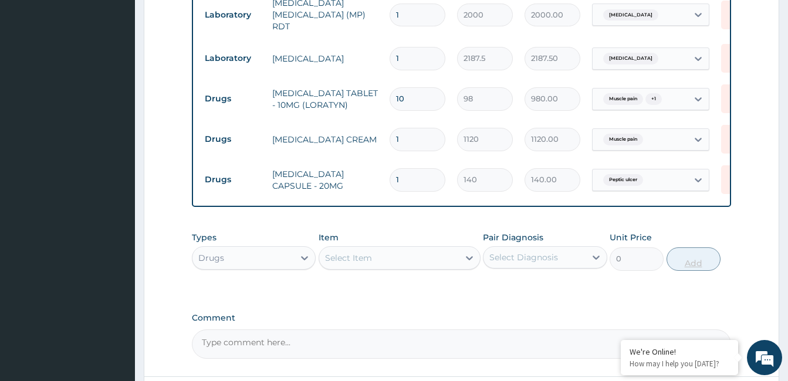
type input "14"
type input "1960.00"
type input "14"
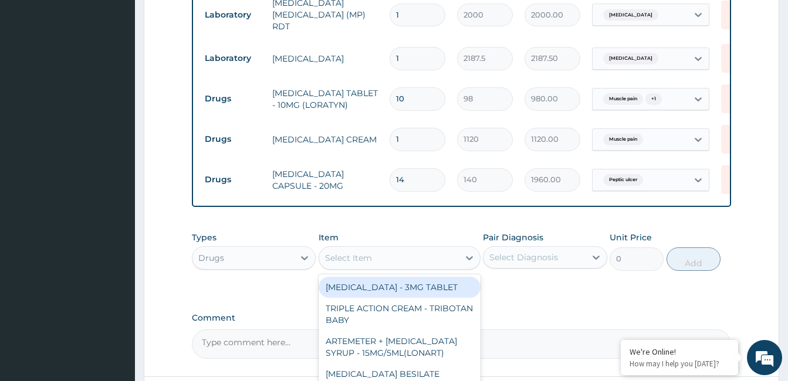
click at [456, 249] on div "Select Item" at bounding box center [389, 258] width 140 height 19
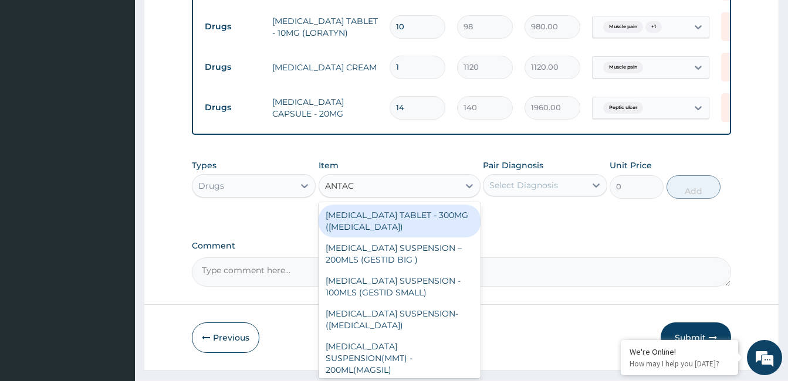
scroll to position [708, 0]
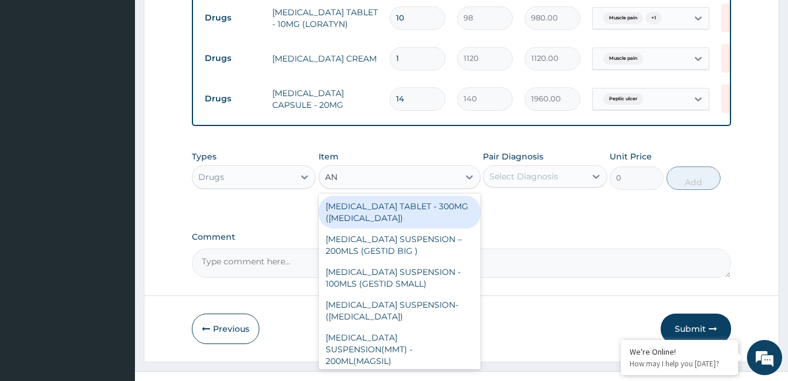
type input "A"
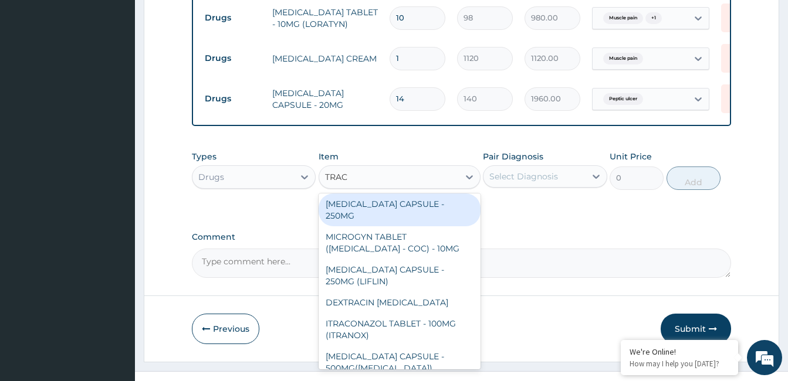
scroll to position [0, 0]
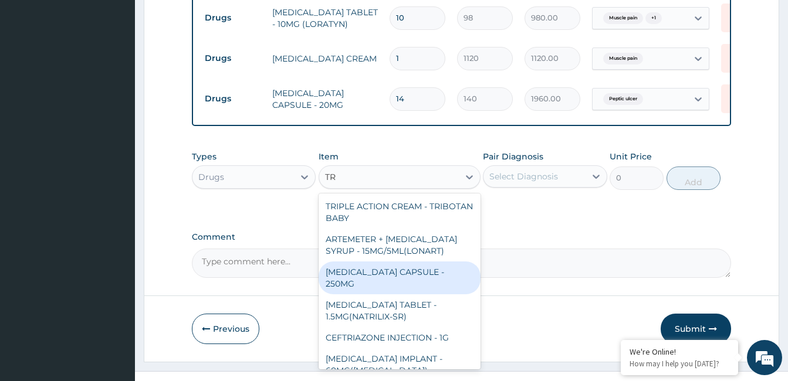
type input "T"
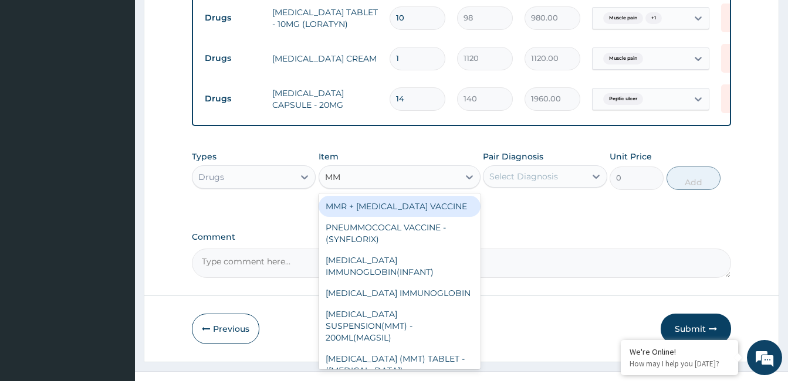
type input "MMT"
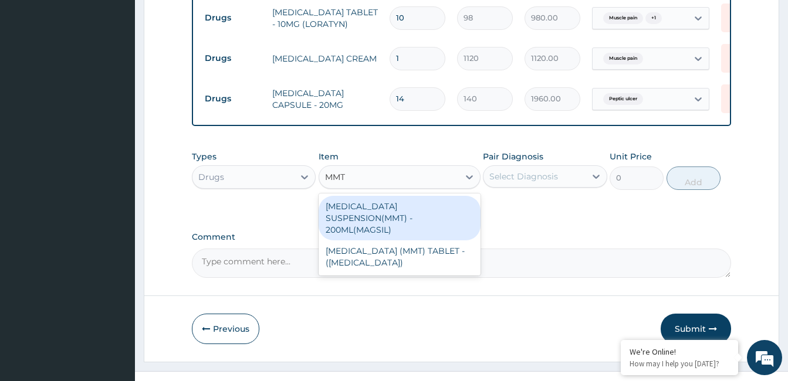
click at [440, 198] on div "ANTACID SUSPENSION(MMT) - 200ML(MAGSIL)" at bounding box center [400, 218] width 162 height 45
type input "1120"
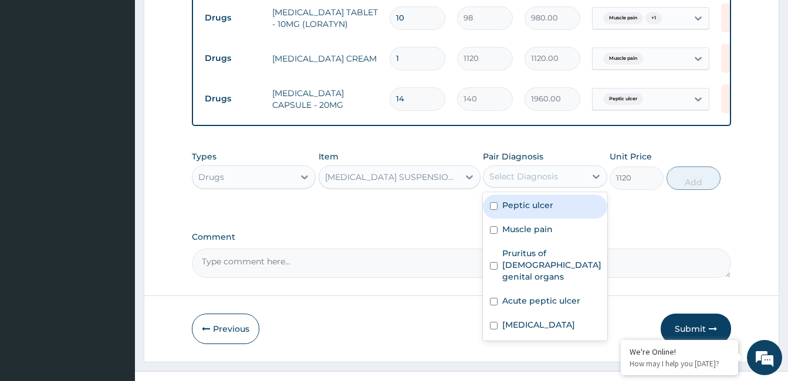
drag, startPoint x: 537, startPoint y: 163, endPoint x: 535, endPoint y: 190, distance: 26.5
click at [535, 188] on div "option Peptic ulcer, selected. option Peptic ulcer focused, 1 of 5. 5 results a…" at bounding box center [545, 176] width 124 height 22
click at [535, 200] on label "Peptic ulcer" at bounding box center [527, 206] width 51 height 12
checkbox input "true"
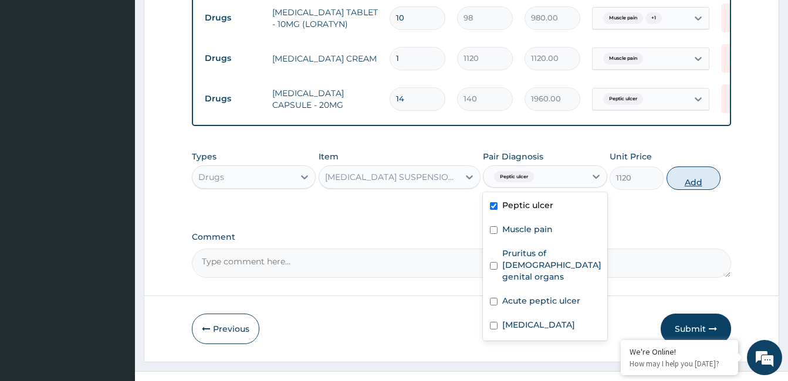
click at [688, 167] on button "Add" at bounding box center [694, 178] width 54 height 23
type input "0"
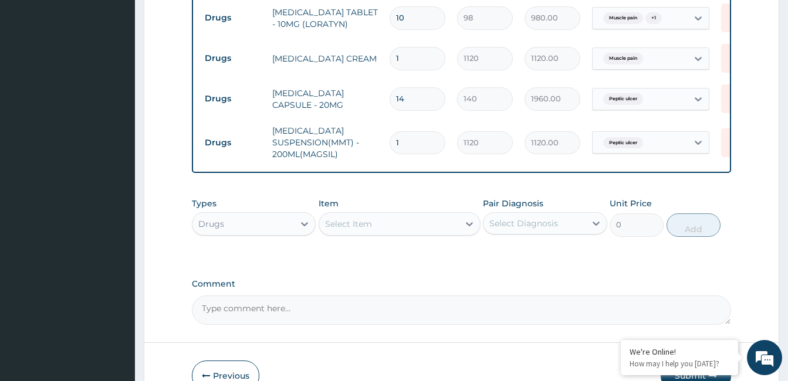
click at [438, 215] on div "Select Item" at bounding box center [389, 224] width 140 height 19
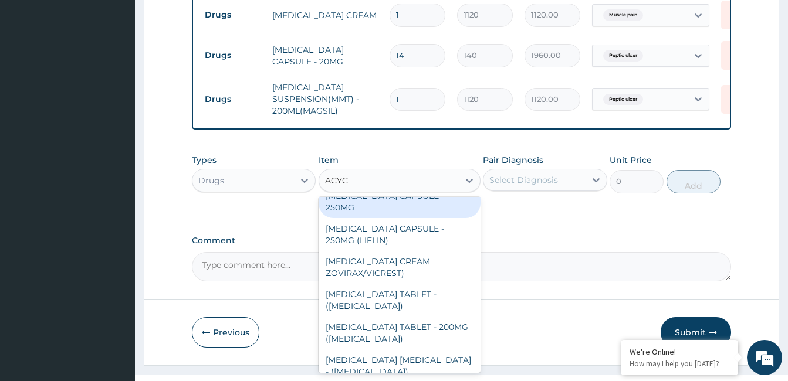
scroll to position [755, 0]
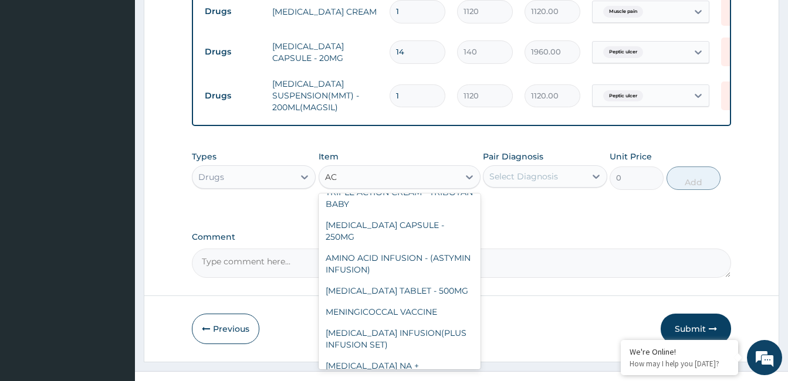
type input "A"
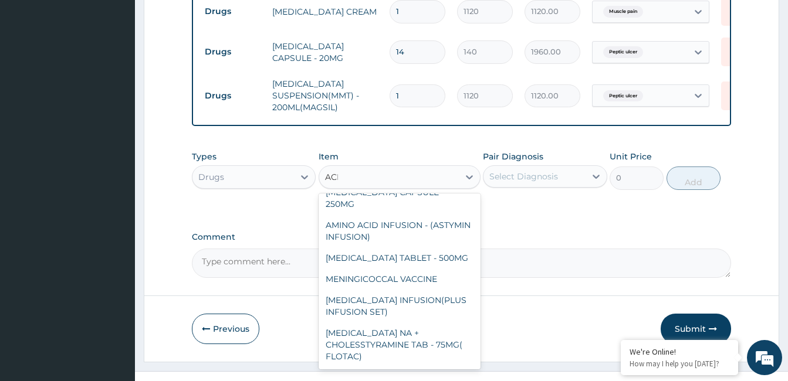
scroll to position [0, 0]
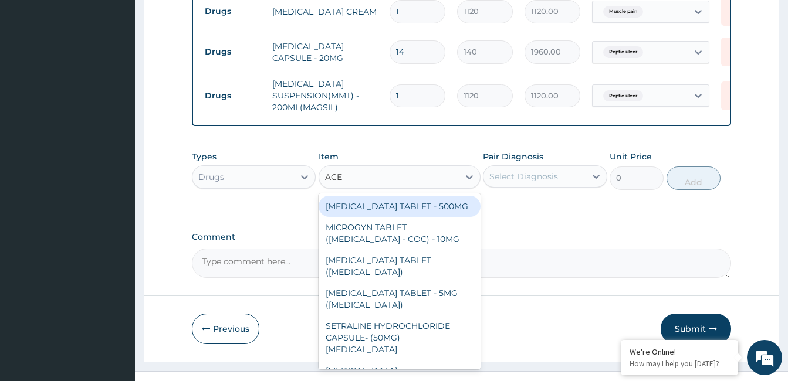
type input "ACEC"
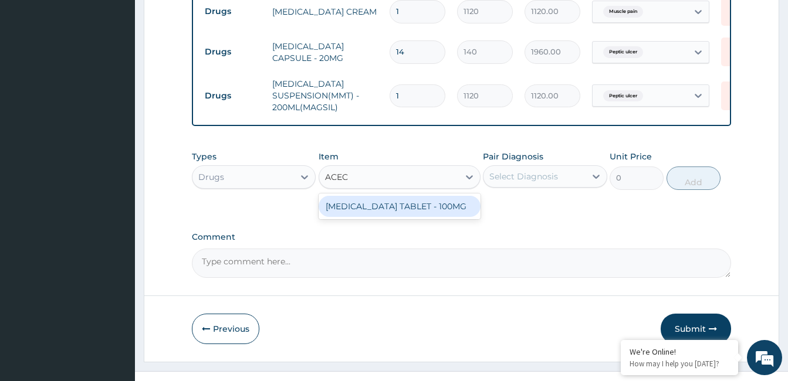
click at [452, 196] on div "ACECLOFENAC TABLET - 100MG" at bounding box center [400, 206] width 162 height 21
type input "112"
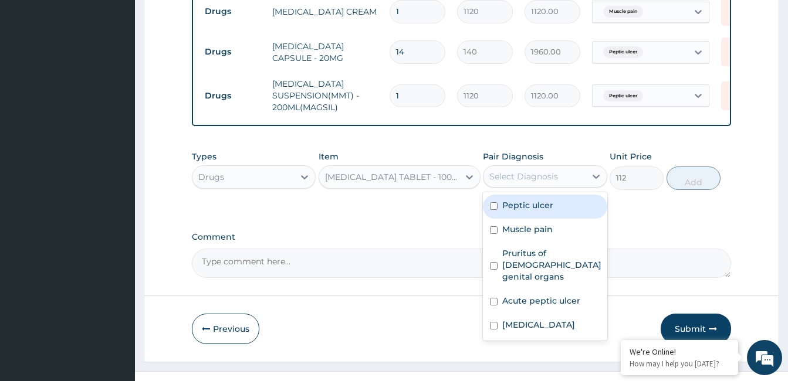
drag, startPoint x: 552, startPoint y: 160, endPoint x: 542, endPoint y: 184, distance: 26.3
click at [542, 184] on div "option Peptic ulcer, selected. option Peptic ulcer focused, 1 of 5. 5 results a…" at bounding box center [545, 176] width 124 height 22
click at [542, 200] on label "Peptic ulcer" at bounding box center [527, 206] width 51 height 12
checkbox input "true"
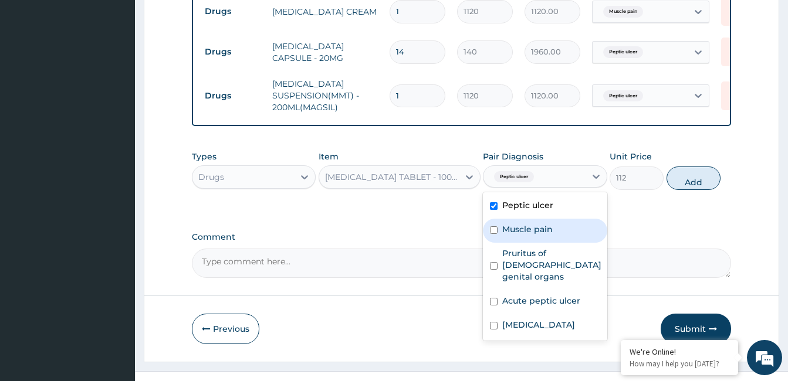
click at [536, 224] on label "Muscle pain" at bounding box center [527, 230] width 50 height 12
checkbox input "true"
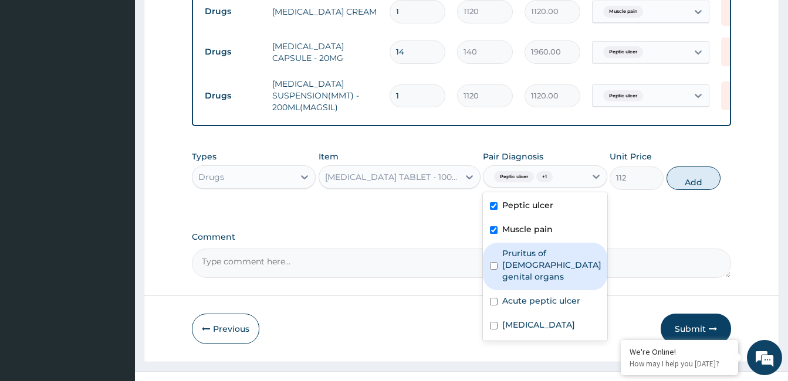
click at [532, 248] on label "Pruritus of male genital organs" at bounding box center [551, 265] width 99 height 35
checkbox input "true"
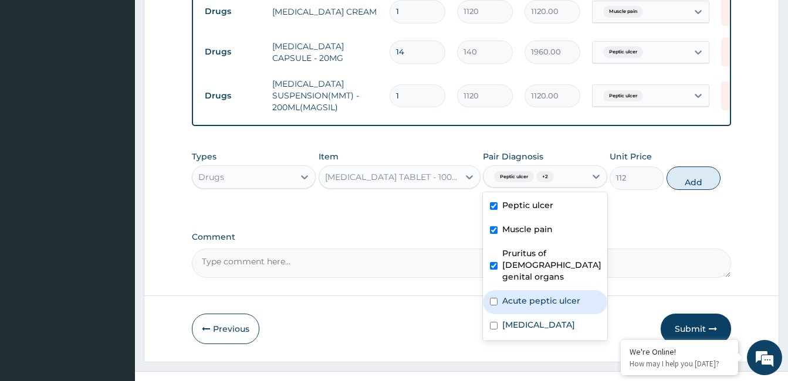
click at [528, 290] on div "Acute peptic ulcer" at bounding box center [545, 302] width 124 height 24
checkbox input "true"
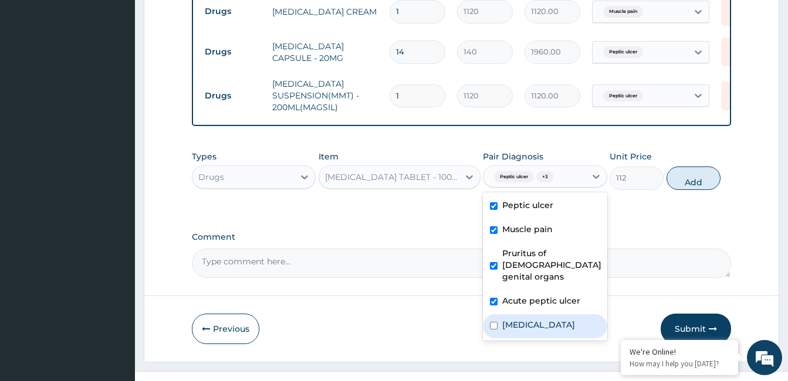
click at [524, 319] on label "Malaria" at bounding box center [538, 325] width 73 height 12
checkbox input "true"
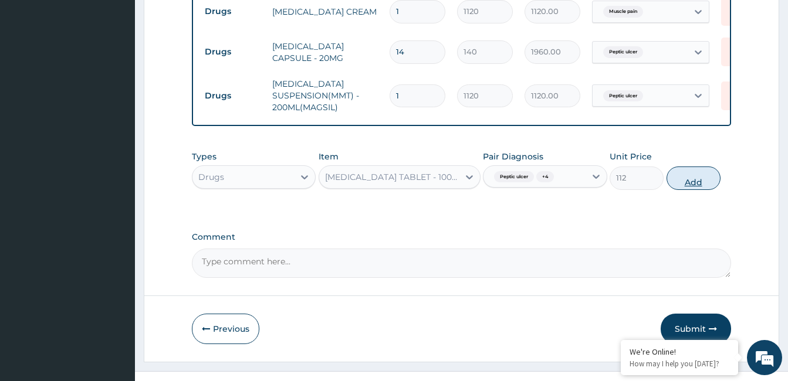
click at [695, 167] on button "Add" at bounding box center [694, 178] width 54 height 23
type input "0"
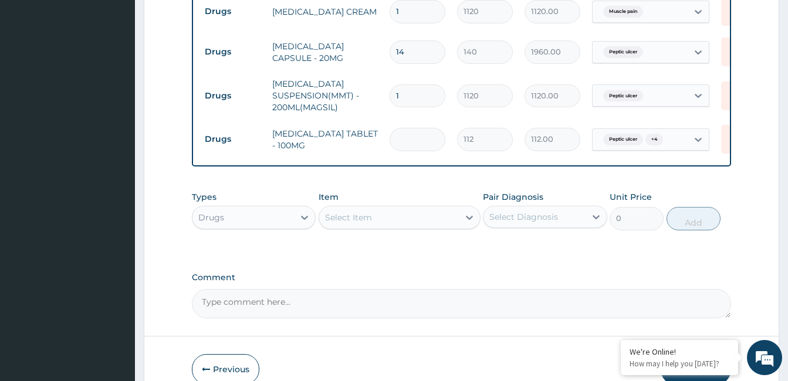
type input "0.00"
type input "2"
type input "224.00"
type input "20"
type input "2240.00"
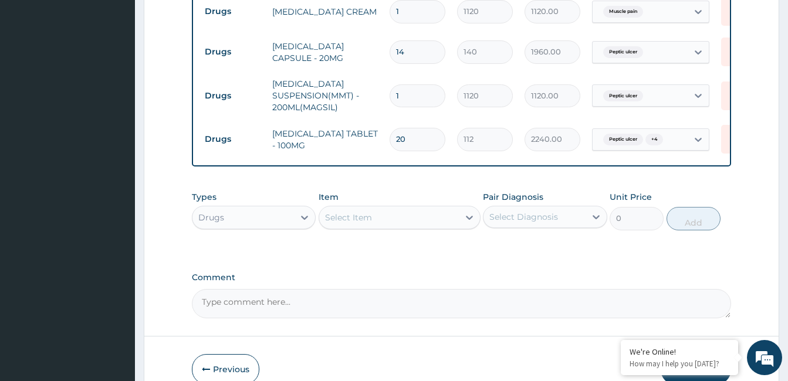
type input "20"
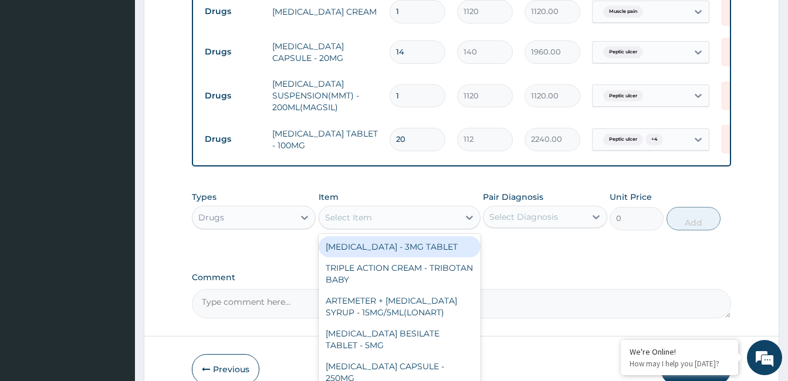
click at [407, 208] on div "Select Item" at bounding box center [389, 217] width 140 height 19
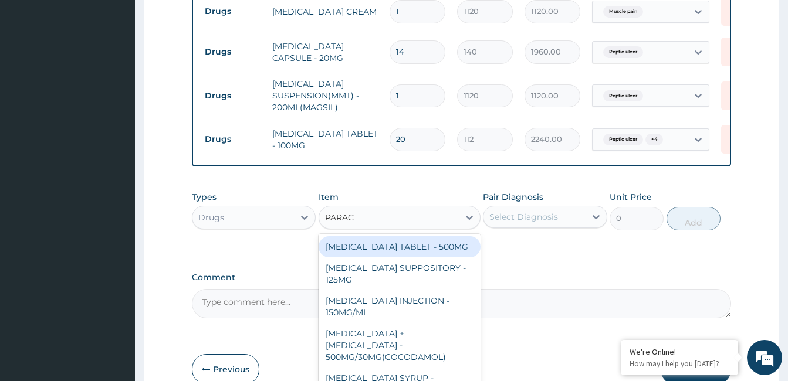
type input "PARACE"
click at [432, 236] on div "PARACETAMOL TABLET - 500MG" at bounding box center [400, 246] width 162 height 21
type input "33.599999999999994"
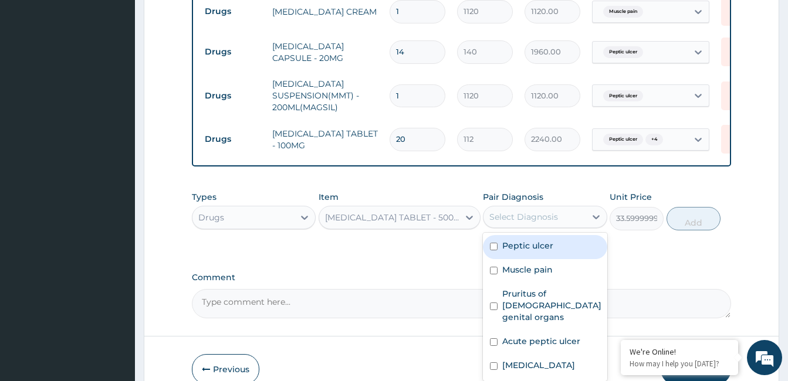
click at [551, 211] on div "Select Diagnosis" at bounding box center [523, 217] width 69 height 12
click at [542, 238] on div "Peptic ulcer" at bounding box center [545, 247] width 124 height 24
checkbox input "true"
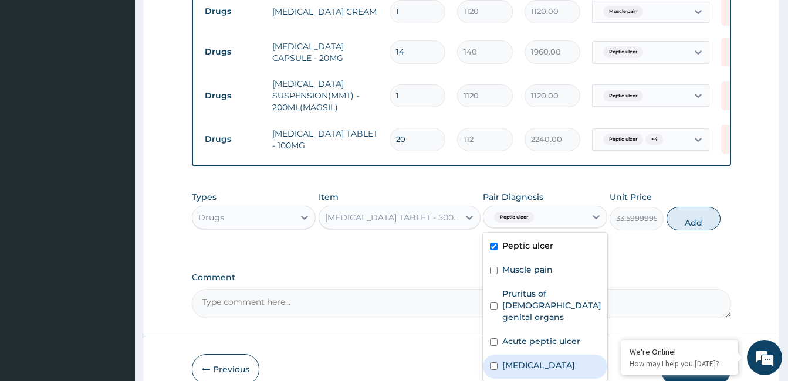
click at [530, 360] on label "Malaria" at bounding box center [538, 366] width 73 height 12
checkbox input "true"
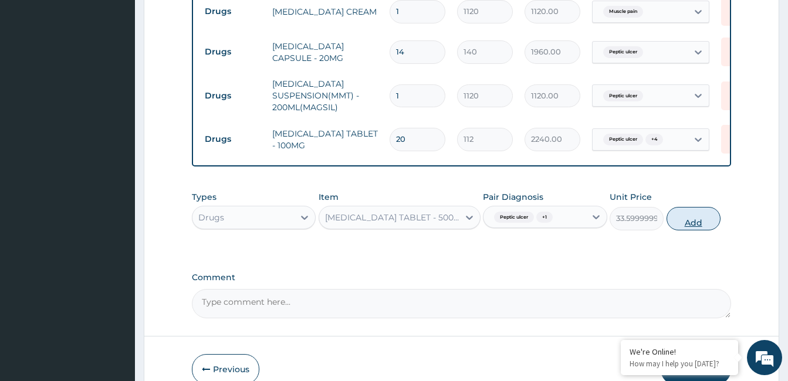
click at [692, 207] on button "Add" at bounding box center [694, 218] width 54 height 23
type input "0"
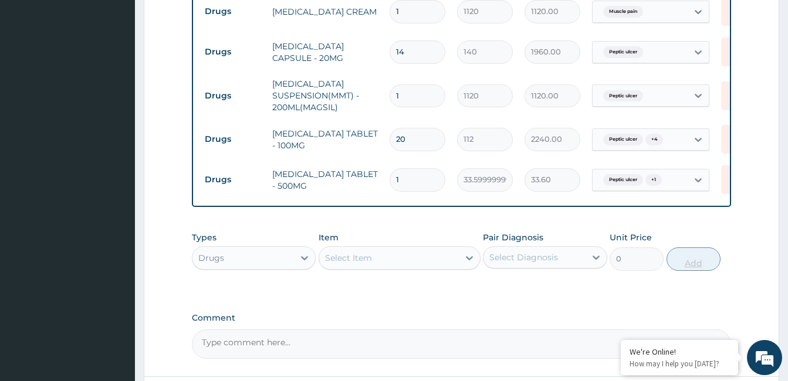
type input "18"
type input "604.80"
type input "18"
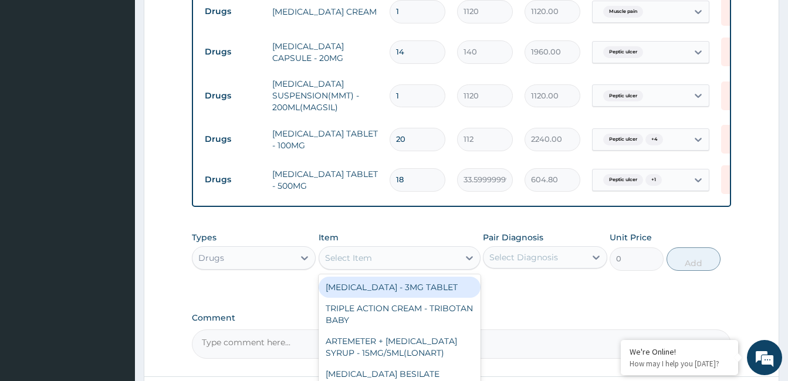
click at [441, 249] on div "Select Item" at bounding box center [389, 258] width 140 height 19
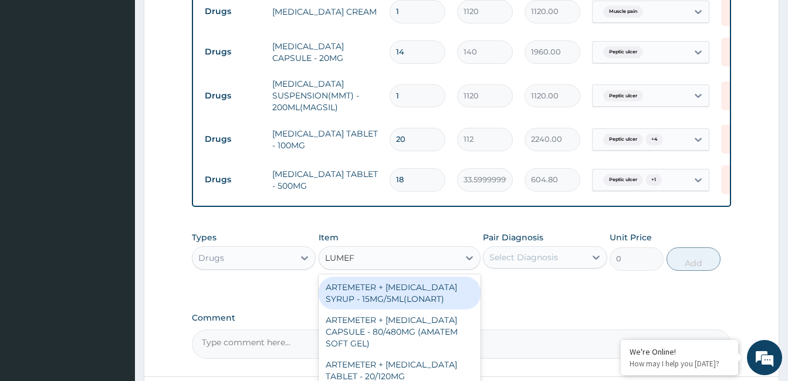
type input "LUMEFA"
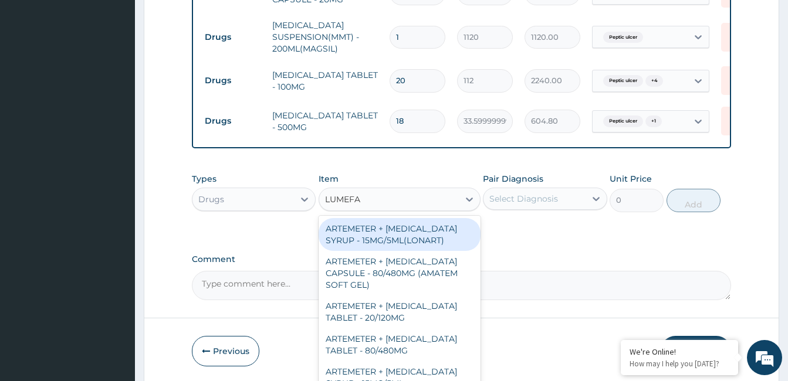
scroll to position [836, 0]
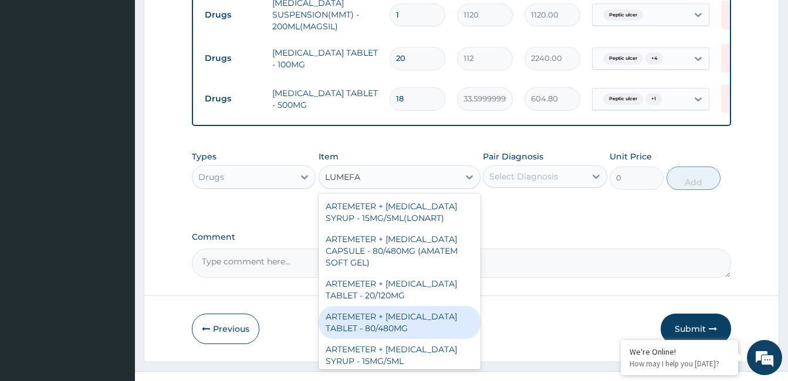
click at [415, 307] on div "ARTEMETER + LUMEFANTRINE TABLET - 80/480MG" at bounding box center [400, 322] width 162 height 33
type input "364"
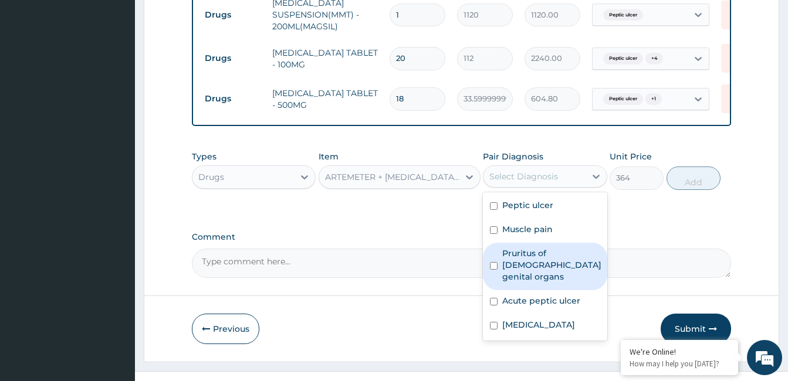
drag, startPoint x: 526, startPoint y: 155, endPoint x: 528, endPoint y: 229, distance: 73.4
click at [528, 188] on div "option Malaria, selected. option Pruritus of male genital organs focused, 3 of …" at bounding box center [545, 176] width 124 height 22
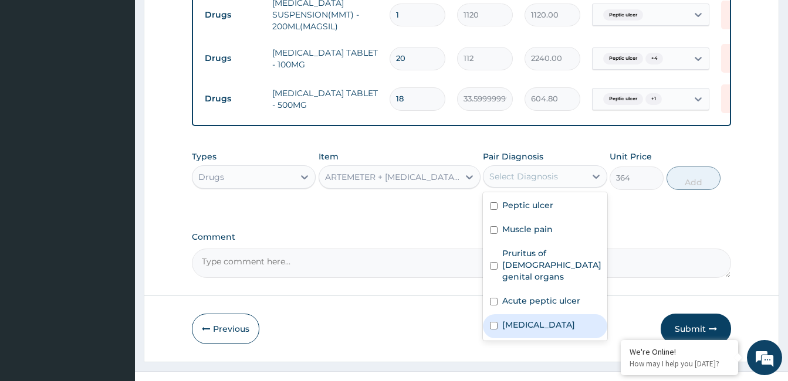
click at [518, 319] on label "Malaria" at bounding box center [538, 325] width 73 height 12
checkbox input "true"
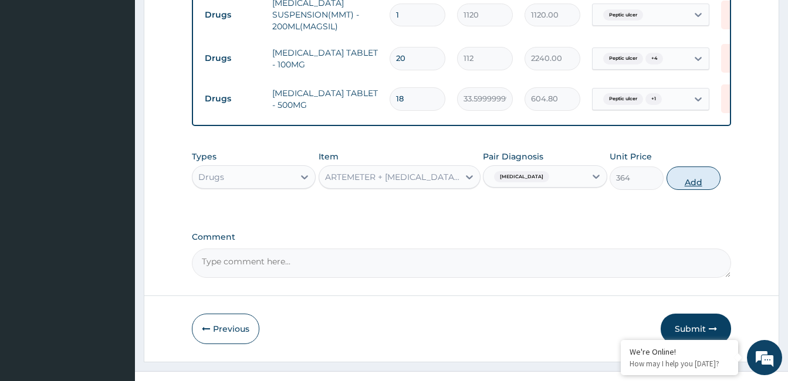
click at [686, 167] on button "Add" at bounding box center [694, 178] width 54 height 23
type input "0"
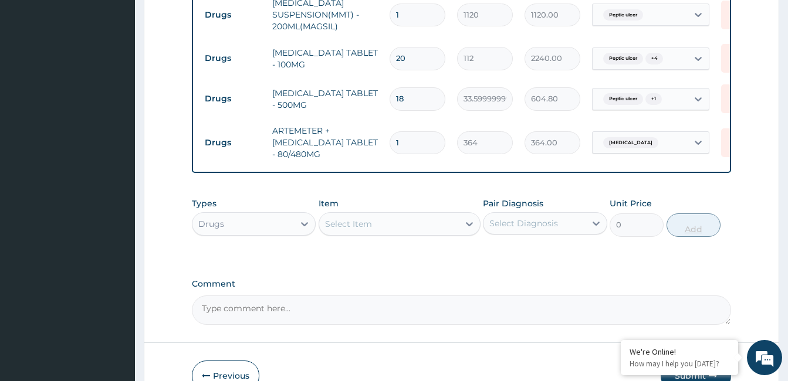
type input "0.00"
type input "6"
type input "2184.00"
type input "6"
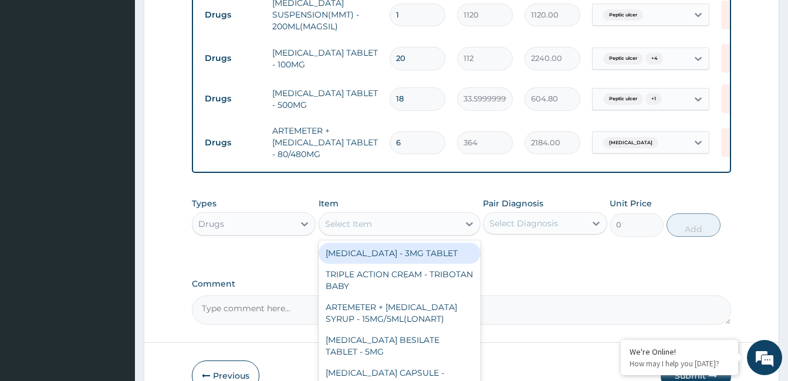
click at [427, 215] on div "Select Item" at bounding box center [389, 224] width 140 height 19
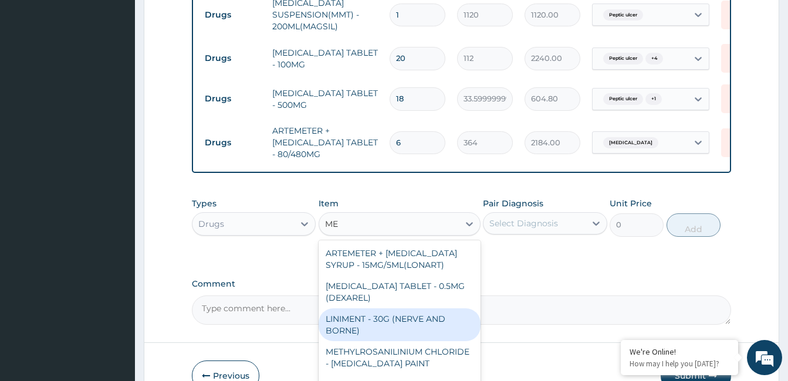
type input "M"
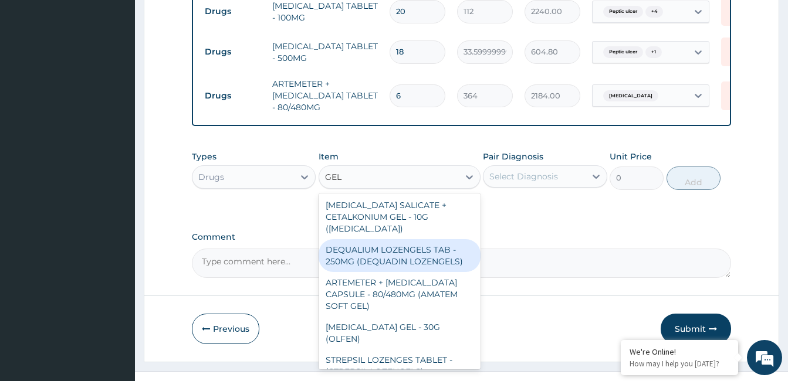
scroll to position [0, 0]
type input "G"
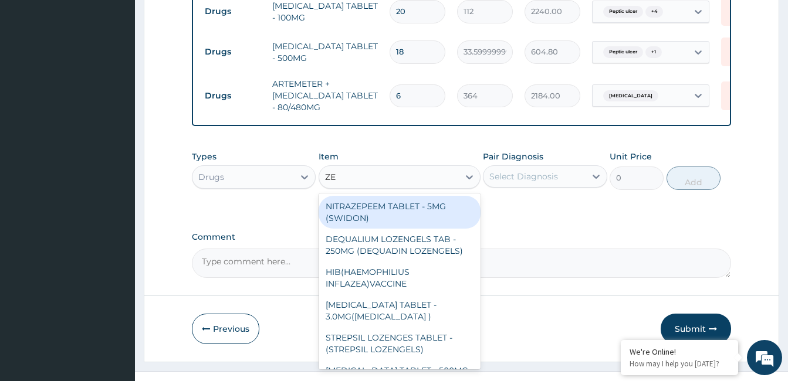
type input "Z"
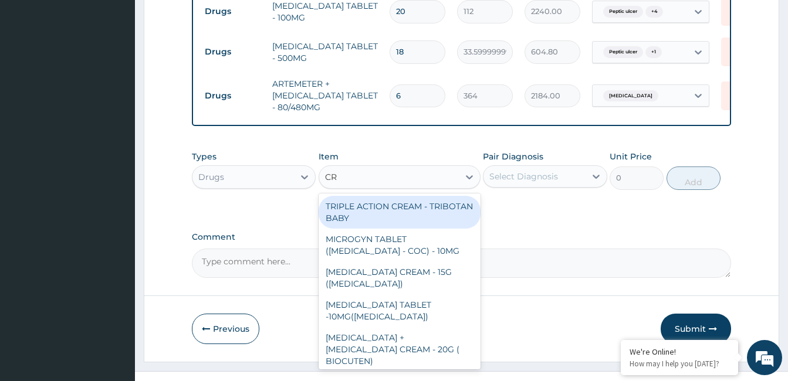
type input "C"
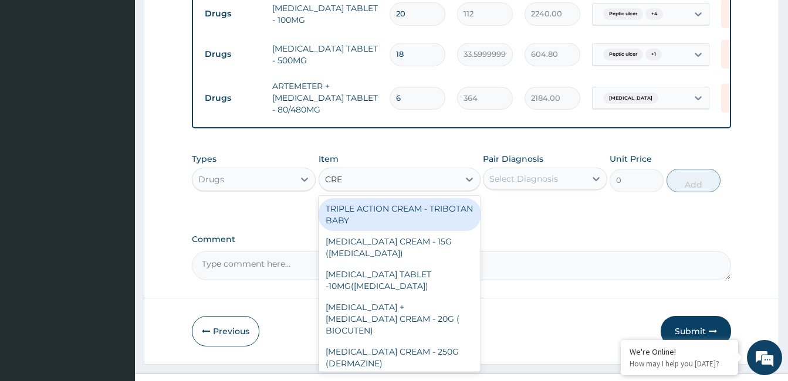
scroll to position [883, 0]
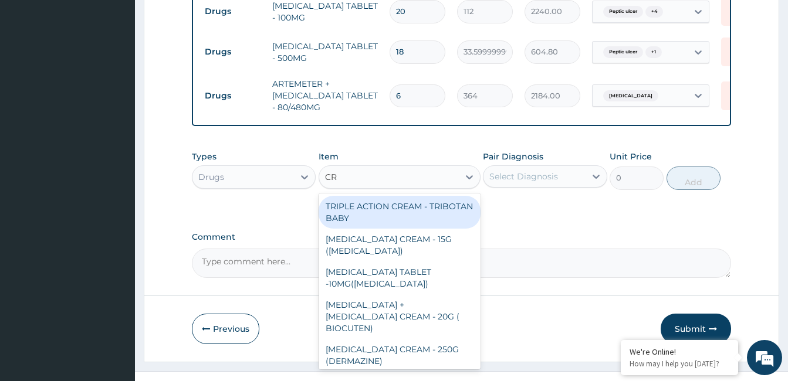
type input "C"
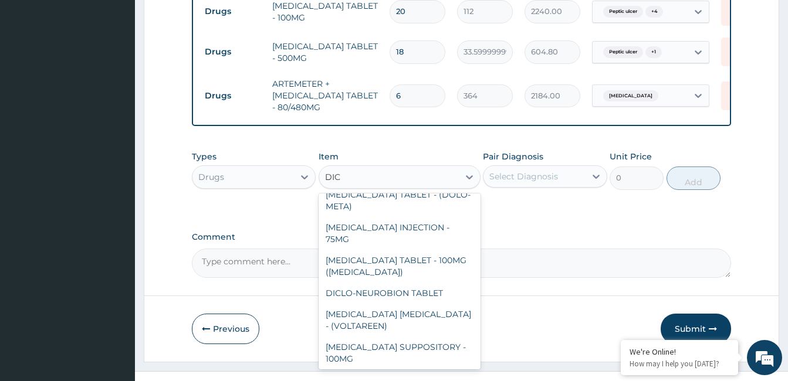
scroll to position [0, 0]
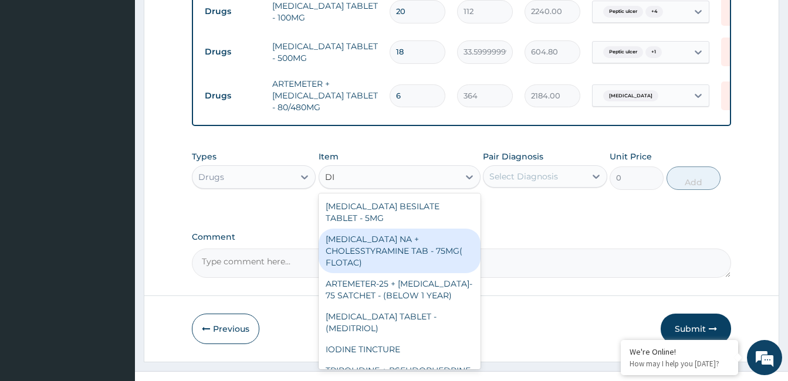
type input "D"
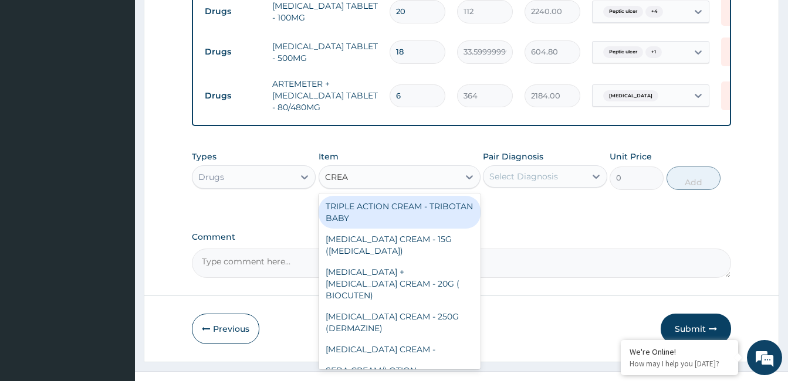
type input "CREAM"
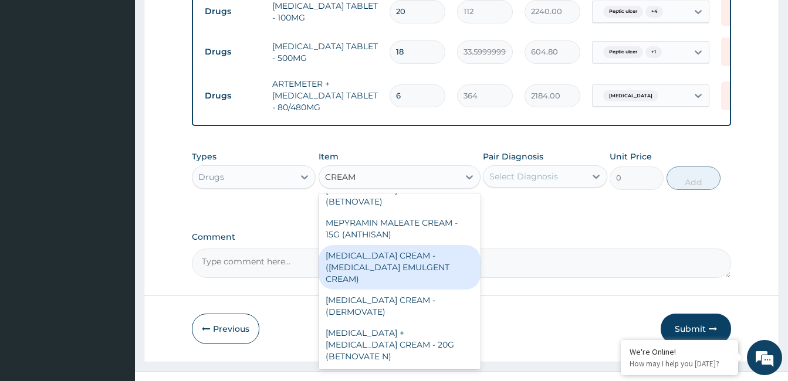
scroll to position [362, 0]
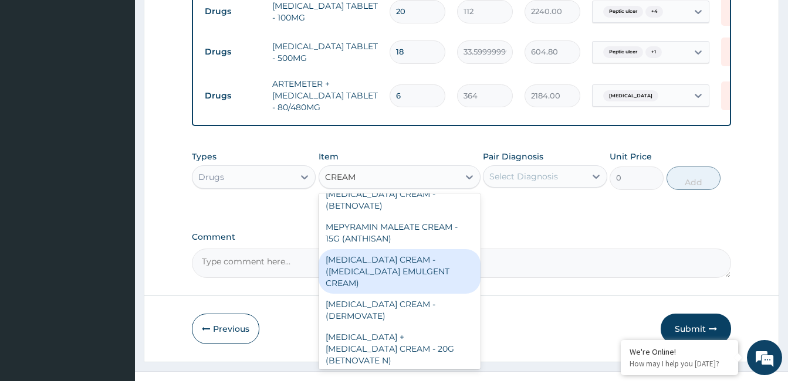
click at [442, 249] on div "DICLOFENAC CREAM - (VOLTAREN EMULGENT CREAM)" at bounding box center [400, 271] width 162 height 45
type input "1400"
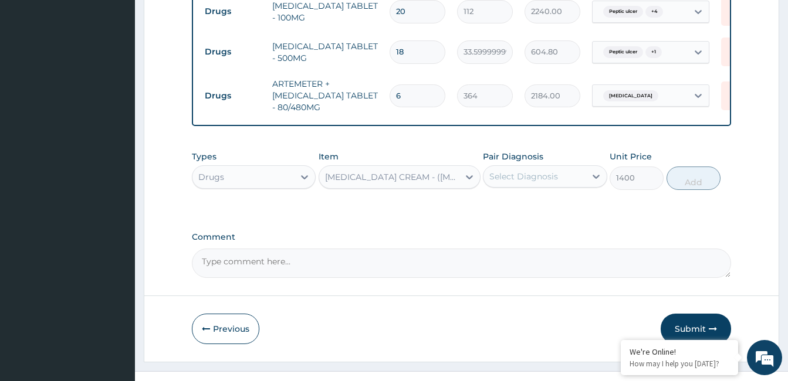
click at [562, 167] on div "Select Diagnosis" at bounding box center [535, 176] width 102 height 19
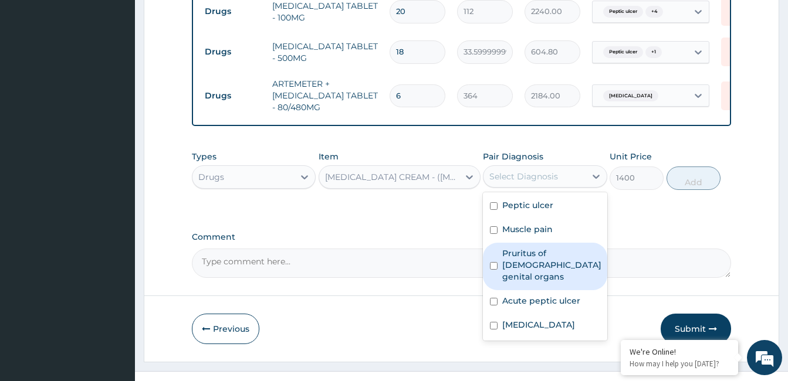
click at [547, 248] on label "Pruritus of male genital organs" at bounding box center [551, 265] width 99 height 35
checkbox input "true"
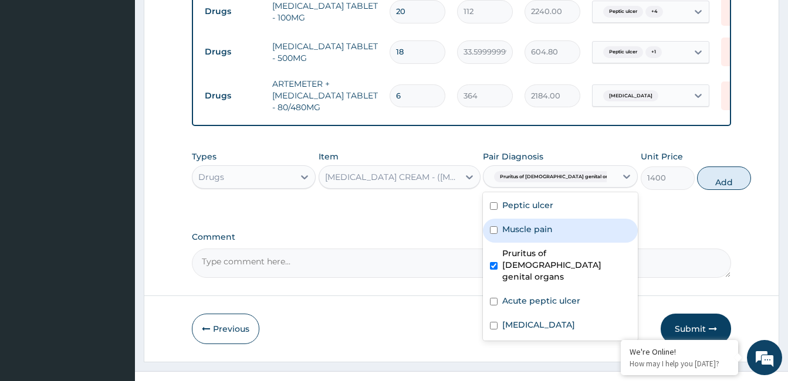
click at [544, 224] on label "Muscle pain" at bounding box center [527, 230] width 50 height 12
checkbox input "true"
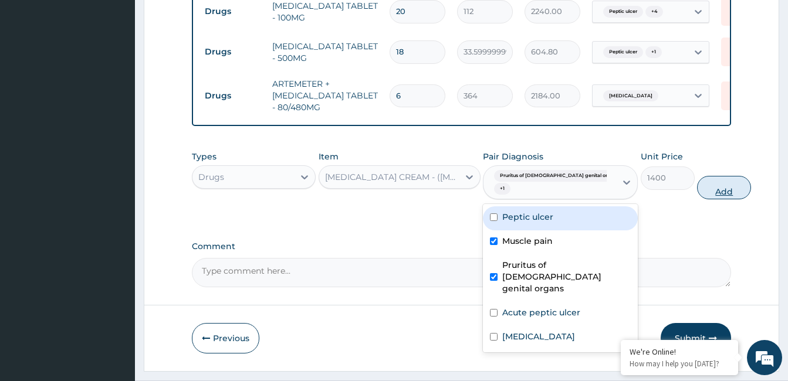
click at [697, 176] on button "Add" at bounding box center [724, 187] width 54 height 23
type input "0"
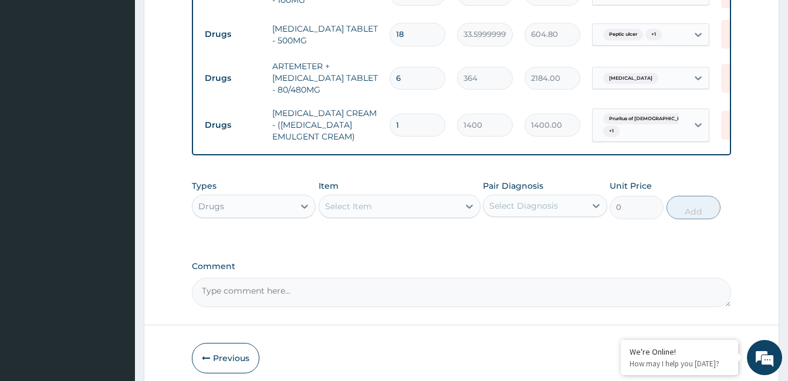
scroll to position [929, 0]
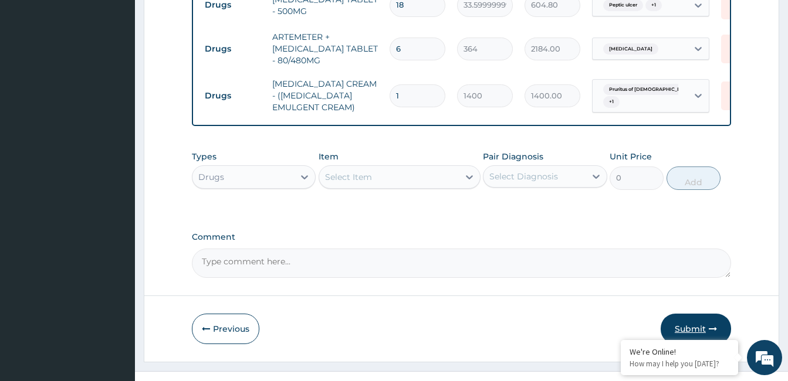
click at [688, 314] on button "Submit" at bounding box center [696, 329] width 70 height 31
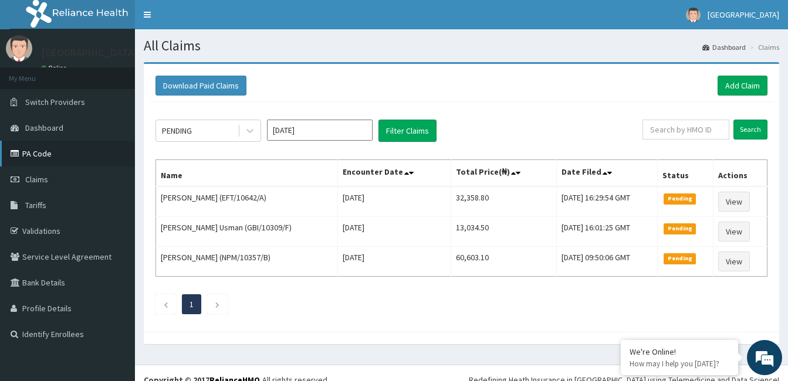
click at [73, 148] on link "PA Code" at bounding box center [67, 154] width 135 height 26
click at [730, 92] on link "Add Claim" at bounding box center [743, 86] width 50 height 20
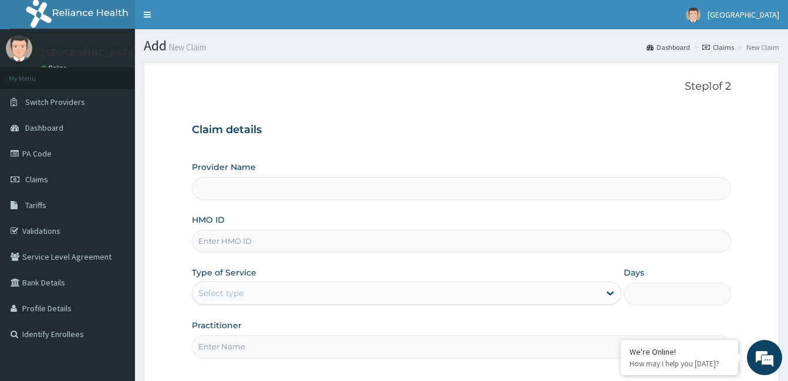
click at [266, 239] on input "HMO ID" at bounding box center [461, 241] width 539 height 23
type input "[GEOGRAPHIC_DATA]"
paste input "HLP/10200/B"
type input "HLP/10200/B"
click at [267, 285] on div "Select type" at bounding box center [395, 293] width 407 height 19
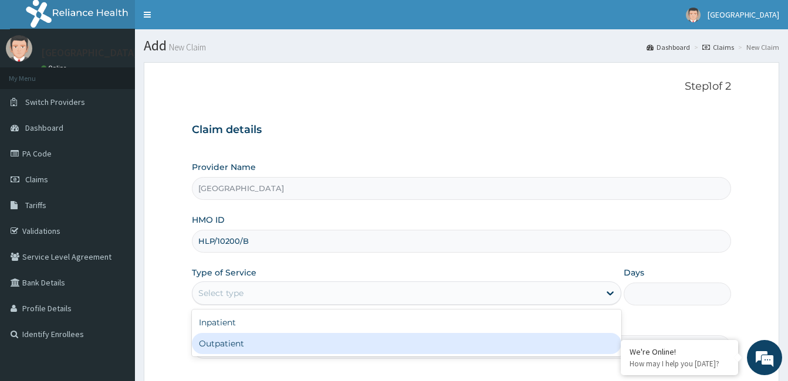
click at [248, 342] on div "Outpatient" at bounding box center [407, 343] width 430 height 21
type input "1"
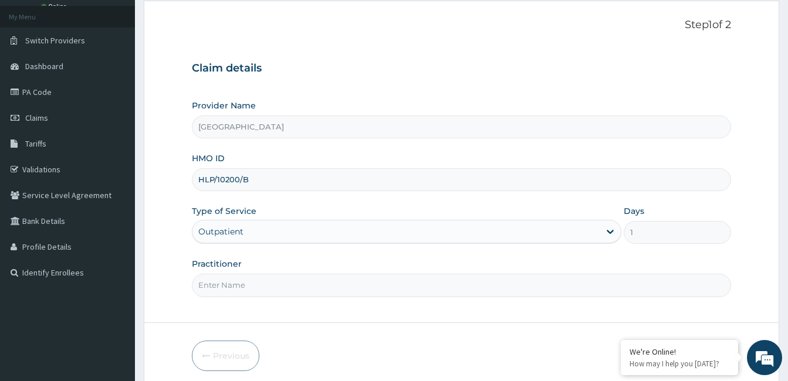
scroll to position [91, 0]
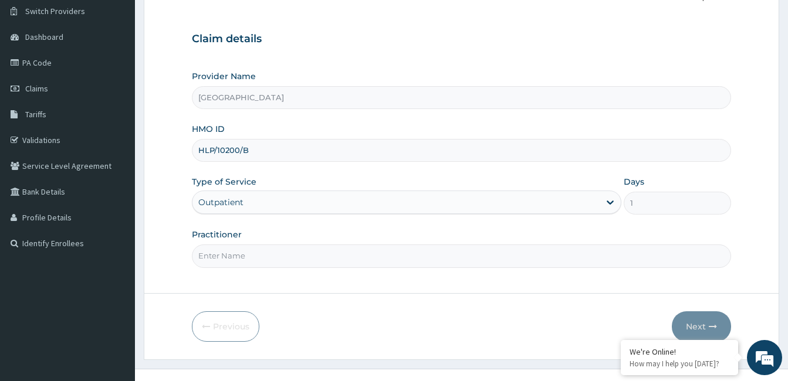
click at [307, 254] on input "Practitioner" at bounding box center [461, 256] width 539 height 23
type input "Dr. Bappa Aliyu"
click at [705, 326] on button "Next" at bounding box center [701, 327] width 59 height 31
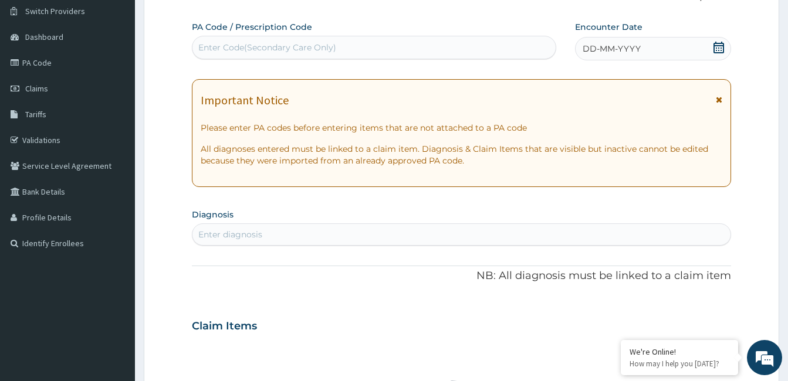
scroll to position [0, 0]
click at [259, 47] on div "Enter Code(Secondary Care Only)" at bounding box center [267, 48] width 138 height 12
paste input "PA/A3A057"
type input "PA/A3A057"
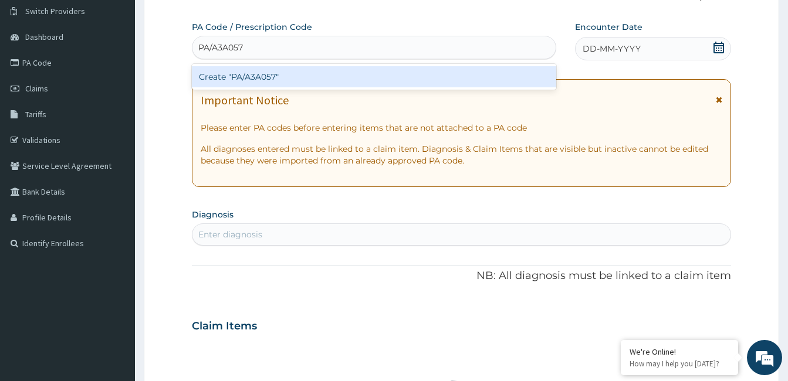
click at [248, 73] on div "Create "PA/A3A057"" at bounding box center [374, 76] width 364 height 21
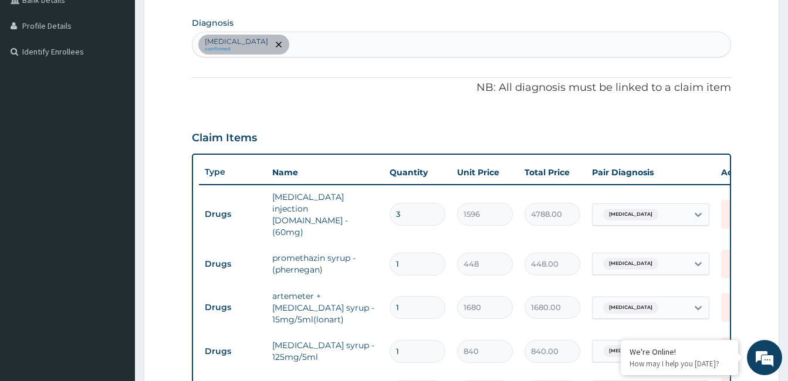
scroll to position [289, 0]
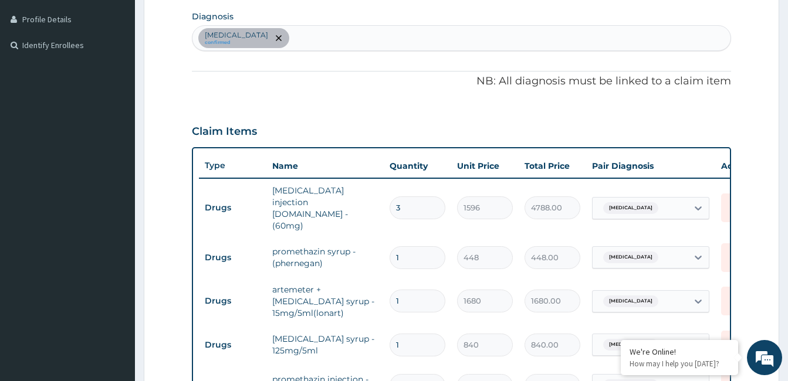
click at [379, 38] on div "Malaria confirmed" at bounding box center [461, 38] width 538 height 25
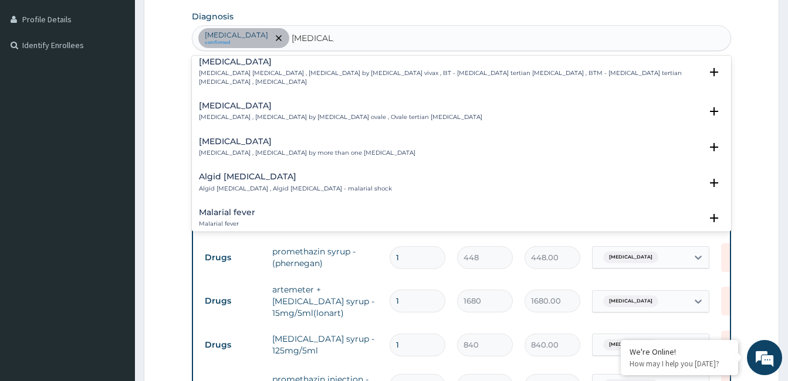
scroll to position [0, 0]
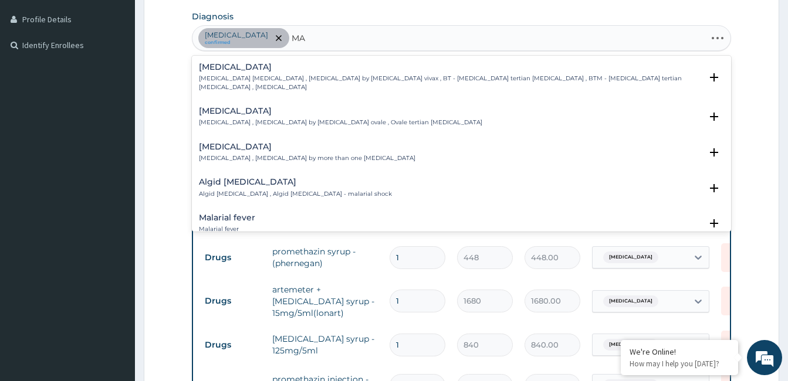
type input "M"
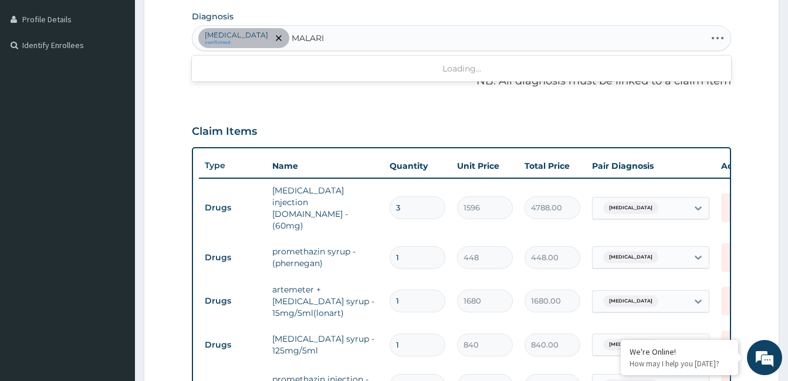
type input "MALARIA"
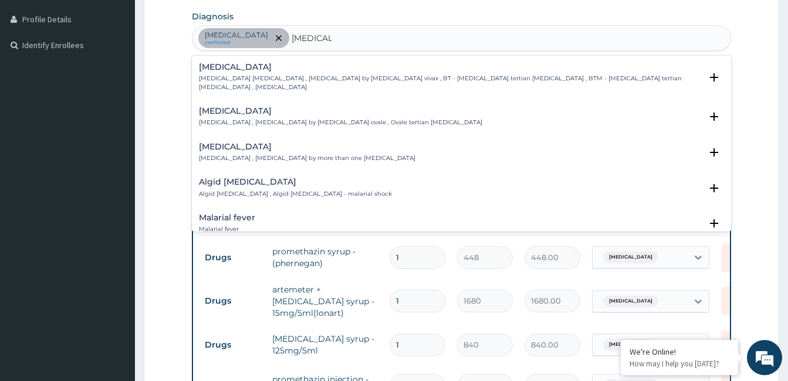
click at [221, 214] on h4 "Malarial fever" at bounding box center [227, 218] width 56 height 9
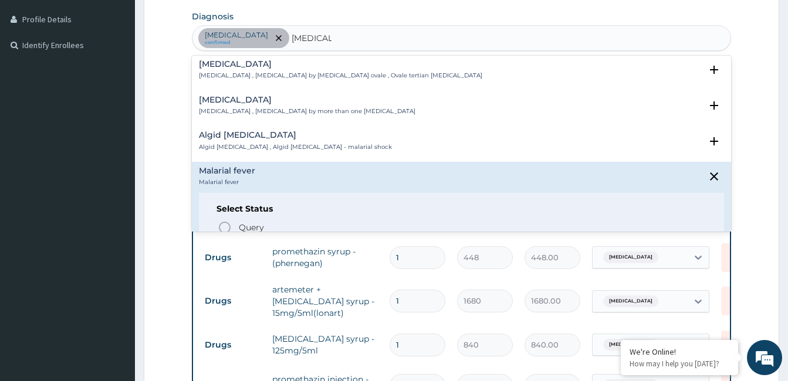
scroll to position [70, 0]
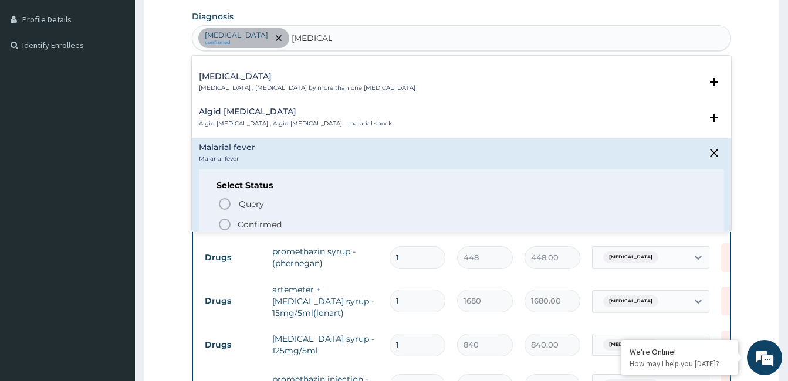
click at [231, 218] on icon "status option filled" at bounding box center [225, 225] width 14 height 14
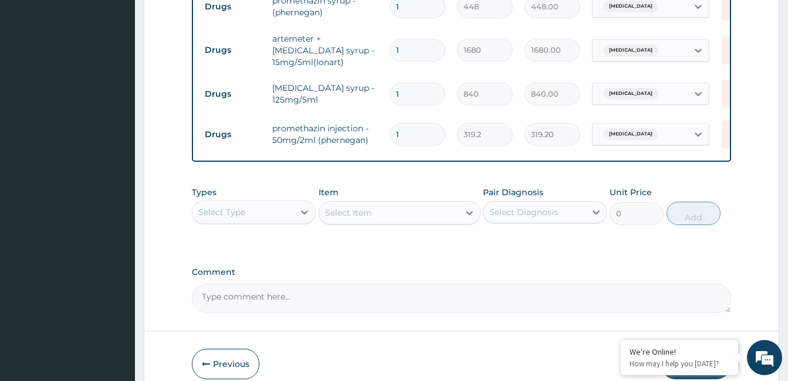
scroll to position [580, 0]
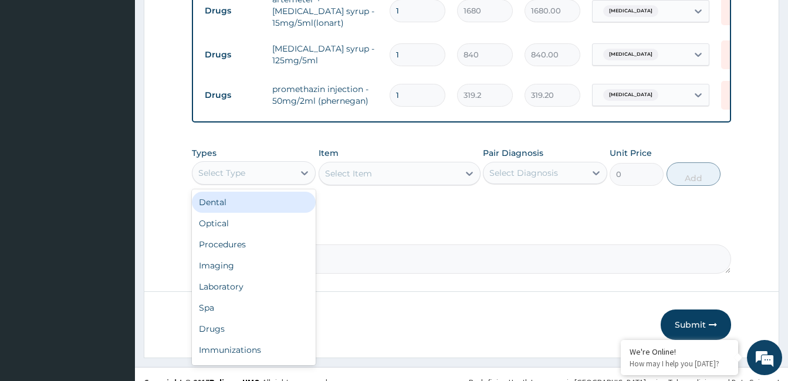
click at [294, 164] on div "Select Type" at bounding box center [243, 173] width 102 height 19
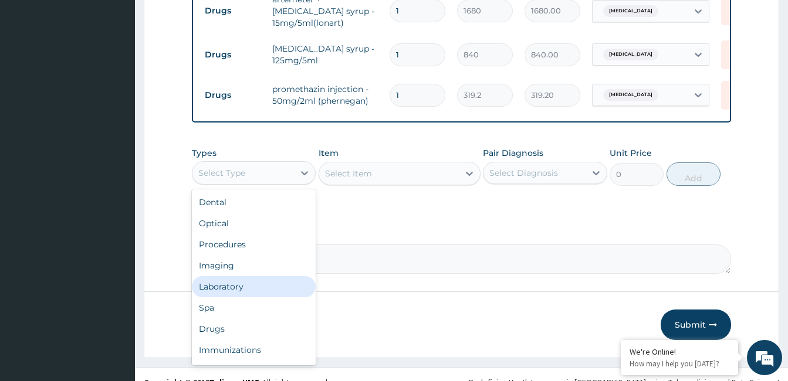
click at [242, 276] on div "Laboratory" at bounding box center [254, 286] width 124 height 21
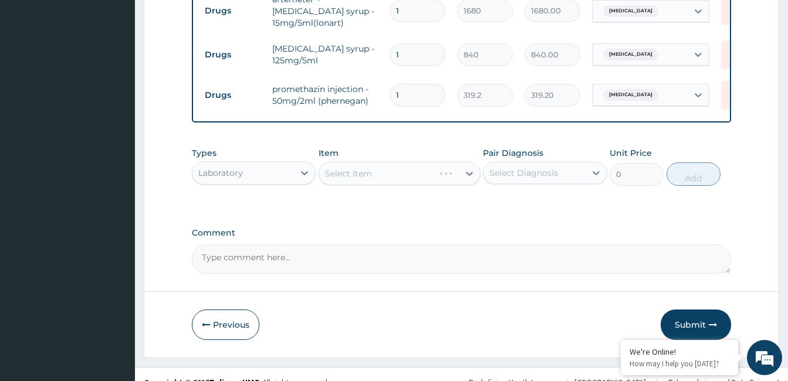
click at [461, 162] on div "Select Item" at bounding box center [400, 173] width 162 height 23
click at [454, 162] on div "Select Item" at bounding box center [400, 173] width 162 height 23
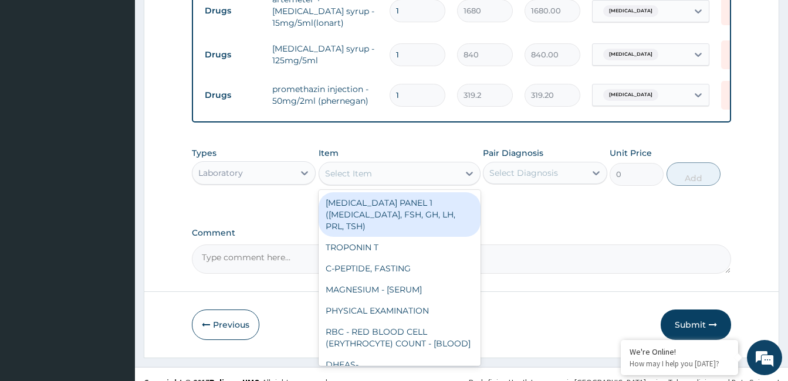
click at [454, 164] on div "Select Item" at bounding box center [389, 173] width 140 height 19
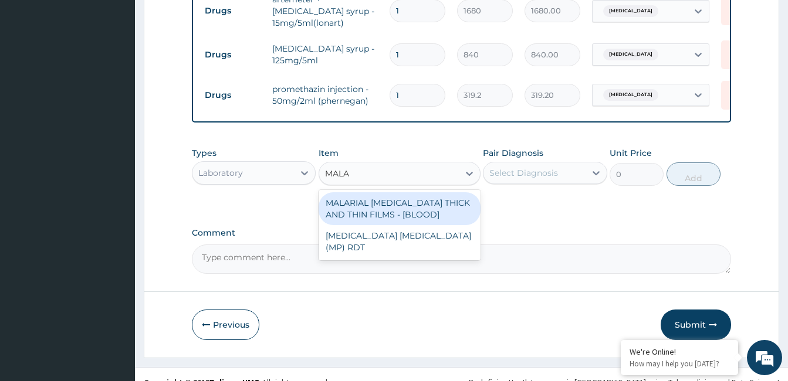
type input "MALAR"
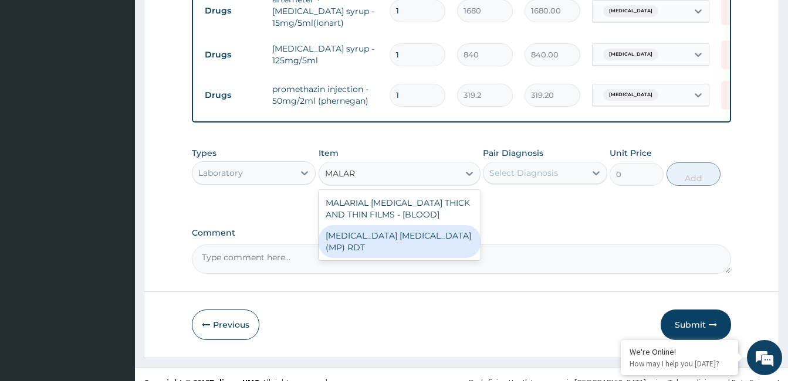
click at [443, 225] on div "MALARIA PARASITE (MP) RDT" at bounding box center [400, 241] width 162 height 33
type input "2000"
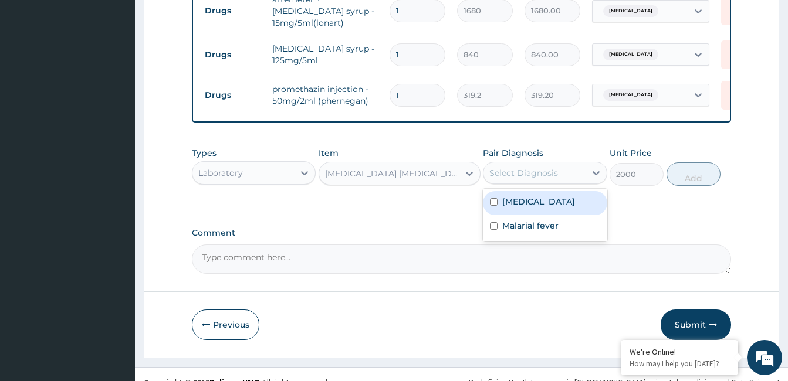
click at [560, 164] on div "Select Diagnosis" at bounding box center [535, 173] width 102 height 19
click at [564, 191] on div "Malaria" at bounding box center [545, 203] width 124 height 24
checkbox input "true"
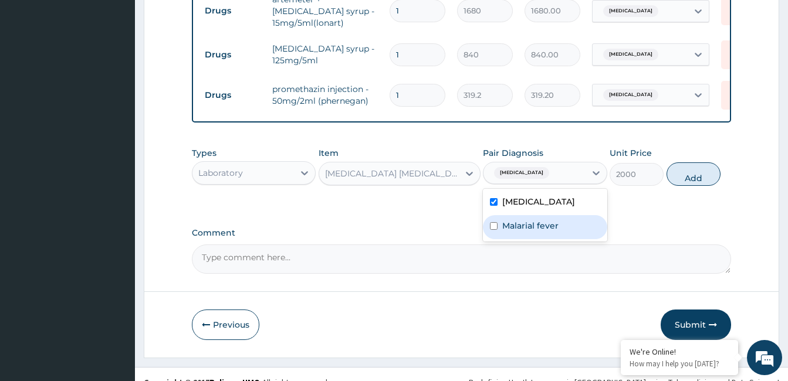
click at [563, 215] on div "Malarial fever" at bounding box center [545, 227] width 124 height 24
checkbox input "true"
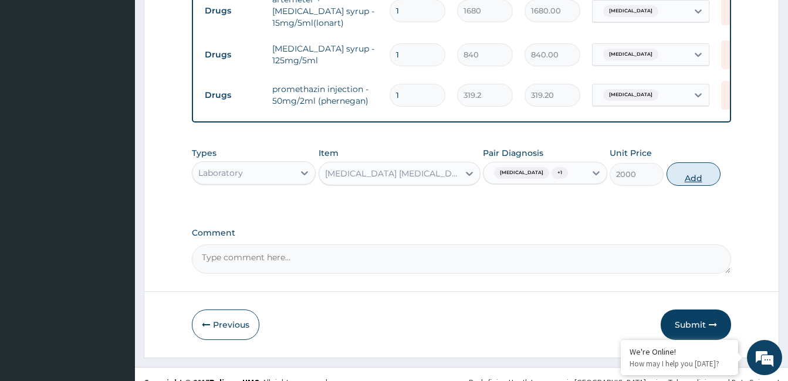
click at [681, 163] on button "Add" at bounding box center [694, 174] width 54 height 23
type input "0"
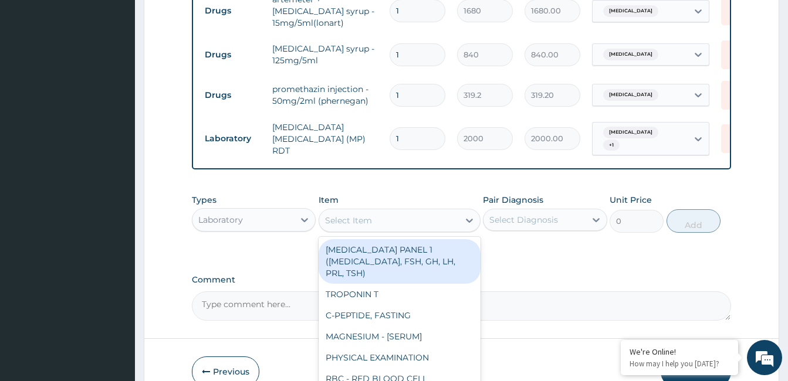
click at [434, 211] on div "Select Item" at bounding box center [389, 220] width 140 height 19
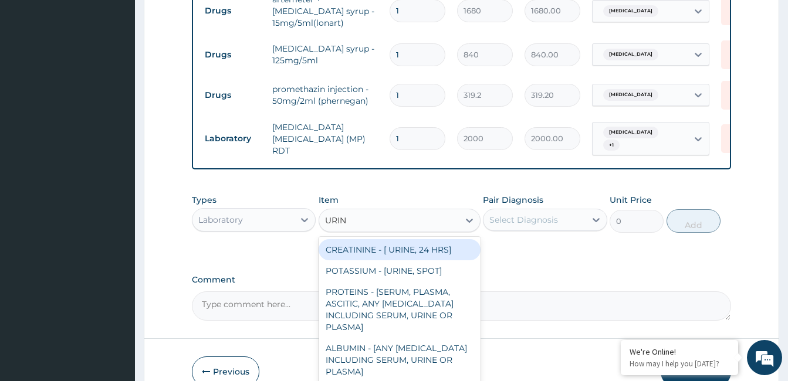
type input "URINA"
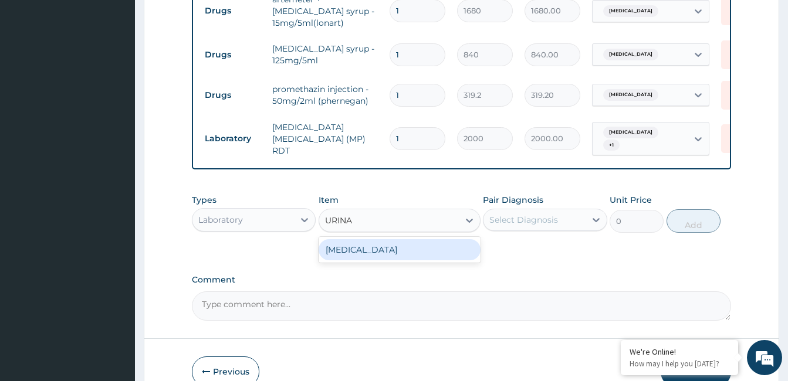
click at [428, 239] on div "URINALYSIS" at bounding box center [400, 249] width 162 height 21
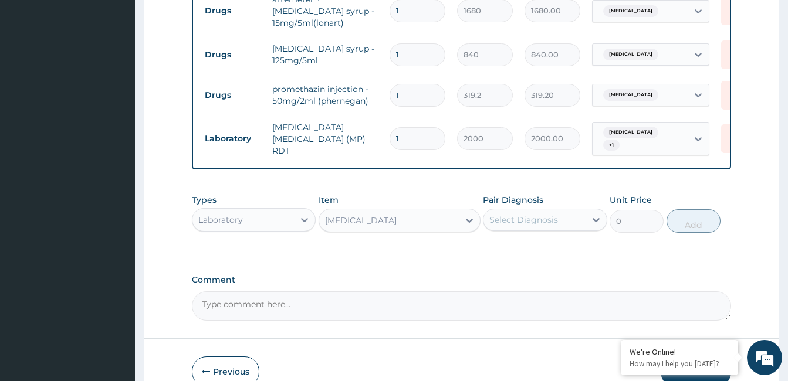
type input "2187.5"
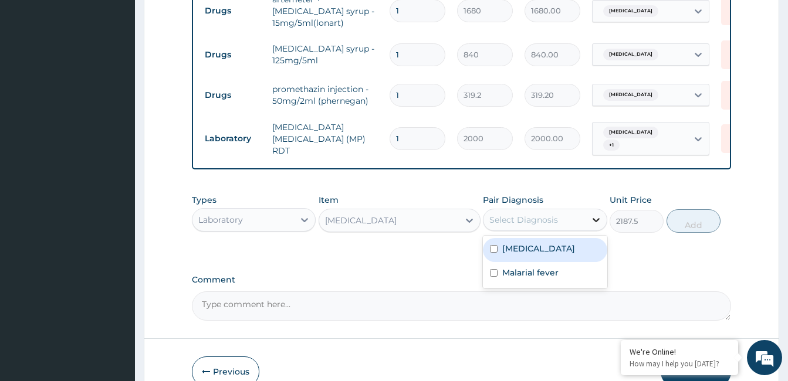
click at [595, 214] on icon at bounding box center [596, 220] width 12 height 12
click at [588, 238] on div "Malaria" at bounding box center [545, 250] width 124 height 24
checkbox input "true"
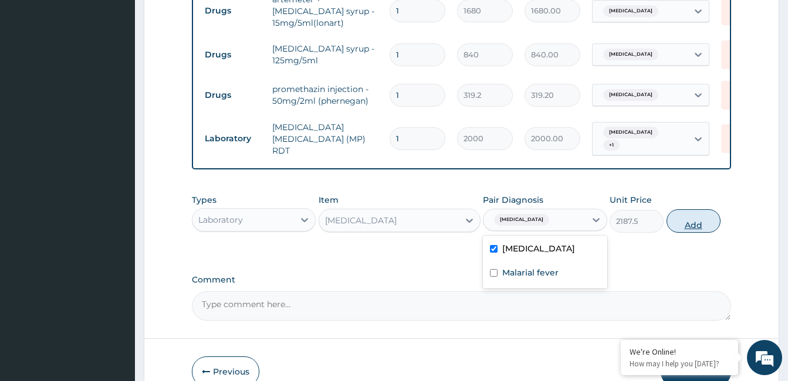
click at [698, 209] on button "Add" at bounding box center [694, 220] width 54 height 23
type input "0"
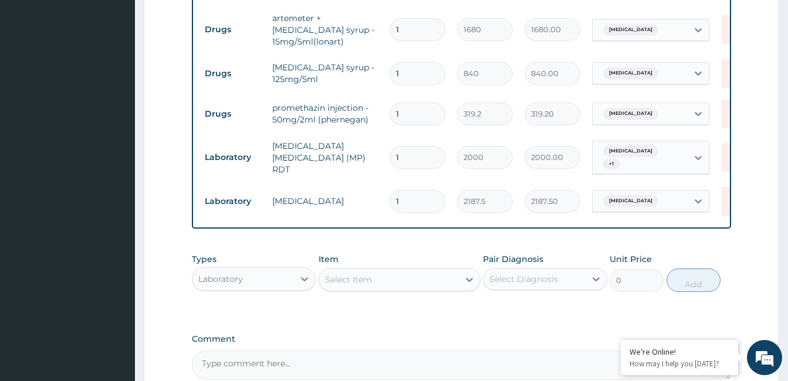
scroll to position [597, 0]
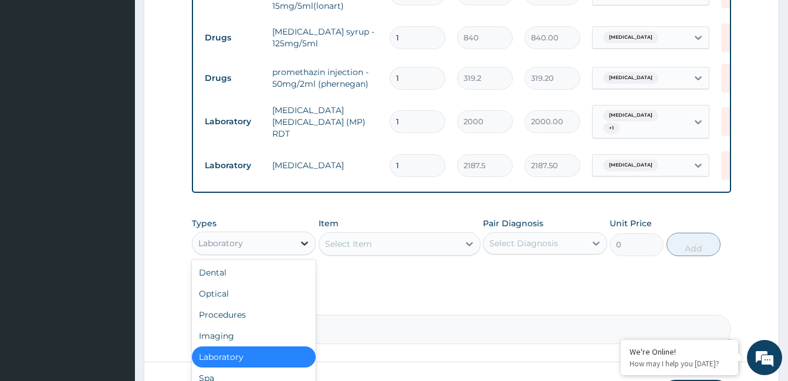
click at [299, 238] on icon at bounding box center [305, 244] width 12 height 12
click at [255, 305] on div "Procedures" at bounding box center [254, 315] width 124 height 21
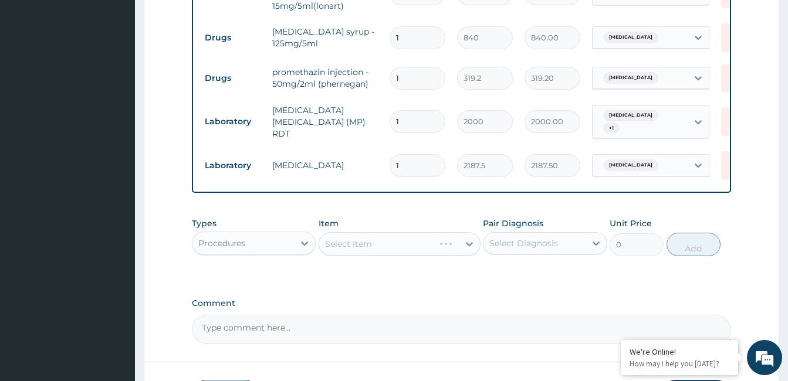
click at [401, 232] on div "Select Item" at bounding box center [400, 243] width 162 height 23
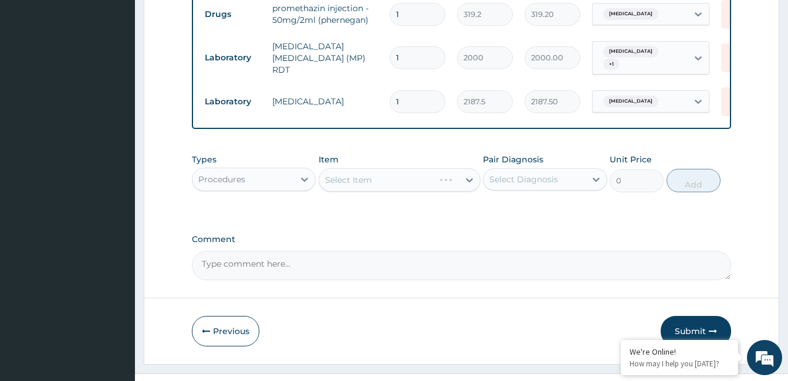
click at [454, 168] on div "Select Item" at bounding box center [400, 179] width 162 height 23
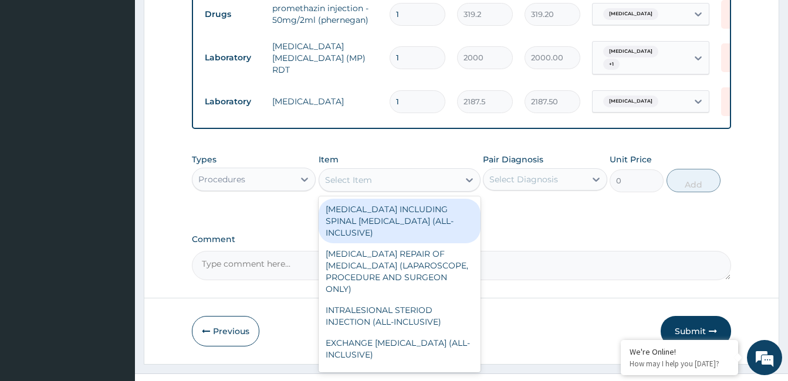
click at [454, 171] on div "Select Item" at bounding box center [389, 180] width 140 height 19
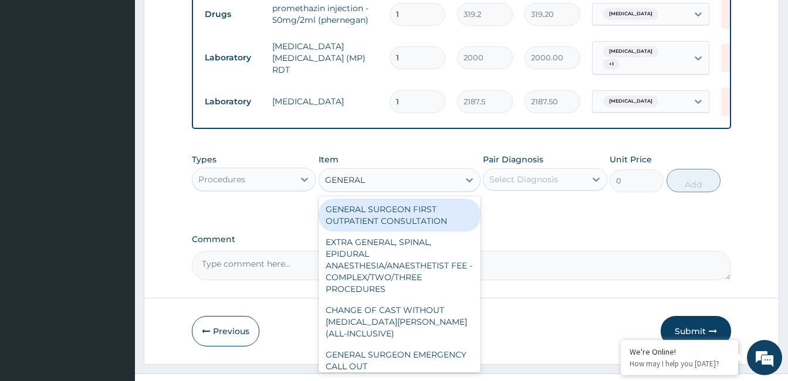
type input "GENERAL P"
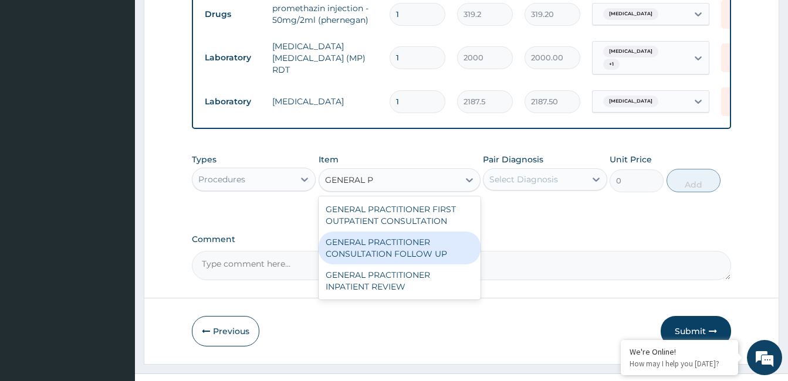
click at [431, 232] on div "GENERAL PRACTITIONER CONSULTATION FOLLOW UP" at bounding box center [400, 248] width 162 height 33
type input "1875"
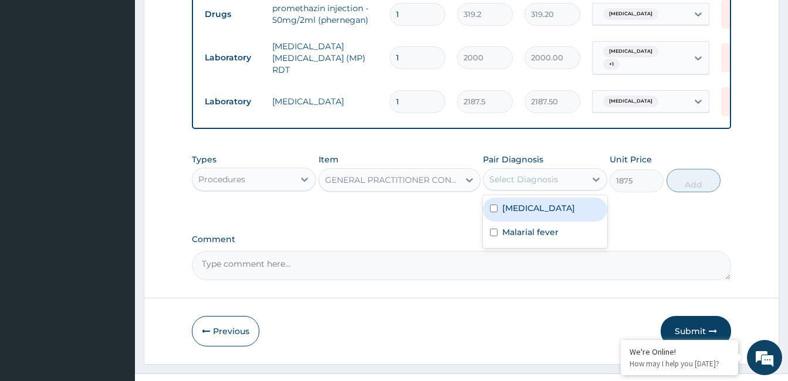
click at [567, 170] on div "Select Diagnosis" at bounding box center [535, 179] width 102 height 19
click at [555, 198] on div "Malaria" at bounding box center [545, 210] width 124 height 24
checkbox input "true"
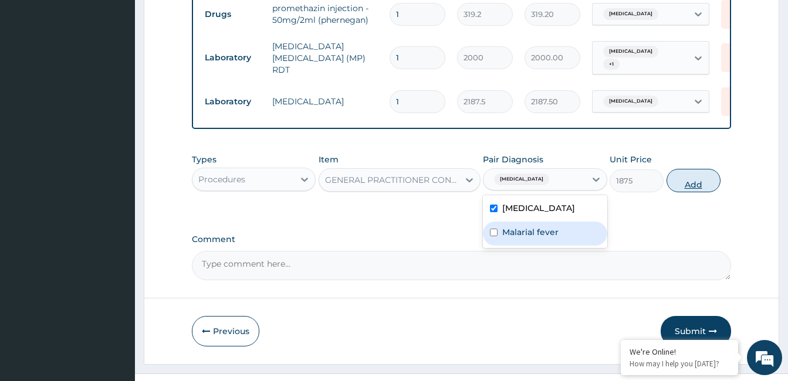
click at [682, 169] on button "Add" at bounding box center [694, 180] width 54 height 23
type input "0"
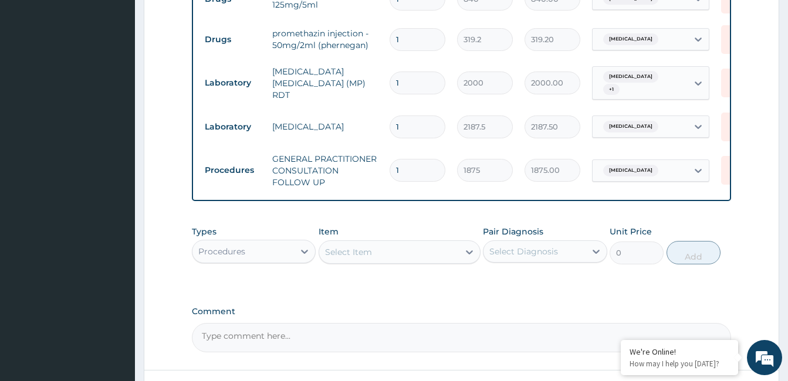
scroll to position [708, 0]
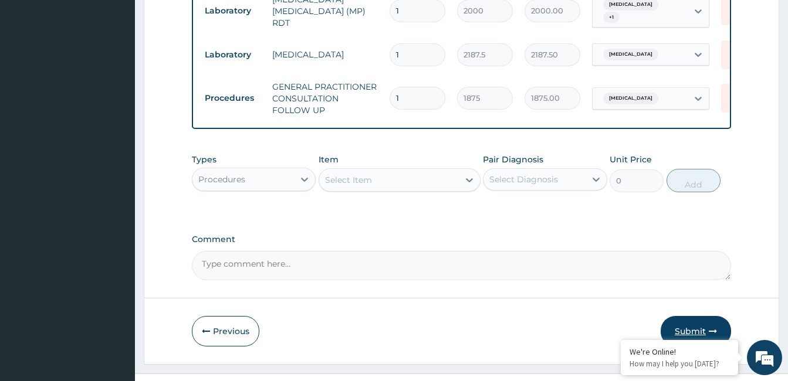
click at [682, 316] on button "Submit" at bounding box center [696, 331] width 70 height 31
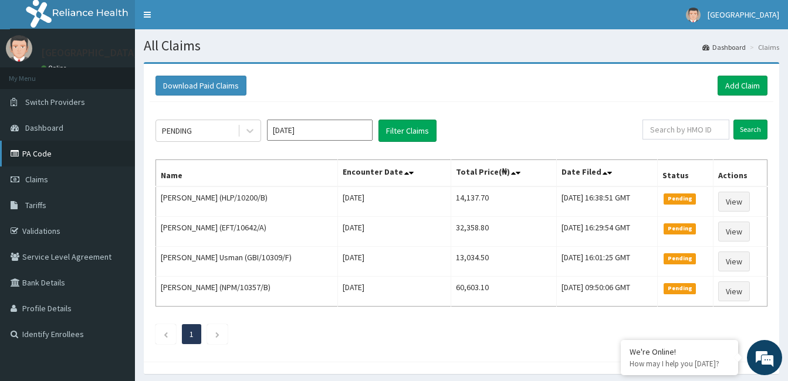
click at [82, 155] on link "PA Code" at bounding box center [67, 154] width 135 height 26
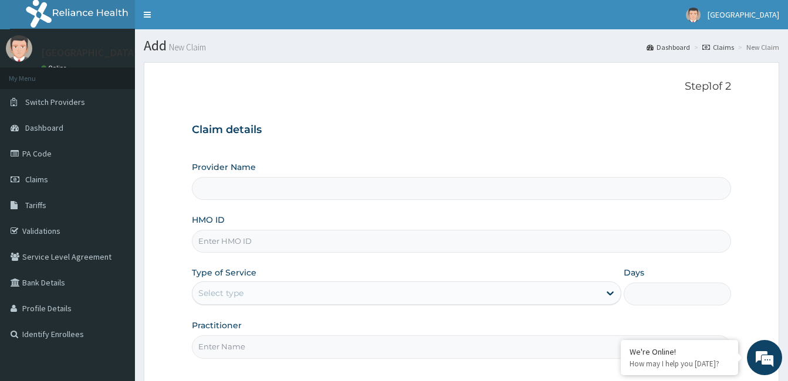
type input "[GEOGRAPHIC_DATA]"
click at [332, 248] on input "HMO ID" at bounding box center [461, 241] width 539 height 23
type input "KSB/11408/C"
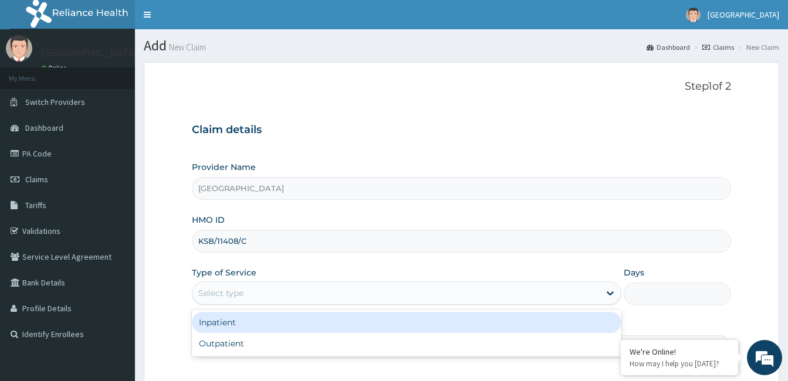
drag, startPoint x: 317, startPoint y: 296, endPoint x: 305, endPoint y: 315, distance: 22.5
click at [316, 296] on div "Select type" at bounding box center [395, 293] width 407 height 19
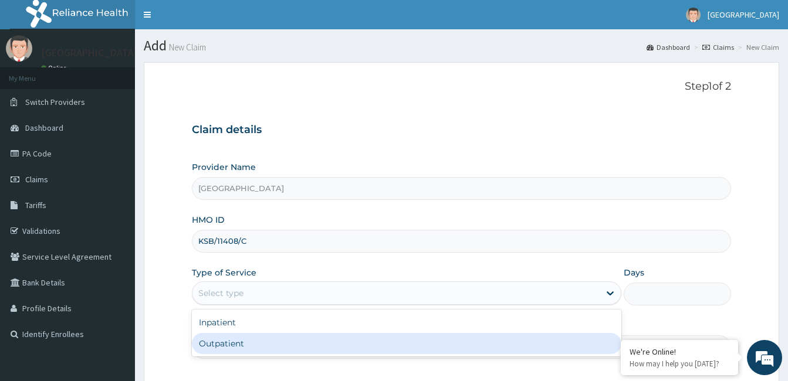
click at [285, 344] on div "Outpatient" at bounding box center [407, 343] width 430 height 21
type input "1"
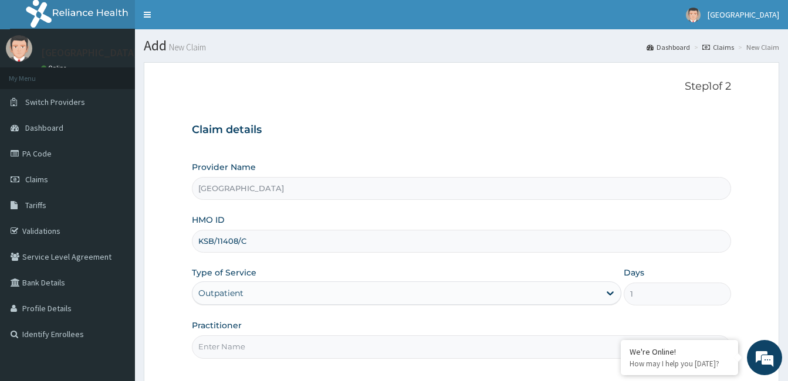
click at [285, 344] on input "Practitioner" at bounding box center [461, 347] width 539 height 23
type input "Dr. Bappa Aliyu"
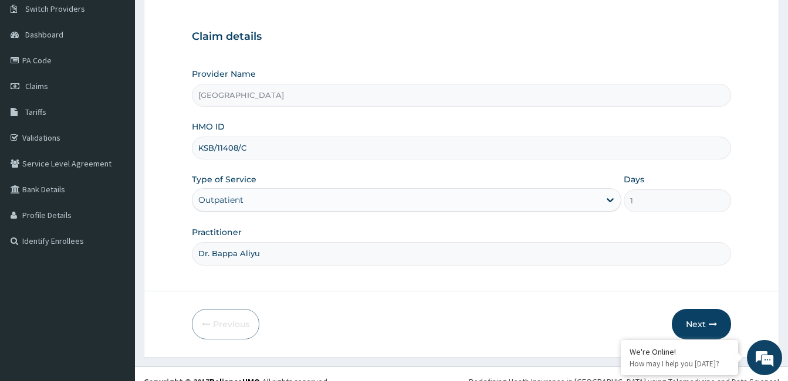
scroll to position [109, 0]
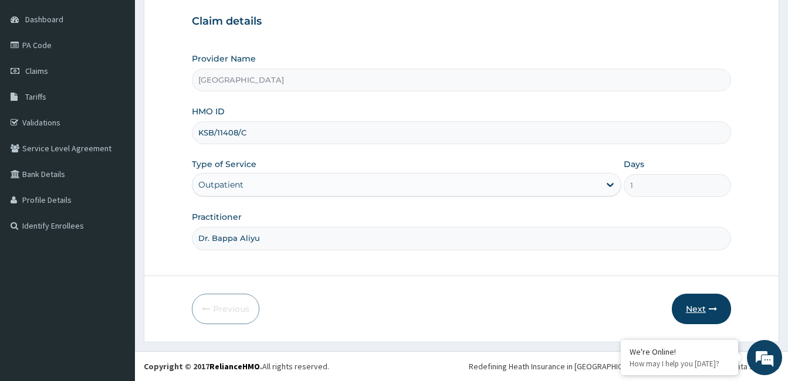
click at [681, 302] on button "Next" at bounding box center [701, 309] width 59 height 31
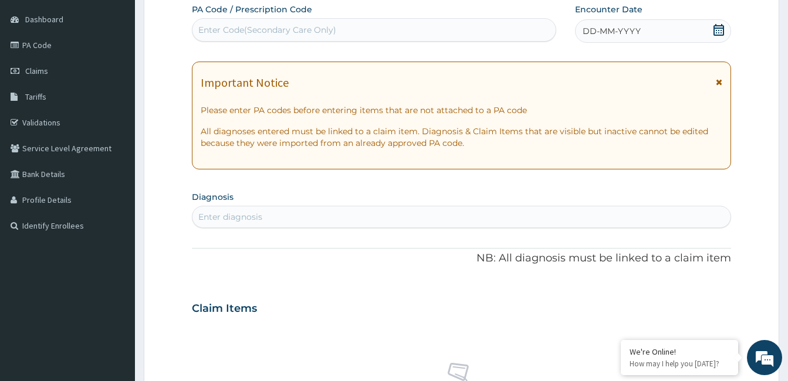
click at [714, 33] on icon at bounding box center [719, 30] width 11 height 12
click at [299, 218] on div "Enter diagnosis" at bounding box center [461, 217] width 538 height 19
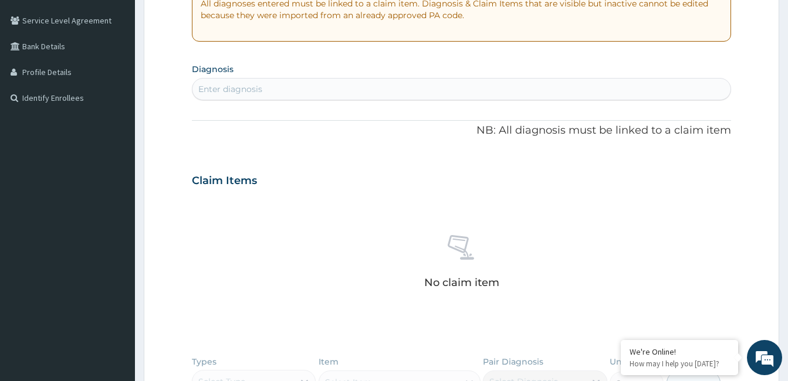
scroll to position [242, 0]
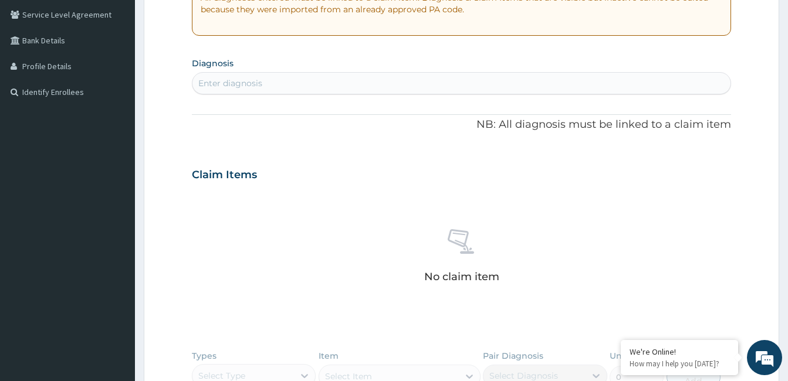
click at [432, 80] on div "Enter diagnosis" at bounding box center [461, 83] width 538 height 19
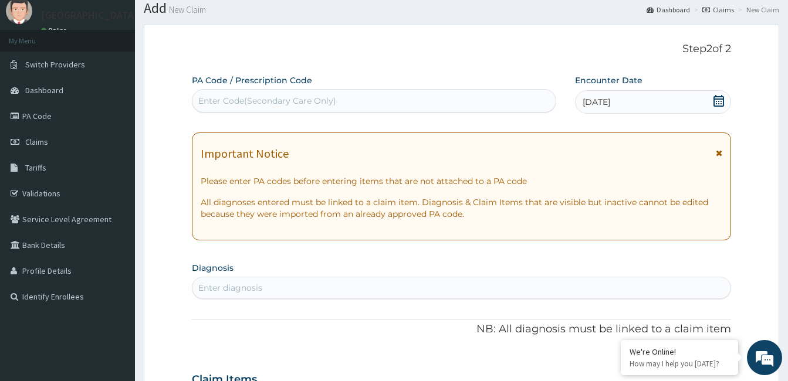
scroll to position [0, 0]
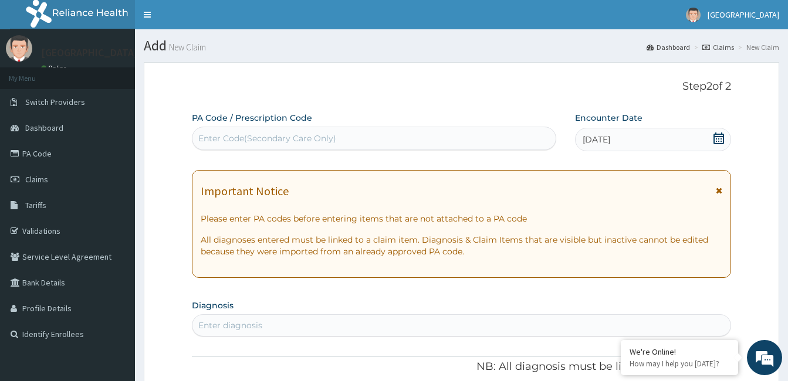
click at [395, 140] on div "Enter Code(Secondary Care Only)" at bounding box center [373, 138] width 363 height 19
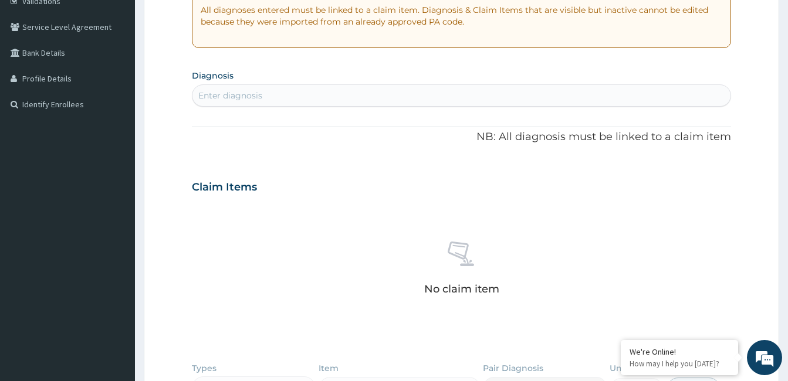
scroll to position [231, 0]
click at [381, 91] on div "Enter diagnosis" at bounding box center [461, 94] width 538 height 19
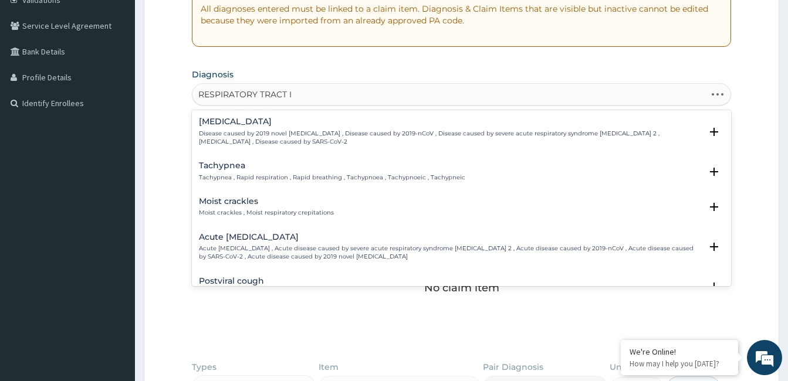
type input "RESPIRATORY TRACT IN"
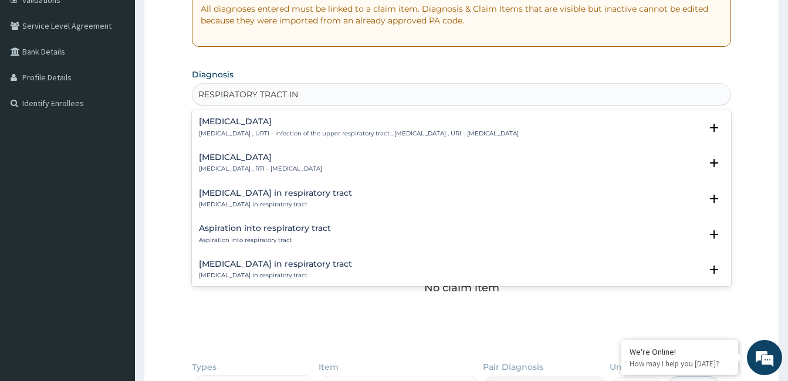
click at [255, 164] on div "Respiratory tract infection Respiratory tract infection , RTI - Respiratory tra…" at bounding box center [260, 163] width 123 height 21
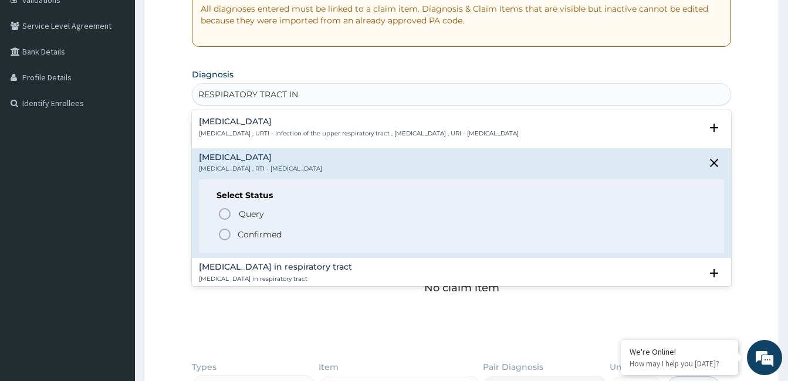
click at [246, 234] on p "Confirmed" at bounding box center [260, 235] width 44 height 12
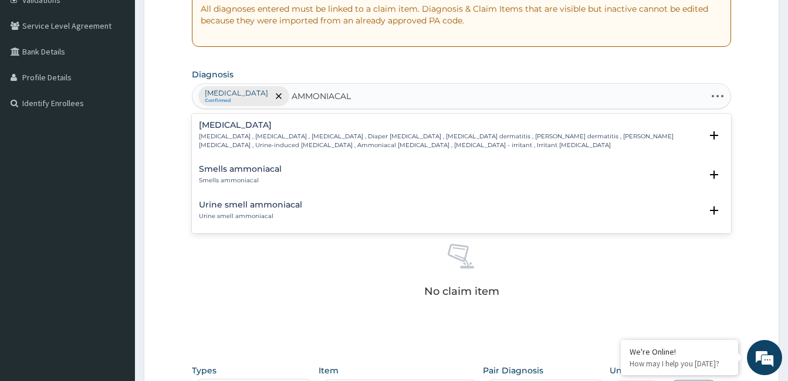
type input "AMMONIACAL"
click at [381, 142] on p "Diaper rash , Nappy rash , Diaper dermatitis , Diaper erythema , Ammonia dermat…" at bounding box center [450, 141] width 502 height 17
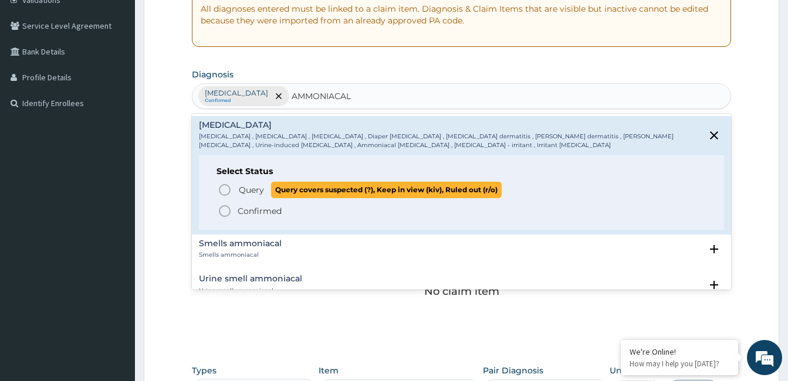
click at [250, 188] on span "Query" at bounding box center [251, 190] width 25 height 12
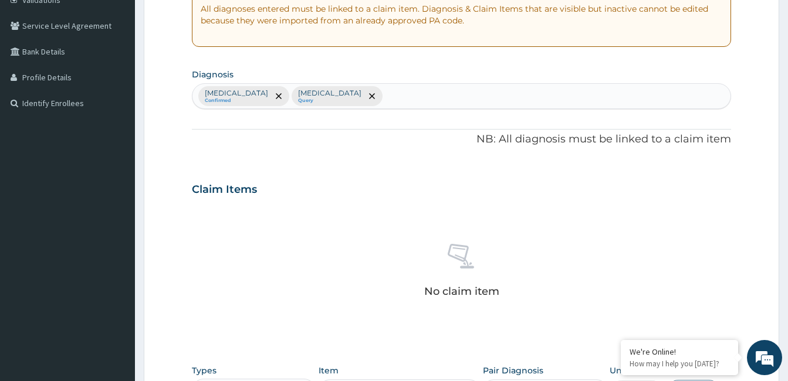
click at [783, 168] on section "Step 2 of 2 PA Code / Prescription Code Enter Code(Secondary Care Only) Encount…" at bounding box center [461, 203] width 653 height 762
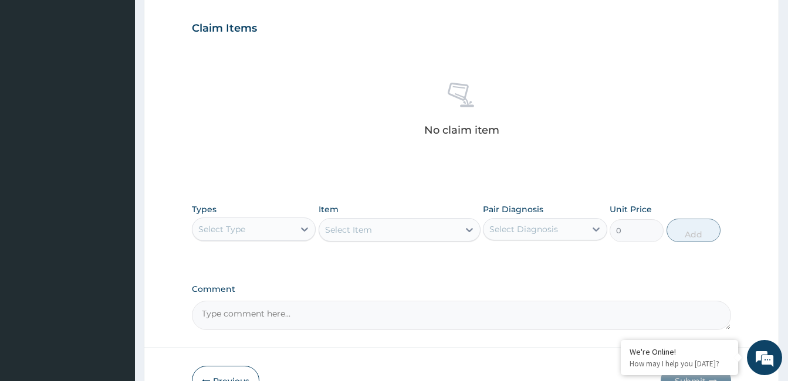
scroll to position [465, 0]
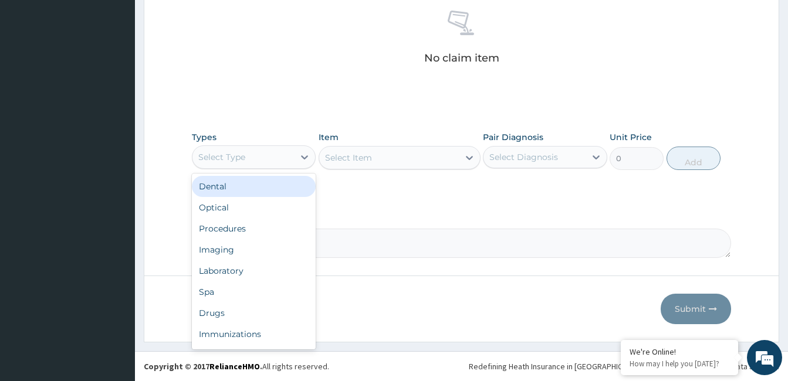
click at [267, 153] on div "Select Type" at bounding box center [243, 157] width 102 height 19
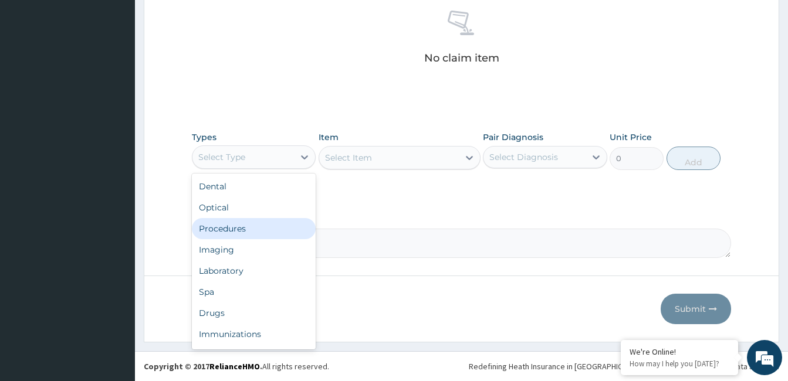
click at [253, 226] on div "Procedures" at bounding box center [254, 228] width 124 height 21
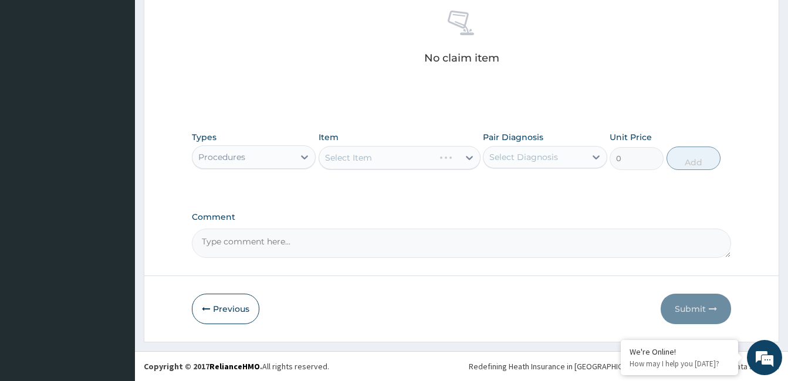
click at [417, 158] on div "Select Item" at bounding box center [400, 157] width 162 height 23
click at [424, 157] on div "Select Item" at bounding box center [400, 157] width 162 height 23
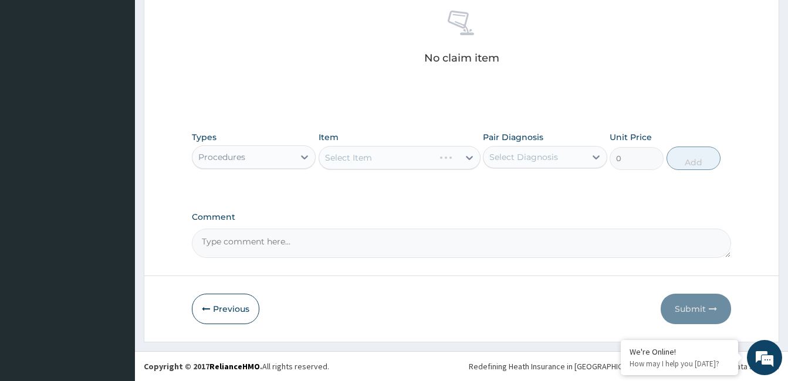
click at [424, 157] on div "Select Item" at bounding box center [400, 157] width 162 height 23
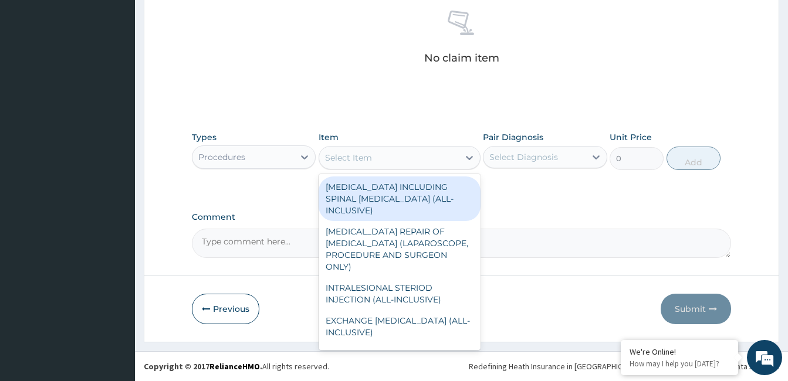
click at [446, 159] on div "Select Item" at bounding box center [389, 157] width 140 height 19
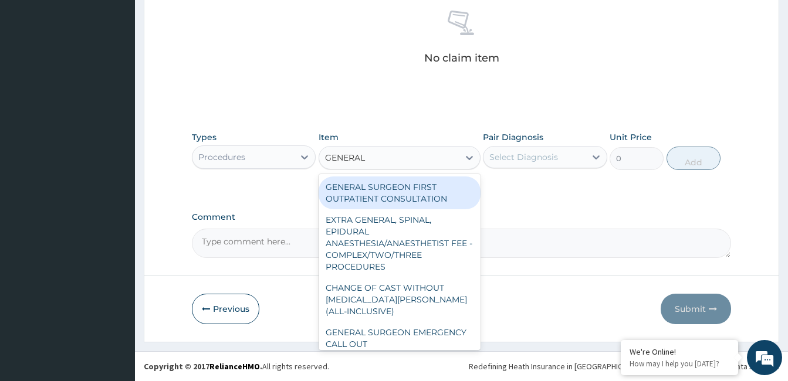
type input "GENERAL P"
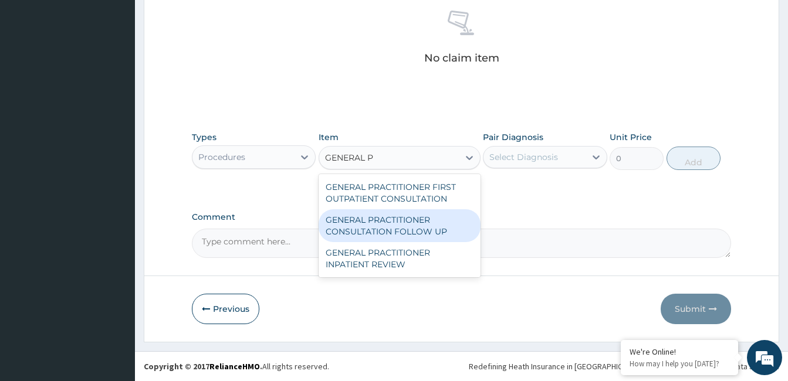
click at [431, 228] on div "GENERAL PRACTITIONER CONSULTATION FOLLOW UP" at bounding box center [400, 225] width 162 height 33
type input "1875"
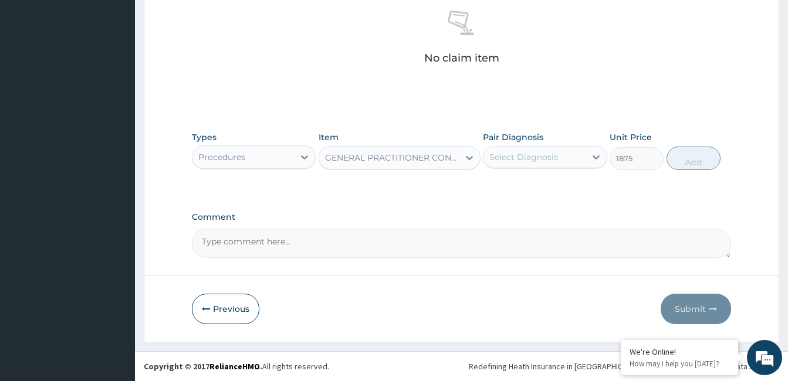
click at [518, 153] on div "Select Diagnosis" at bounding box center [523, 157] width 69 height 12
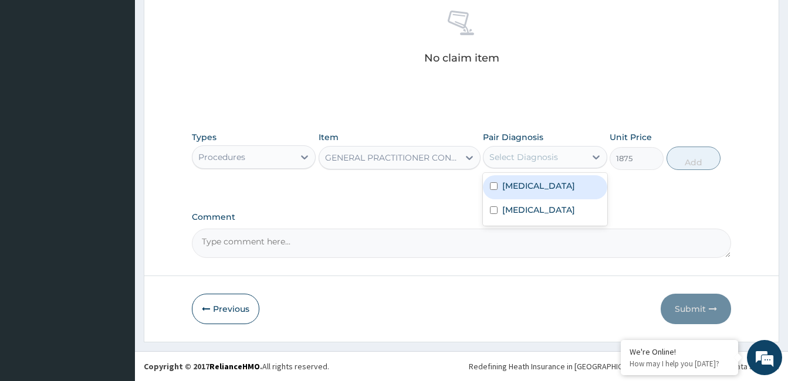
click at [509, 192] on label "Respiratory tract infection" at bounding box center [538, 186] width 73 height 12
checkbox input "true"
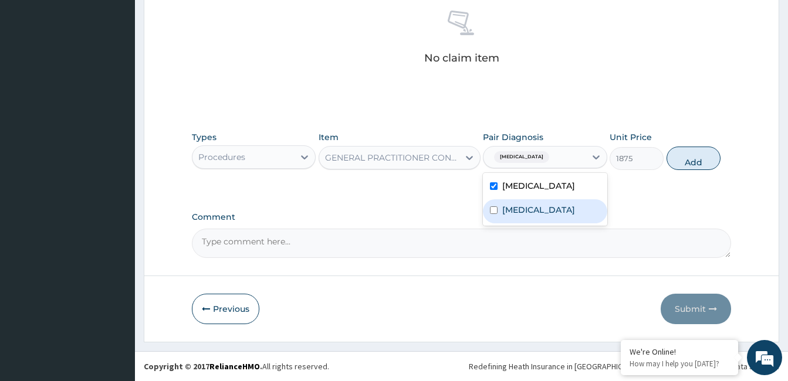
click at [508, 216] on label "Diaper rash" at bounding box center [538, 210] width 73 height 12
checkbox input "true"
click at [693, 163] on button "Add" at bounding box center [694, 158] width 54 height 23
type input "0"
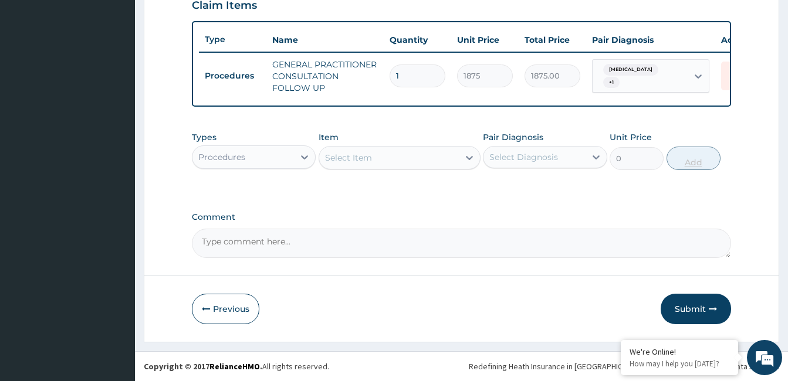
scroll to position [424, 0]
click at [406, 161] on div "Select Item" at bounding box center [389, 157] width 140 height 19
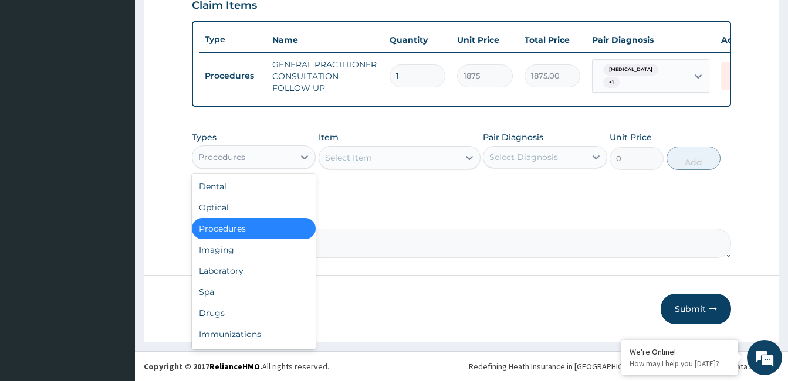
click at [231, 160] on div "Procedures" at bounding box center [221, 157] width 47 height 12
click at [223, 316] on div "Drugs" at bounding box center [254, 313] width 124 height 21
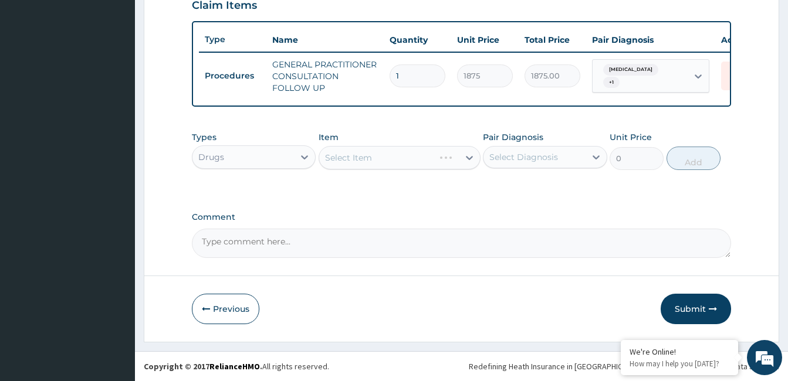
click at [459, 158] on div "Select Item" at bounding box center [400, 157] width 162 height 23
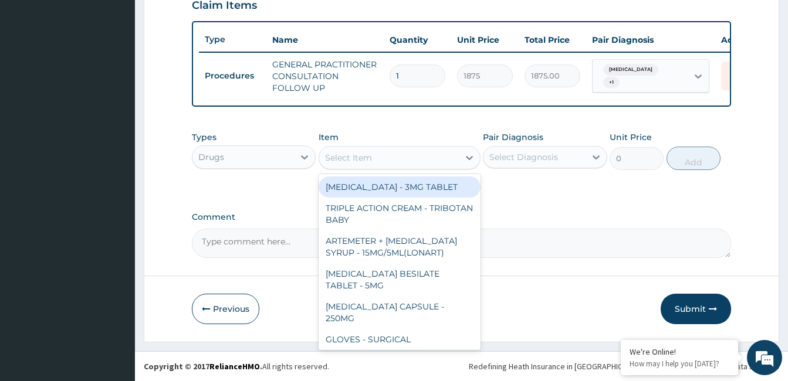
click at [459, 158] on div at bounding box center [469, 157] width 21 height 21
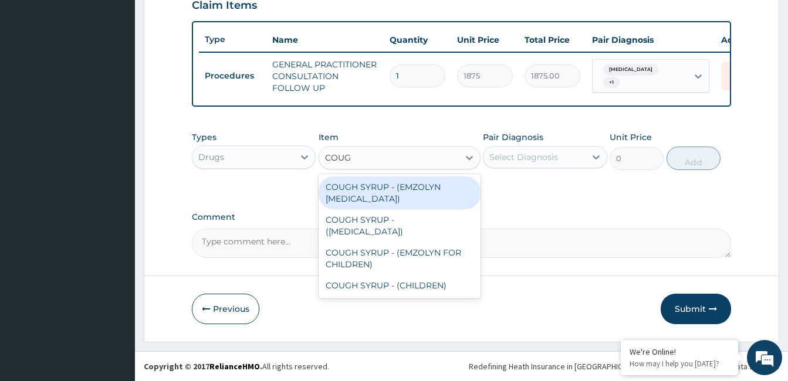
type input "COUGH"
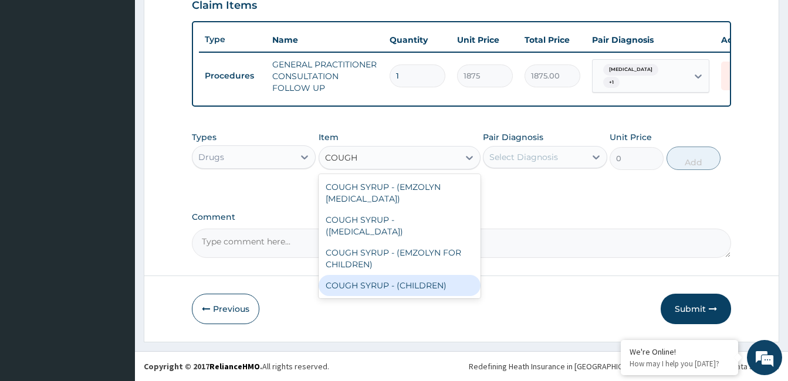
click at [430, 275] on div "COUGH SYRUP - (CHILDREN)" at bounding box center [400, 285] width 162 height 21
type input "1120"
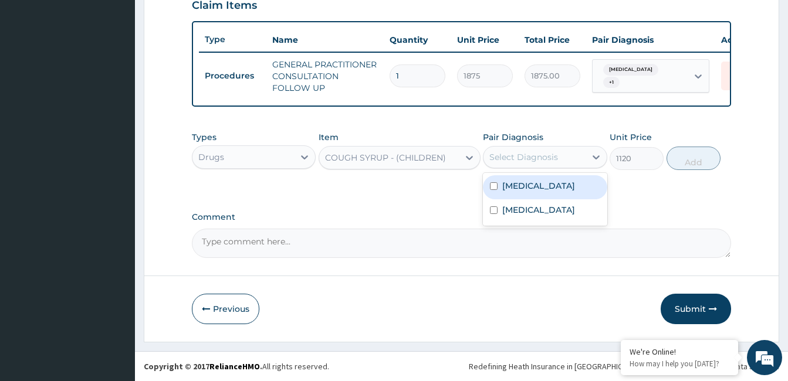
drag, startPoint x: 573, startPoint y: 161, endPoint x: 553, endPoint y: 184, distance: 30.4
click at [573, 161] on div "Select Diagnosis" at bounding box center [535, 157] width 102 height 19
click at [548, 189] on label "Respiratory tract infection" at bounding box center [538, 186] width 73 height 12
checkbox input "true"
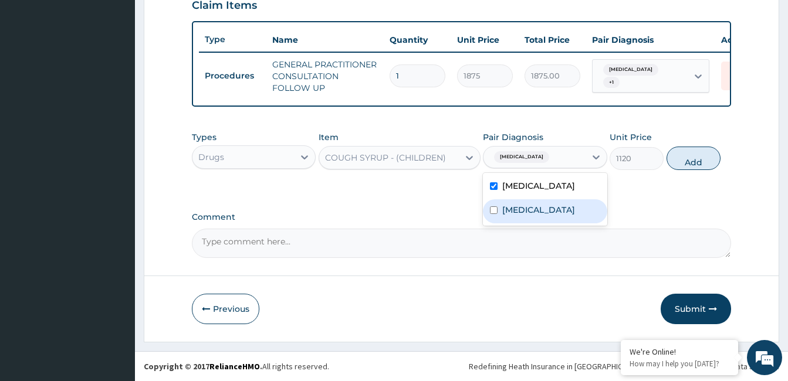
click at [527, 224] on div "Diaper rash" at bounding box center [545, 212] width 124 height 24
checkbox input "true"
click at [691, 170] on button "Add" at bounding box center [694, 158] width 54 height 23
type input "0"
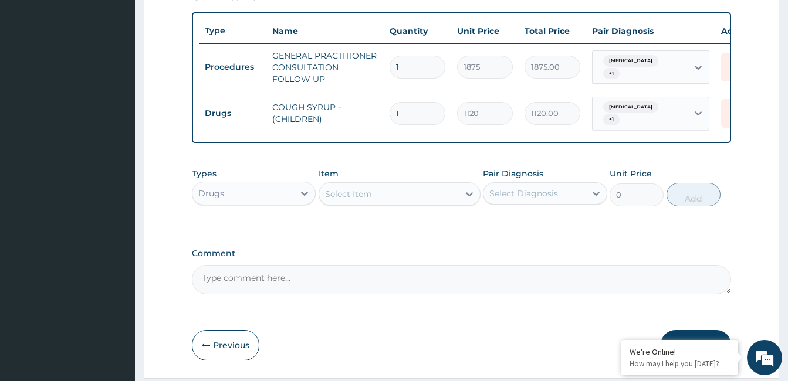
click at [378, 204] on div "Select Item" at bounding box center [389, 194] width 140 height 19
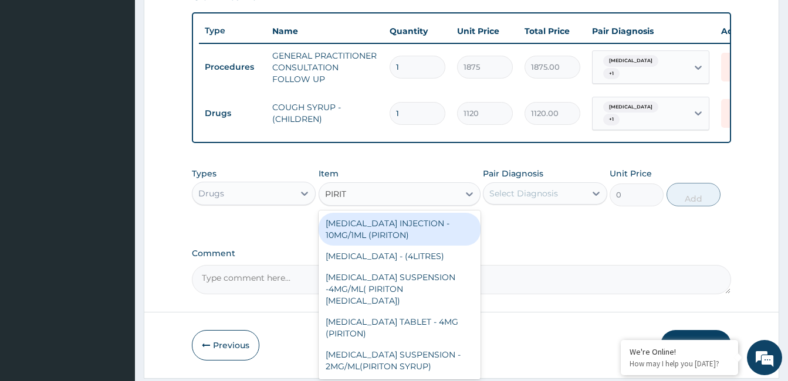
type input "PIRITO"
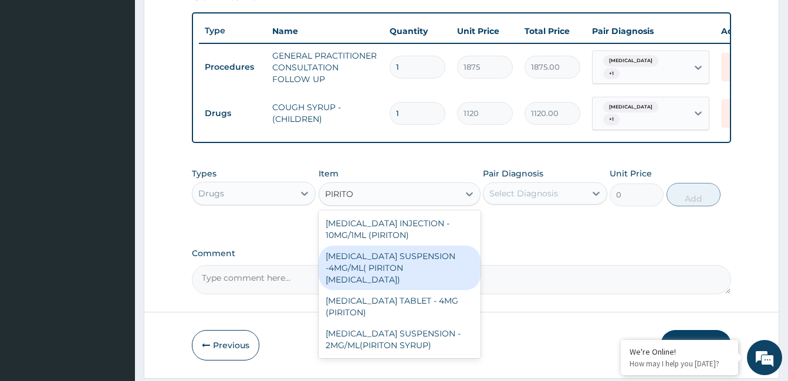
scroll to position [469, 0]
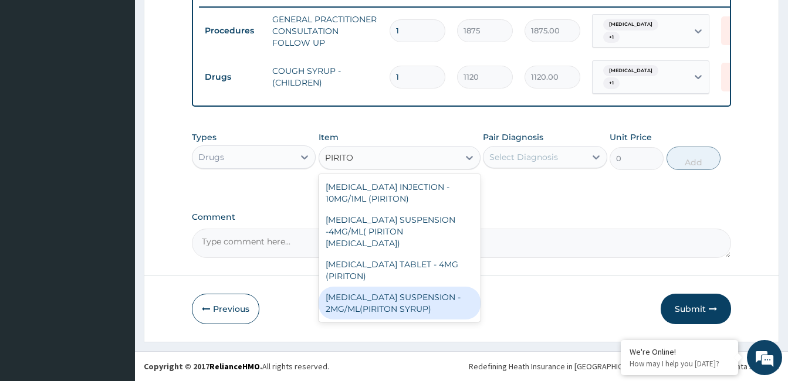
click at [434, 303] on div "CHLORPHENIRAMINE SUSPENSION - 2MG/ML(PIRITON SYRUP)" at bounding box center [400, 303] width 162 height 33
type input "840"
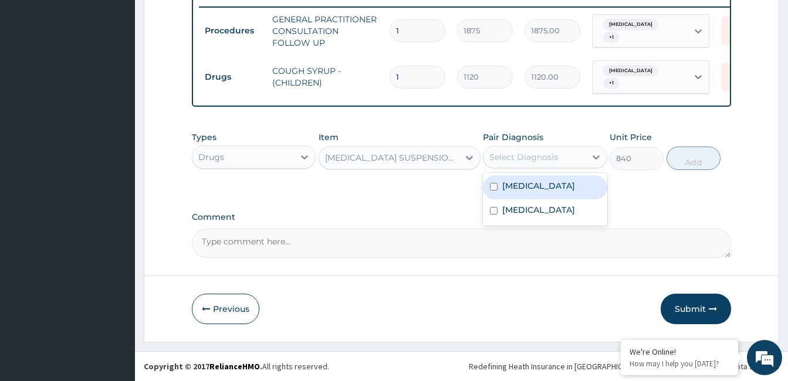
click at [556, 153] on div "Select Diagnosis" at bounding box center [523, 157] width 69 height 12
click at [547, 185] on label "Respiratory tract infection" at bounding box center [538, 186] width 73 height 12
checkbox input "true"
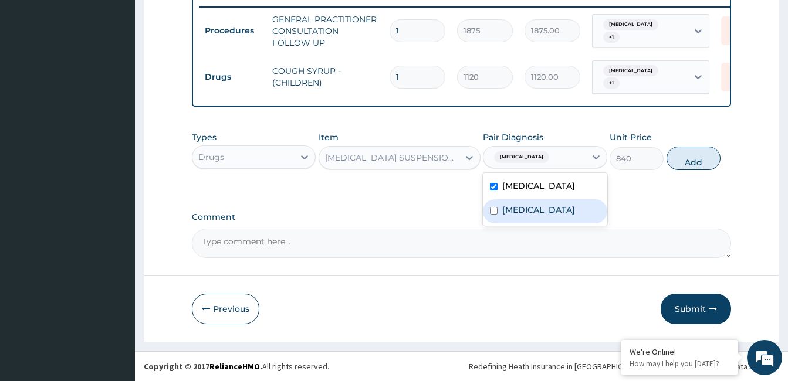
click at [544, 216] on label "Diaper rash" at bounding box center [538, 210] width 73 height 12
checkbox input "true"
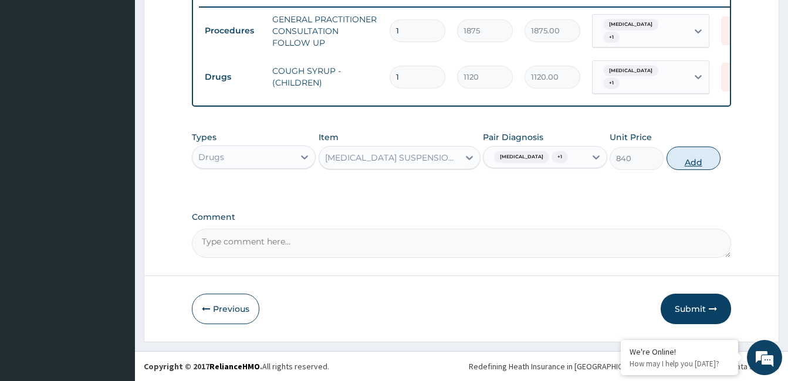
click at [696, 167] on button "Add" at bounding box center [694, 158] width 54 height 23
type input "0"
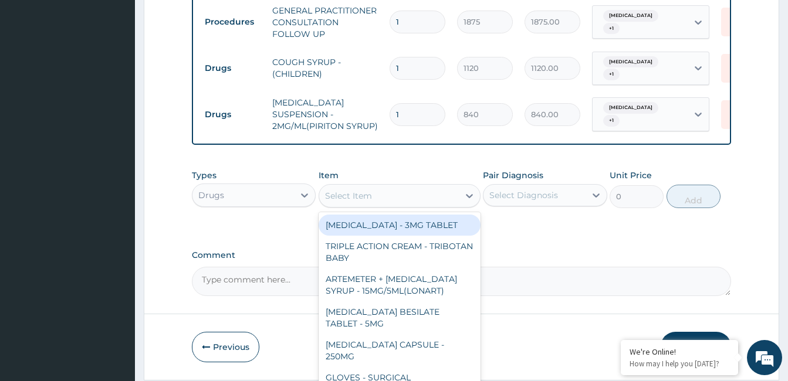
click at [402, 205] on div "Select Item" at bounding box center [389, 196] width 140 height 19
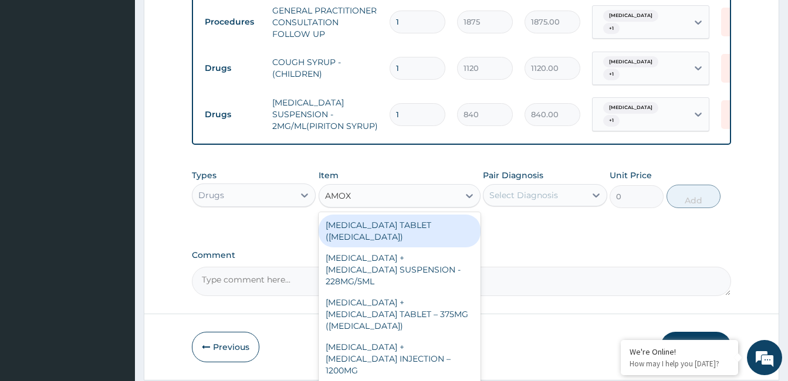
type input "AMOXI"
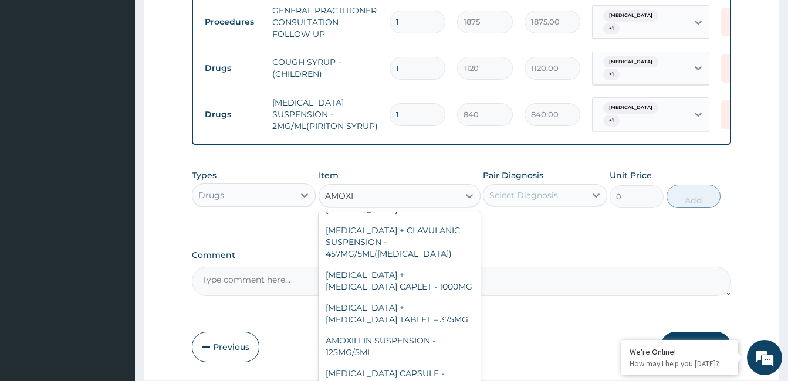
scroll to position [312, 0]
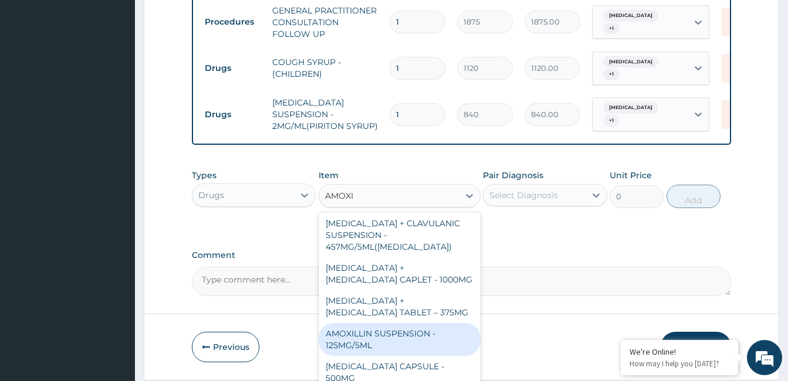
click at [451, 323] on div "AMOXILLIN SUSPENSION - 125MG/5ML" at bounding box center [400, 339] width 162 height 33
type input "840"
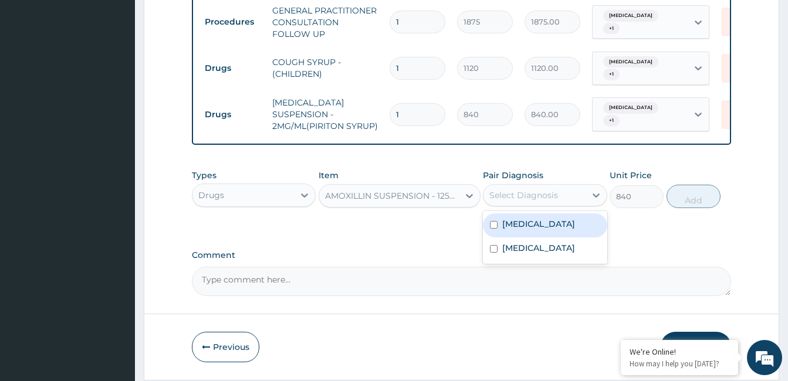
click at [549, 201] on div "Select Diagnosis" at bounding box center [523, 196] width 69 height 12
click at [546, 225] on div "Respiratory tract infection" at bounding box center [545, 226] width 124 height 24
checkbox input "true"
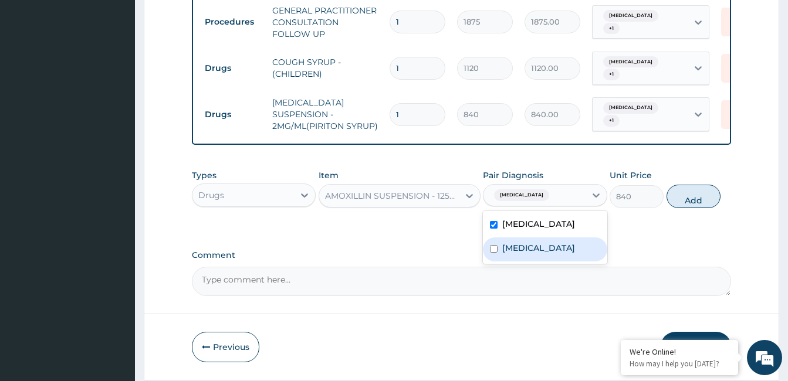
click at [535, 254] on label "Diaper rash" at bounding box center [538, 248] width 73 height 12
checkbox input "true"
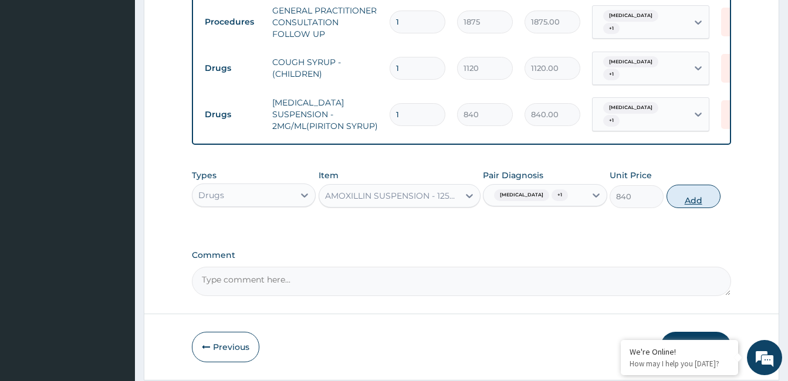
click at [688, 208] on button "Add" at bounding box center [694, 196] width 54 height 23
type input "0"
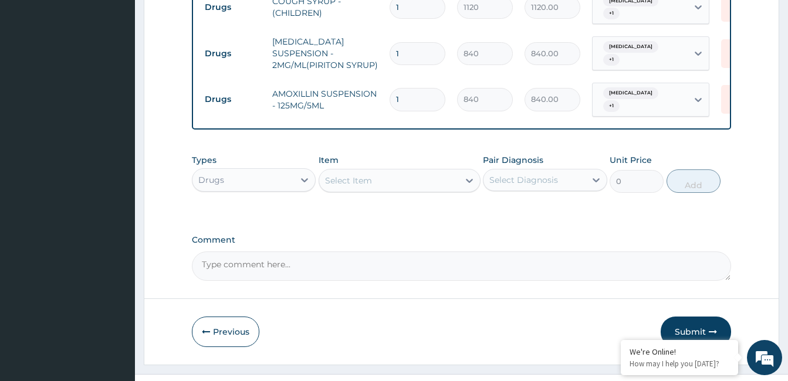
scroll to position [540, 0]
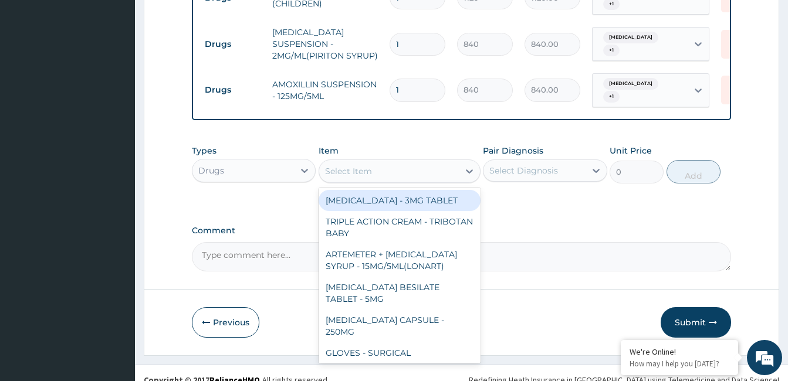
click at [403, 181] on div "Select Item" at bounding box center [389, 171] width 140 height 19
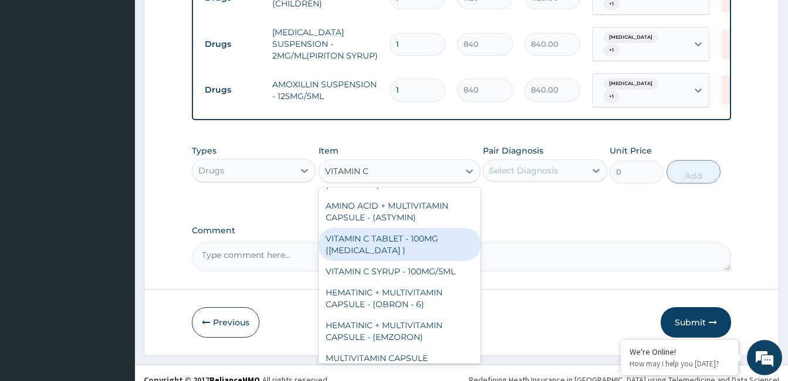
scroll to position [51, 0]
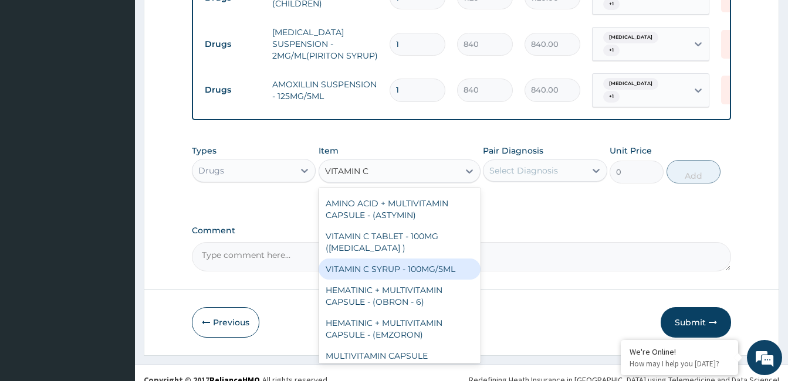
drag, startPoint x: 452, startPoint y: 277, endPoint x: 577, endPoint y: 170, distance: 164.8
click at [577, 170] on div "Types Drugs Item option AMOXILLIN SUSPENSION - 125MG/5ML, selected. option VITA…" at bounding box center [461, 164] width 539 height 50
type input "VITAMIN C"
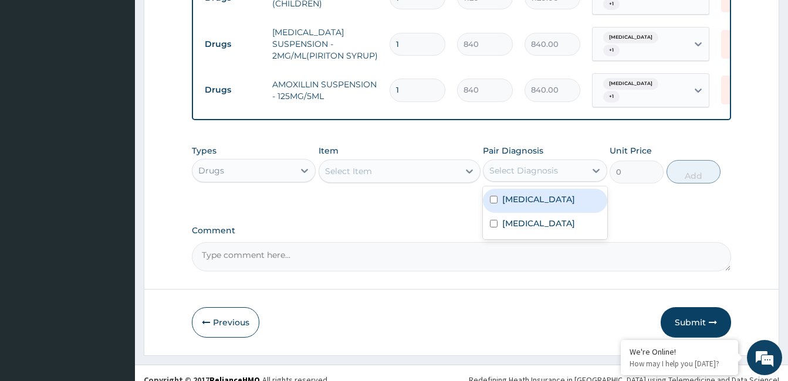
click at [577, 170] on div "Select Diagnosis" at bounding box center [535, 170] width 102 height 19
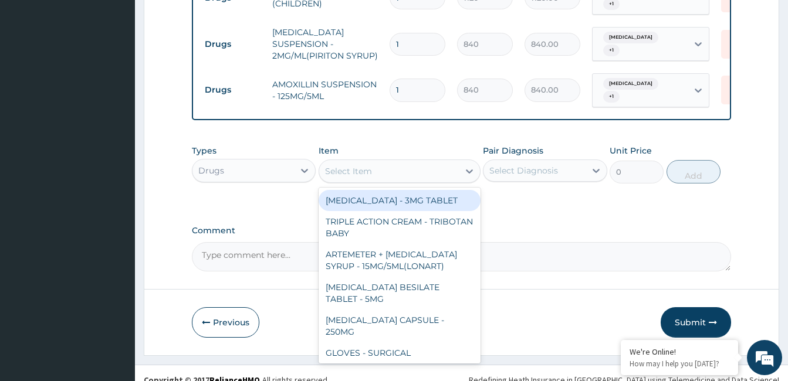
click at [438, 180] on div "Select Item" at bounding box center [389, 171] width 140 height 19
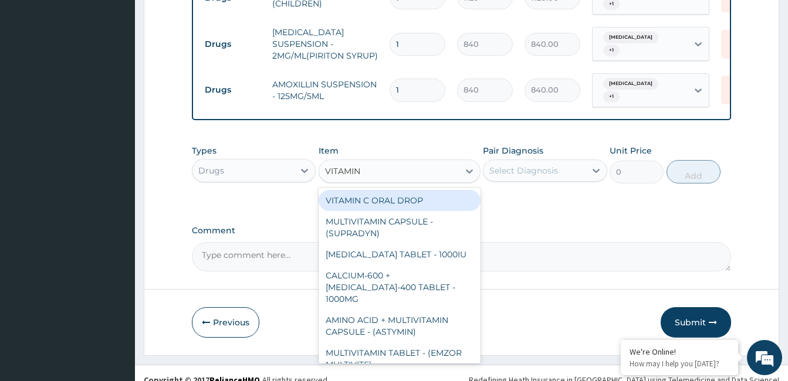
type input "VITAMIN C"
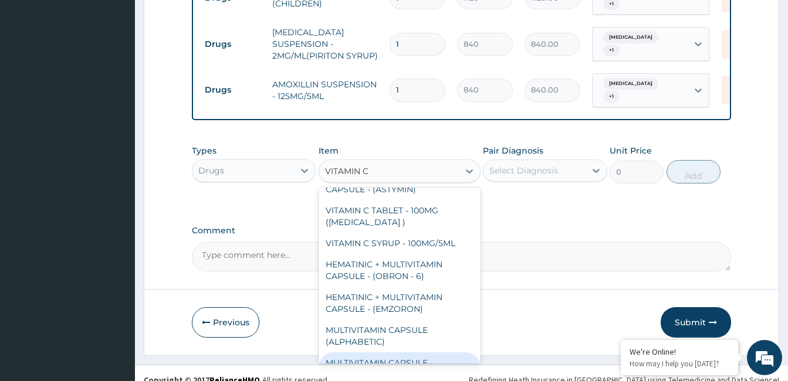
scroll to position [63, 0]
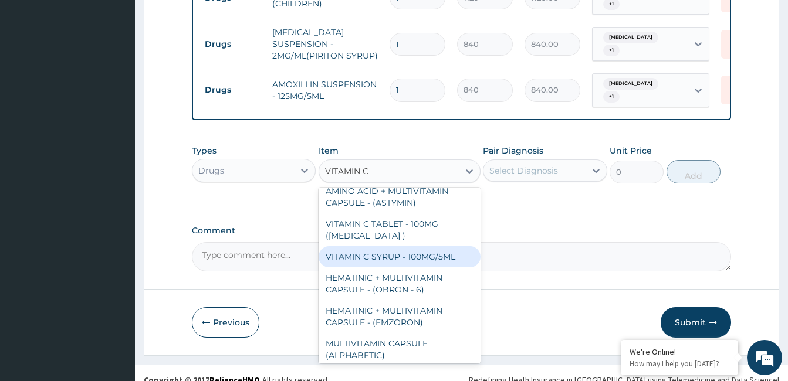
click at [455, 263] on div "VITAMIN C SYRUP - 100MG/5ML" at bounding box center [400, 256] width 162 height 21
type input "672"
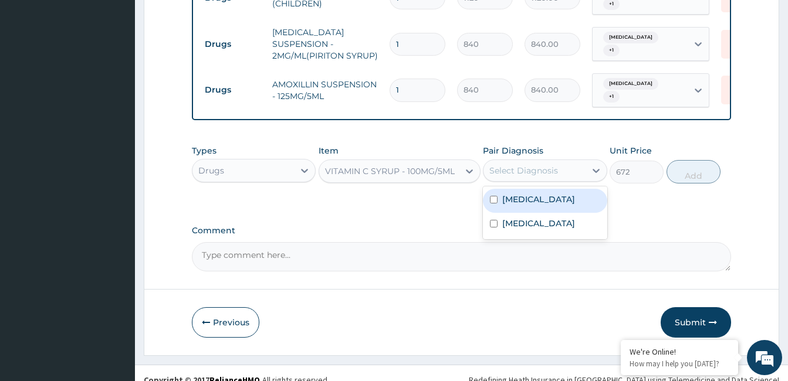
click at [536, 175] on div "Select Diagnosis" at bounding box center [523, 171] width 69 height 12
click at [533, 205] on label "Respiratory tract infection" at bounding box center [538, 200] width 73 height 12
checkbox input "true"
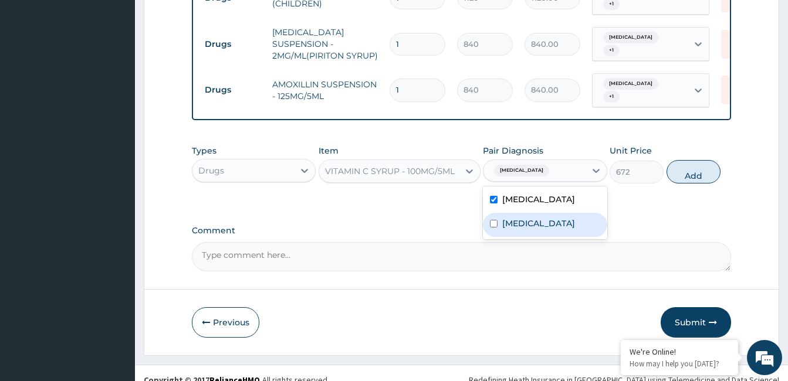
click at [527, 237] on div "Diaper rash" at bounding box center [545, 225] width 124 height 24
checkbox input "true"
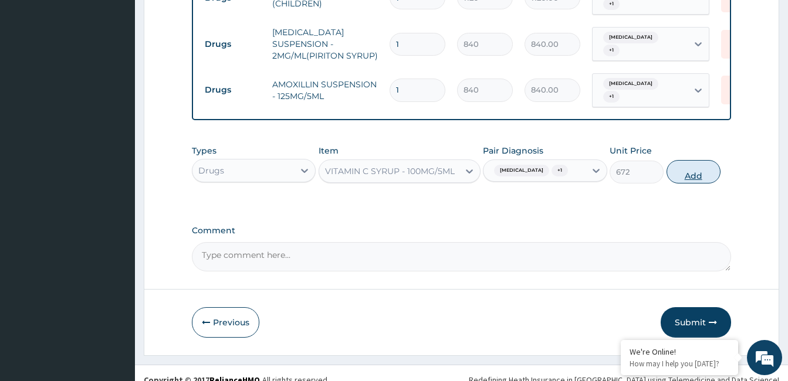
click at [697, 184] on button "Add" at bounding box center [694, 171] width 54 height 23
type input "0"
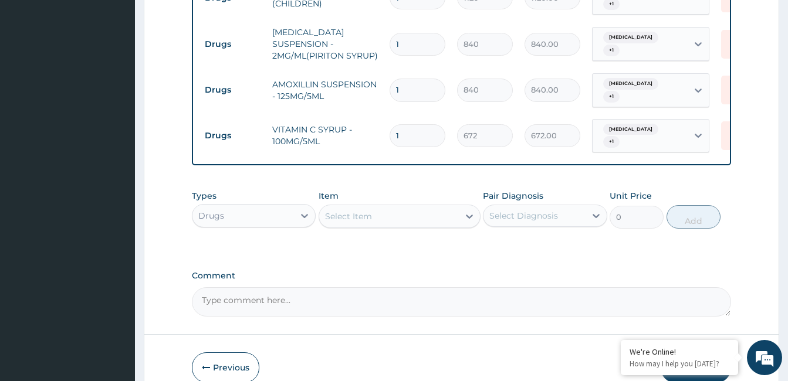
click at [421, 226] on div "Select Item" at bounding box center [389, 216] width 140 height 19
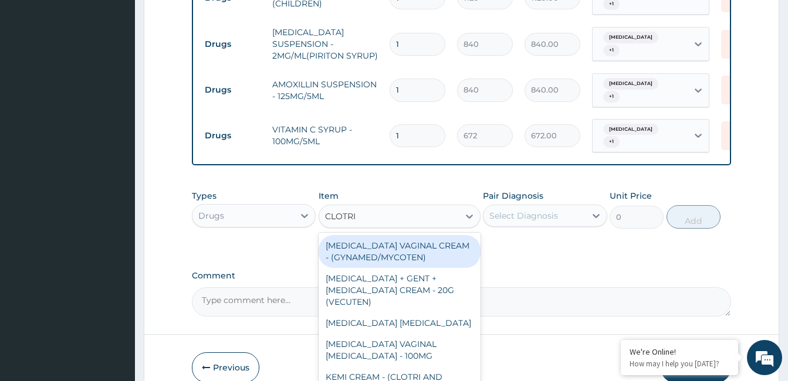
type input "CLOTRIM"
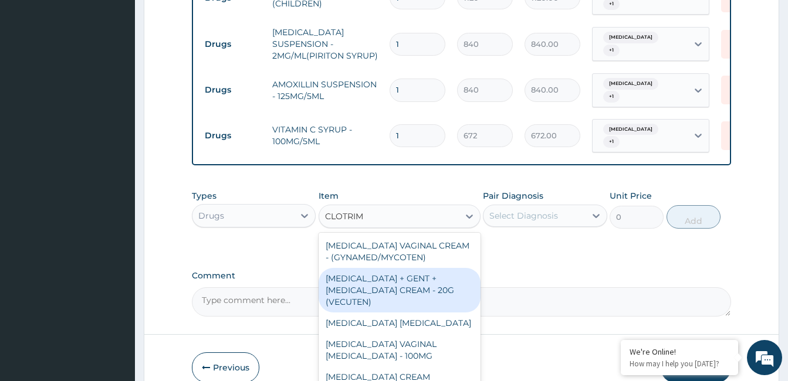
scroll to position [607, 0]
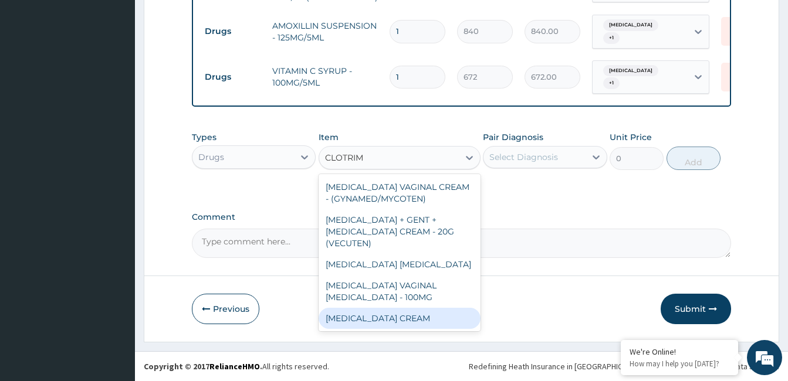
click at [450, 316] on div "CLOTRIMAZOLE CREAM" at bounding box center [400, 318] width 162 height 21
type input "1120"
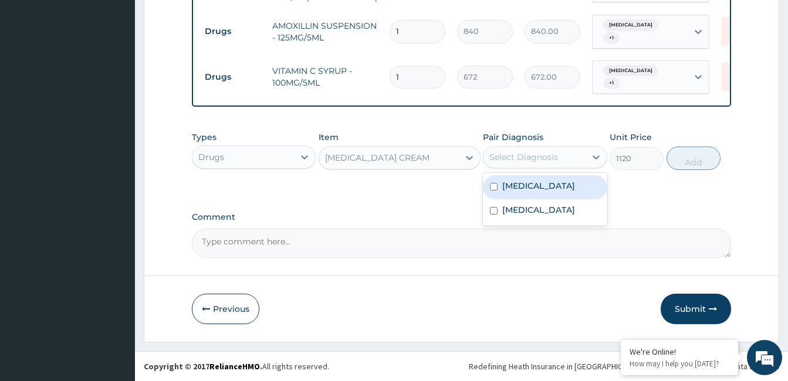
drag, startPoint x: 577, startPoint y: 158, endPoint x: 555, endPoint y: 193, distance: 41.4
click at [555, 168] on div "option Diaper rash, selected. option Respiratory tract infection focused, 1 of …" at bounding box center [545, 157] width 124 height 22
click at [555, 192] on label "Respiratory tract infection" at bounding box center [538, 186] width 73 height 12
checkbox input "true"
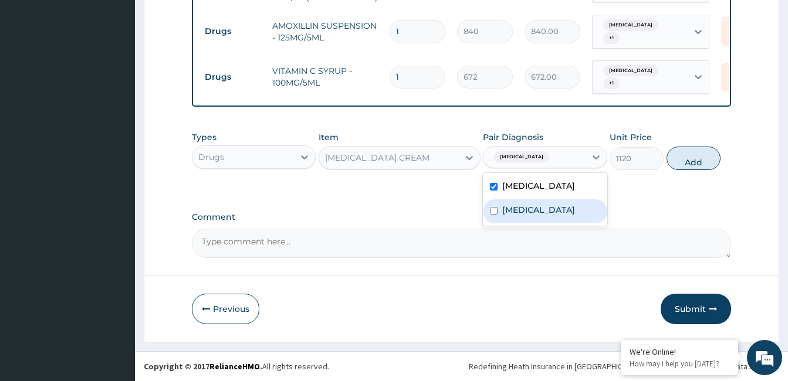
click at [544, 216] on label "Diaper rash" at bounding box center [538, 210] width 73 height 12
checkbox input "true"
click at [699, 167] on button "Add" at bounding box center [694, 158] width 54 height 23
type input "0"
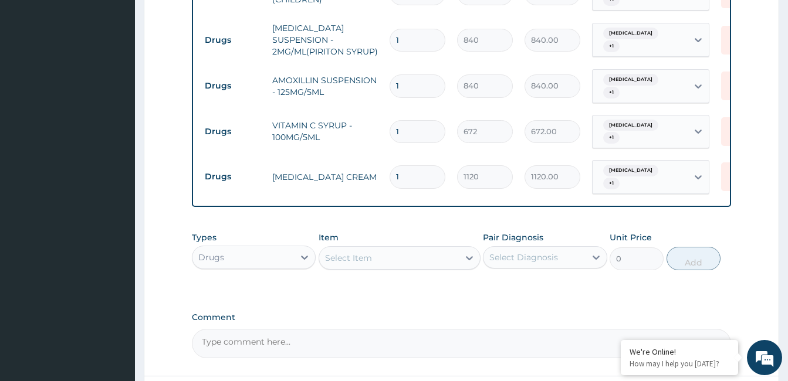
scroll to position [653, 0]
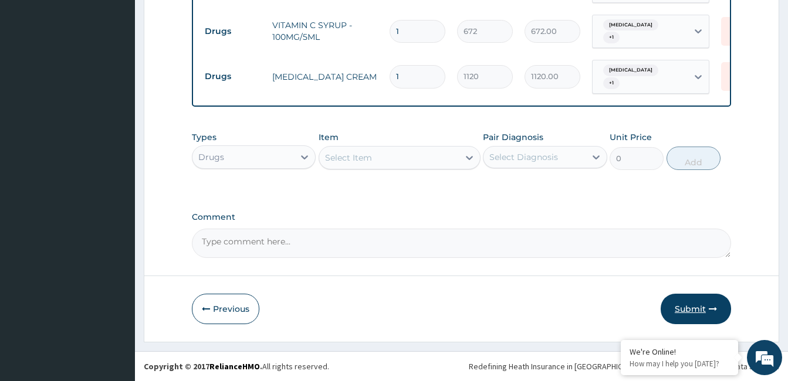
click at [688, 320] on button "Submit" at bounding box center [696, 309] width 70 height 31
click at [672, 303] on button "Submit" at bounding box center [696, 309] width 70 height 31
click at [679, 319] on button "Submit" at bounding box center [696, 309] width 70 height 31
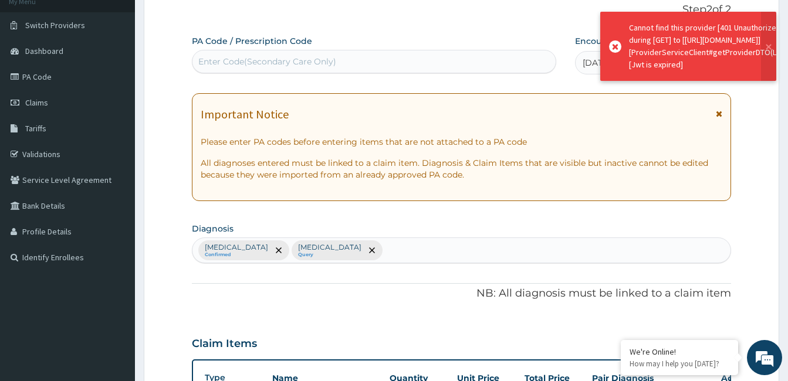
scroll to position [69, 0]
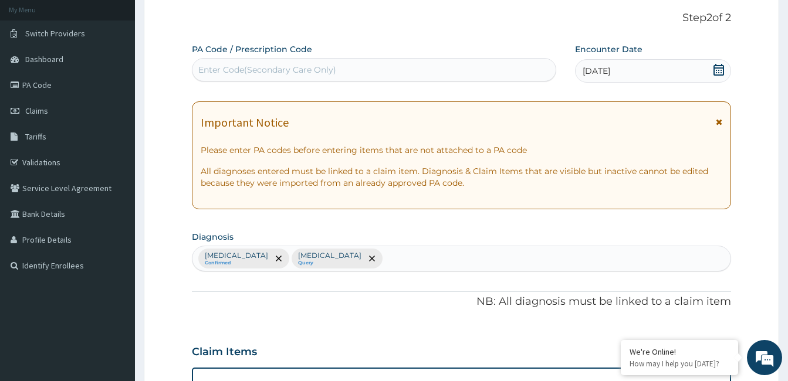
click at [528, 126] on div "Important Notice" at bounding box center [462, 125] width 522 height 19
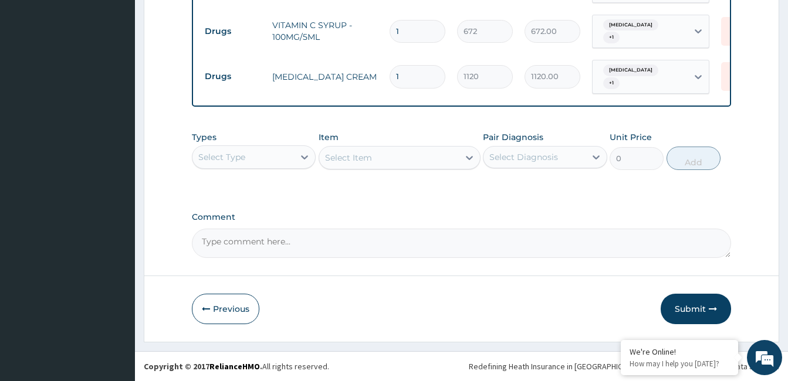
scroll to position [653, 0]
click at [684, 309] on button "Submit" at bounding box center [696, 309] width 70 height 31
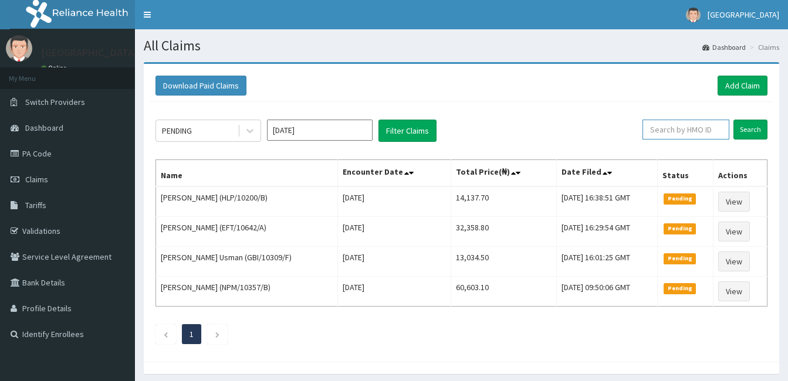
click at [699, 128] on input "text" at bounding box center [686, 130] width 87 height 20
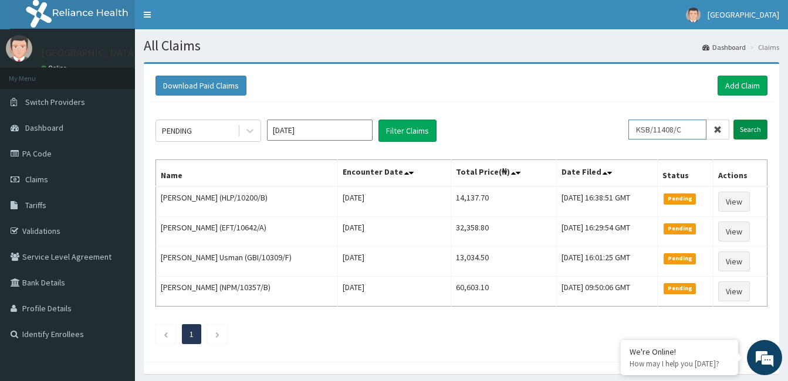
type input "KSB/11408/C"
click at [757, 127] on input "Search" at bounding box center [750, 130] width 34 height 20
